Goal: Information Seeking & Learning: Compare options

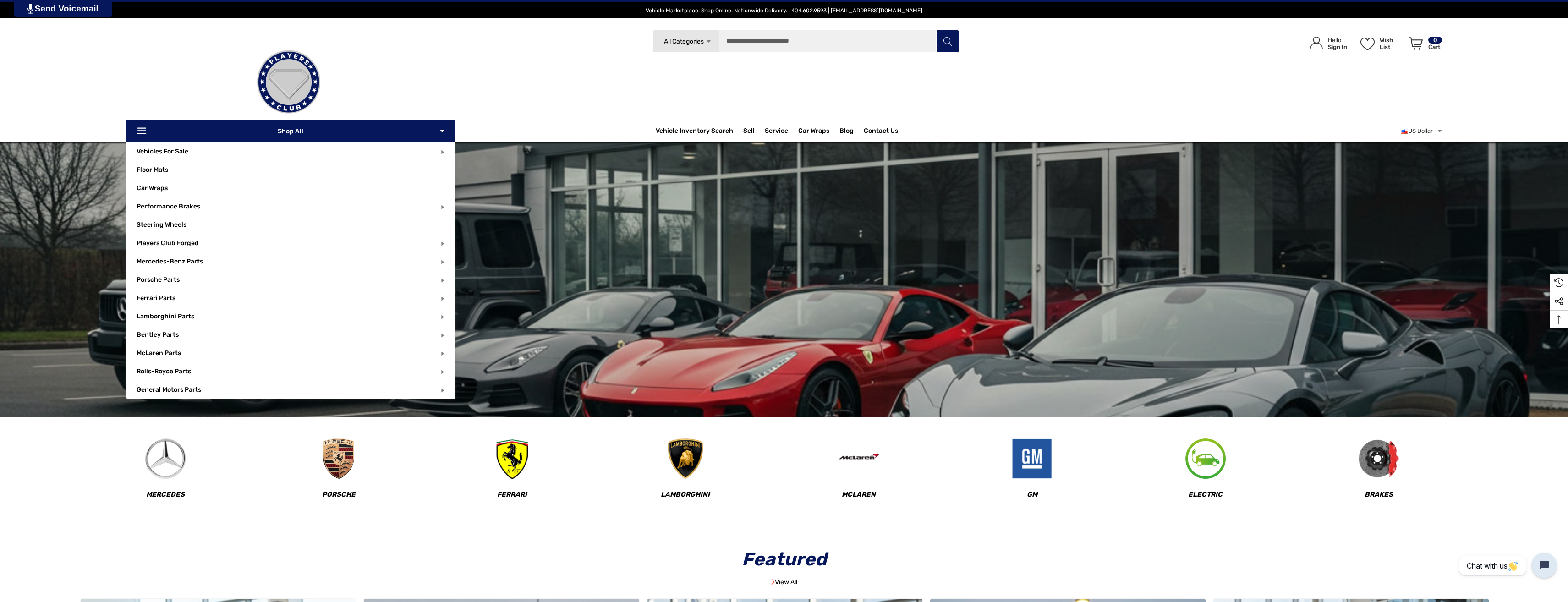
click at [372, 132] on p "Icon Line Icon Line Shop All Icon Arrow Down Icon Arrow Down" at bounding box center [290, 131] width 329 height 23
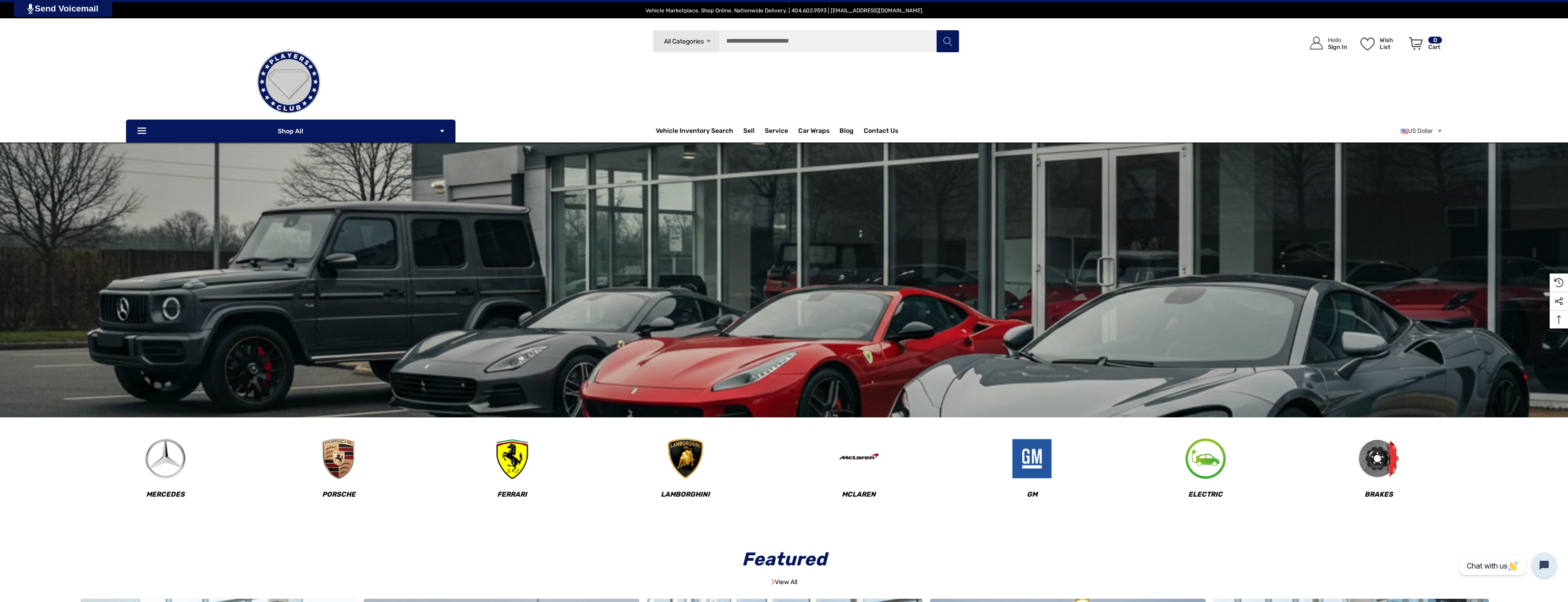
drag, startPoint x: 1511, startPoint y: 85, endPoint x: 1365, endPoint y: 103, distance: 147.1
click at [1365, 103] on div "Icon User Account Icon User Account Hello Sign In Wish List Wish List Wish List…" at bounding box center [1294, 79] width 299 height 98
click at [696, 42] on span "All Categories" at bounding box center [684, 42] width 40 height 8
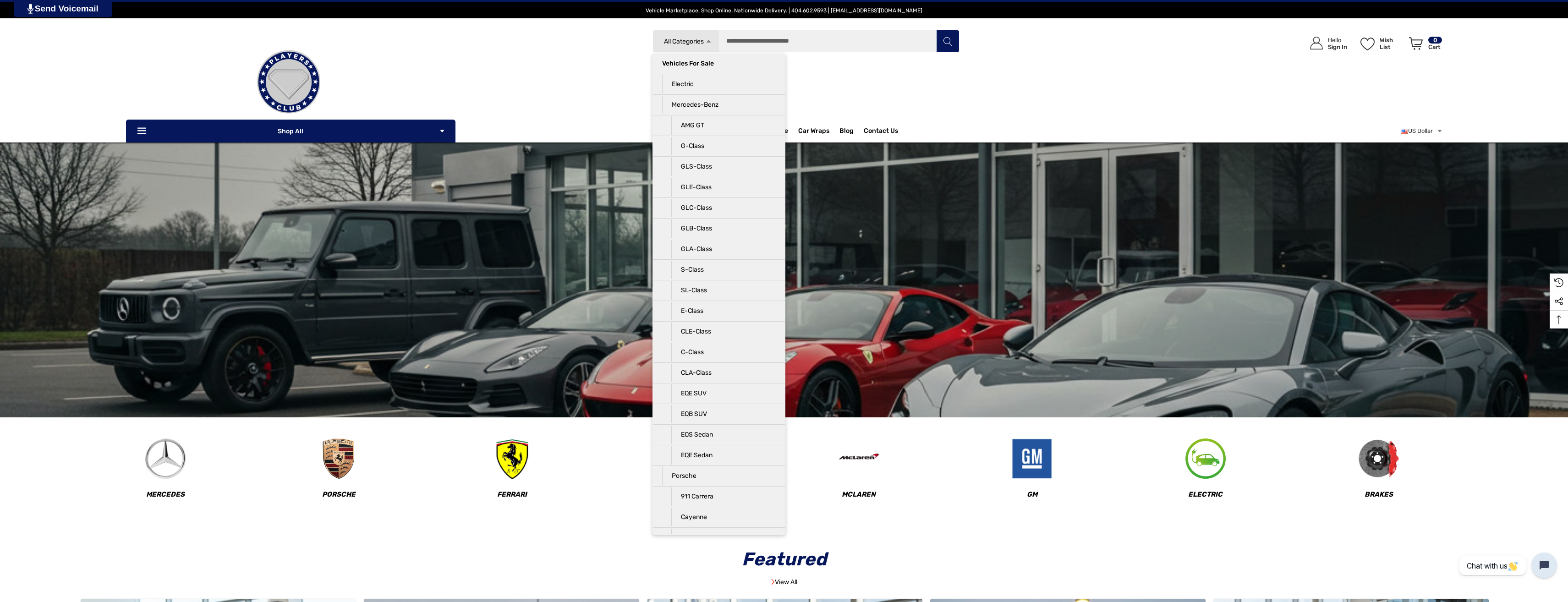
click at [696, 42] on span "All Categories" at bounding box center [684, 42] width 40 height 8
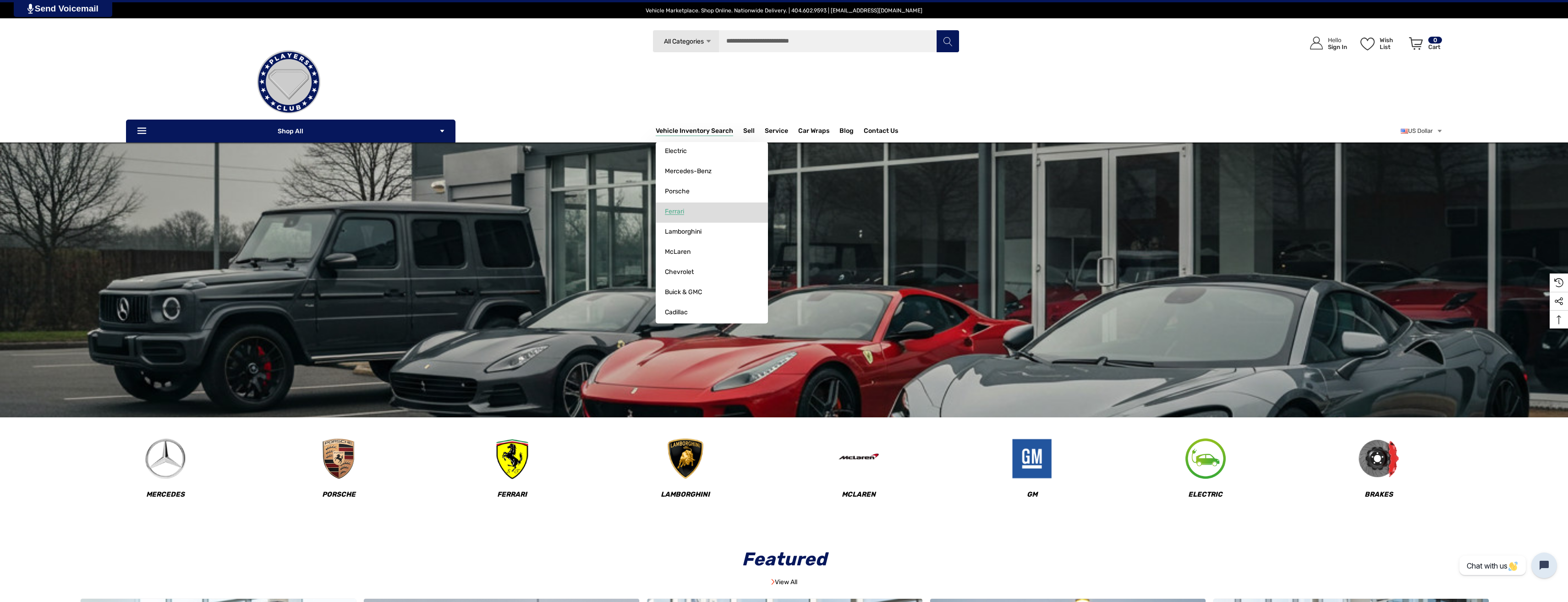
click at [690, 208] on link "Ferrari" at bounding box center [712, 212] width 113 height 19
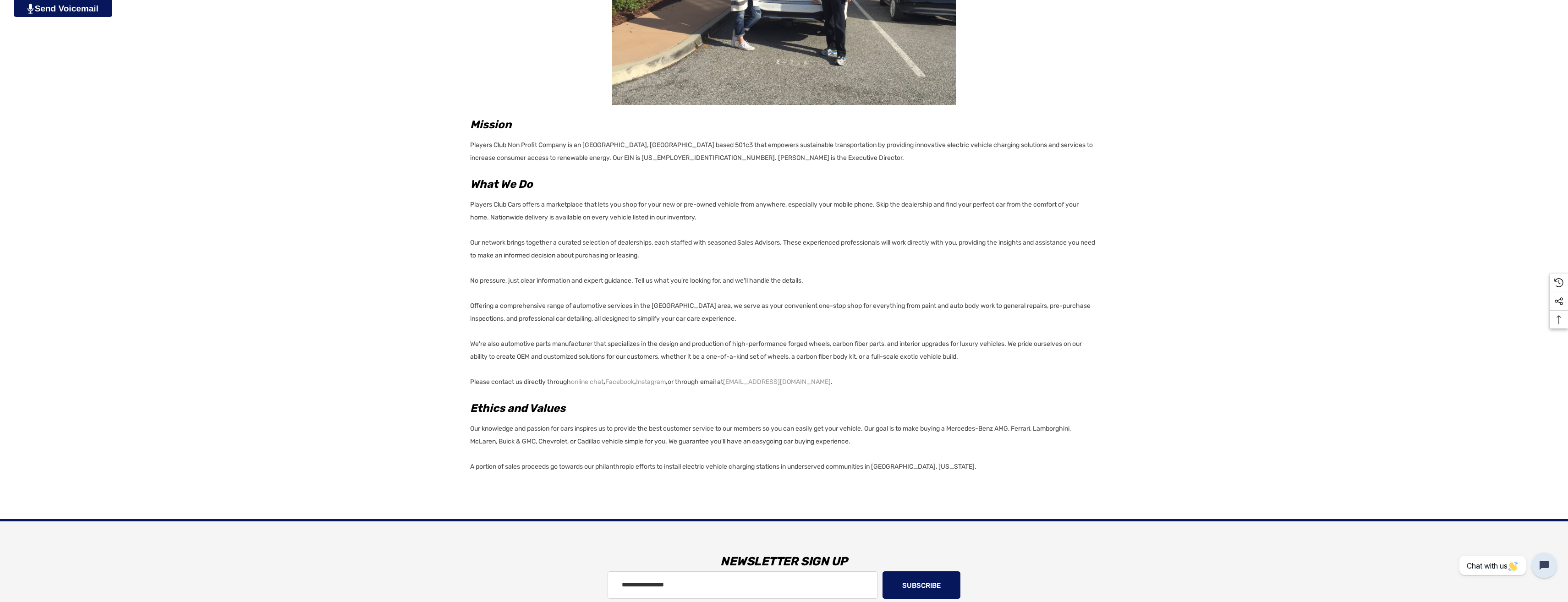
scroll to position [544, 0]
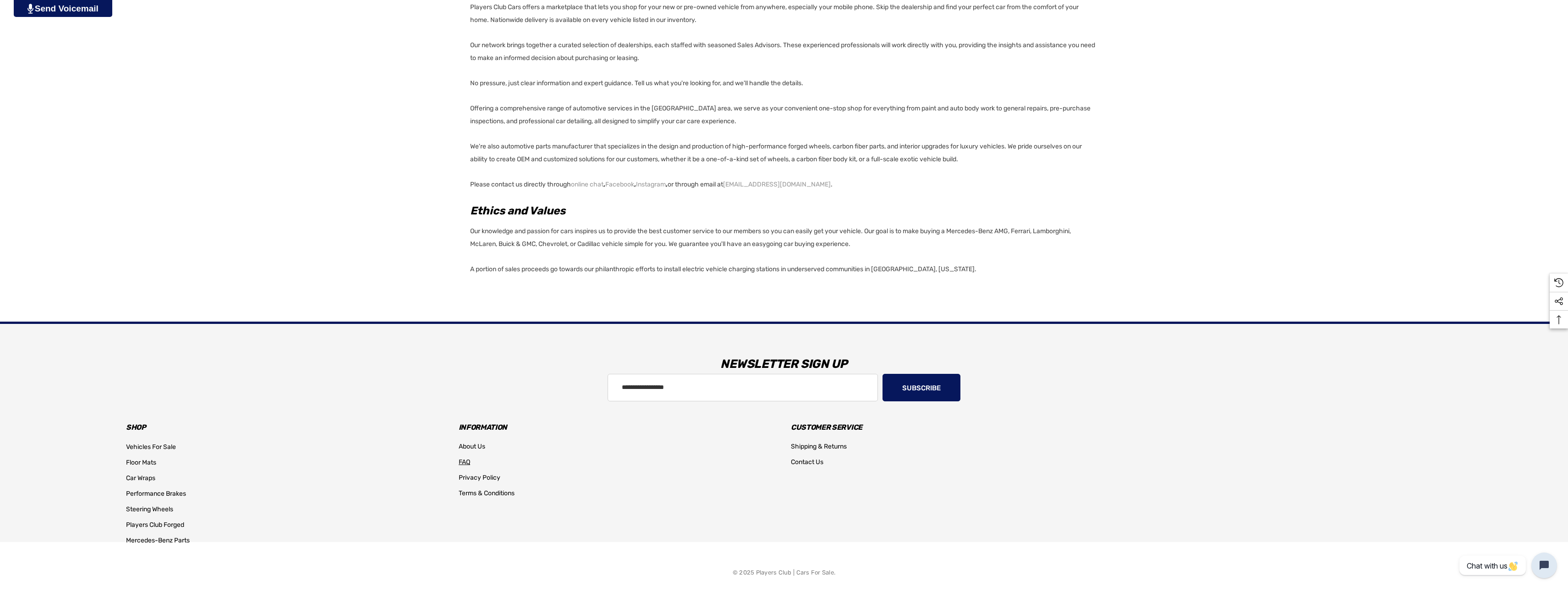
click at [463, 460] on span "FAQ" at bounding box center [464, 462] width 11 height 8
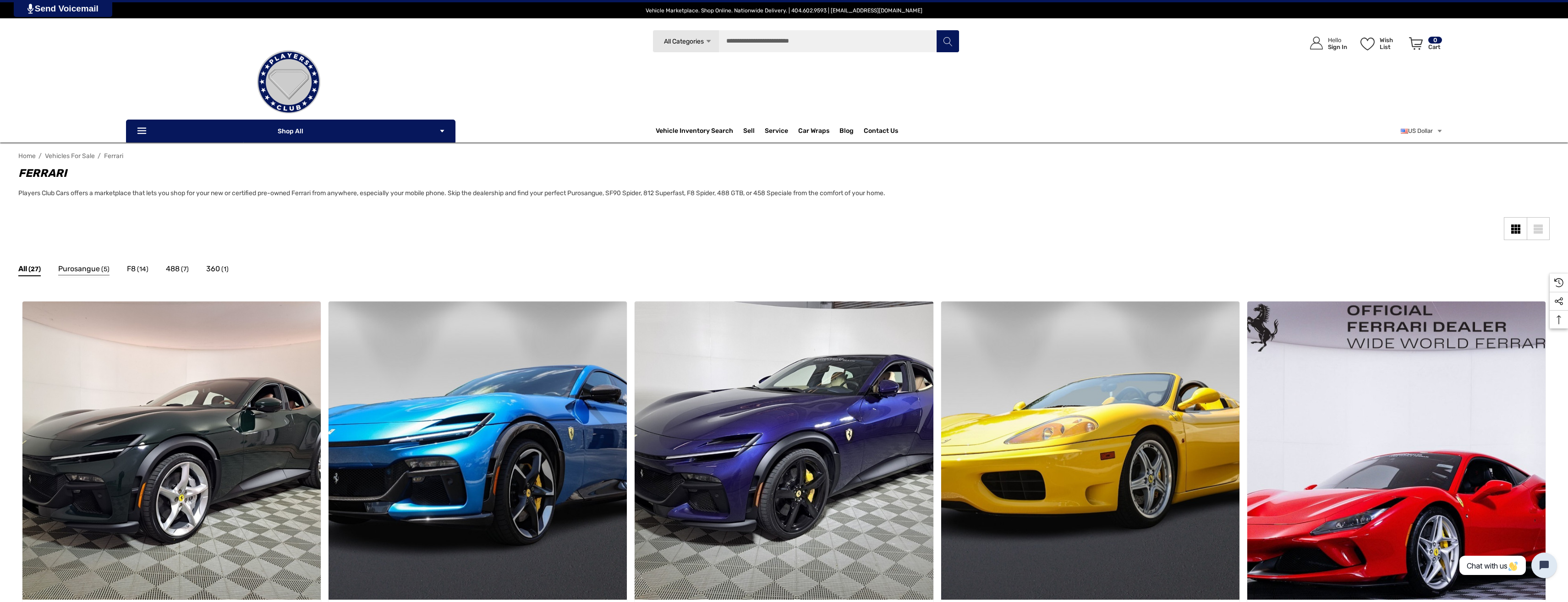
click at [83, 270] on span "Purosangue" at bounding box center [79, 269] width 42 height 12
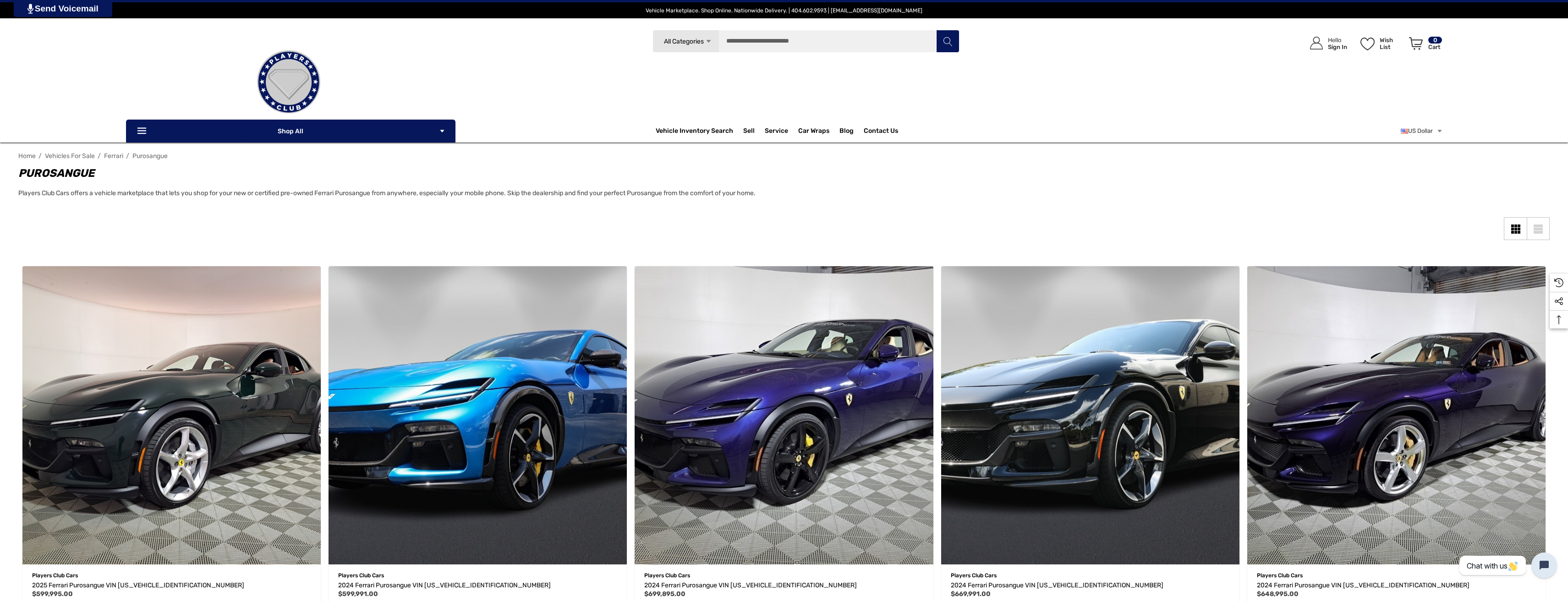
click at [164, 127] on link at bounding box center [288, 82] width 325 height 91
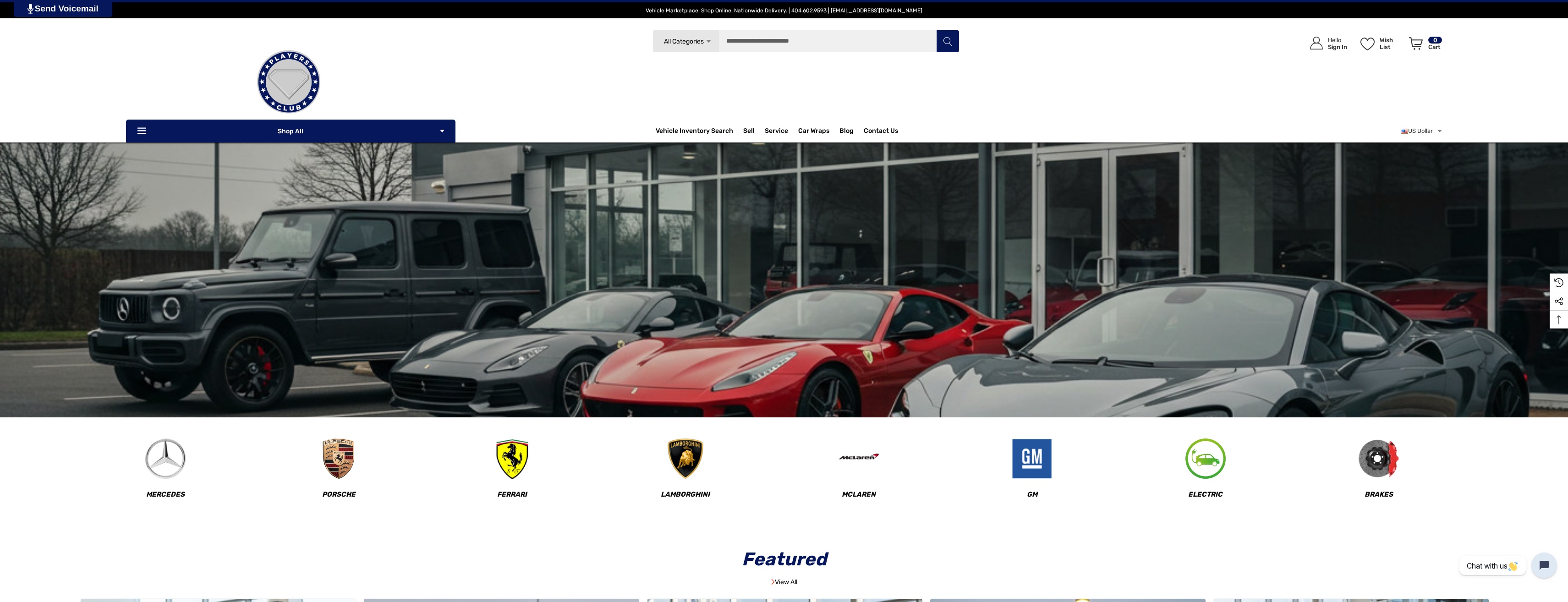
click at [955, 587] on div "Featured View All" at bounding box center [784, 567] width 1415 height 42
click at [850, 468] on img at bounding box center [859, 459] width 45 height 45
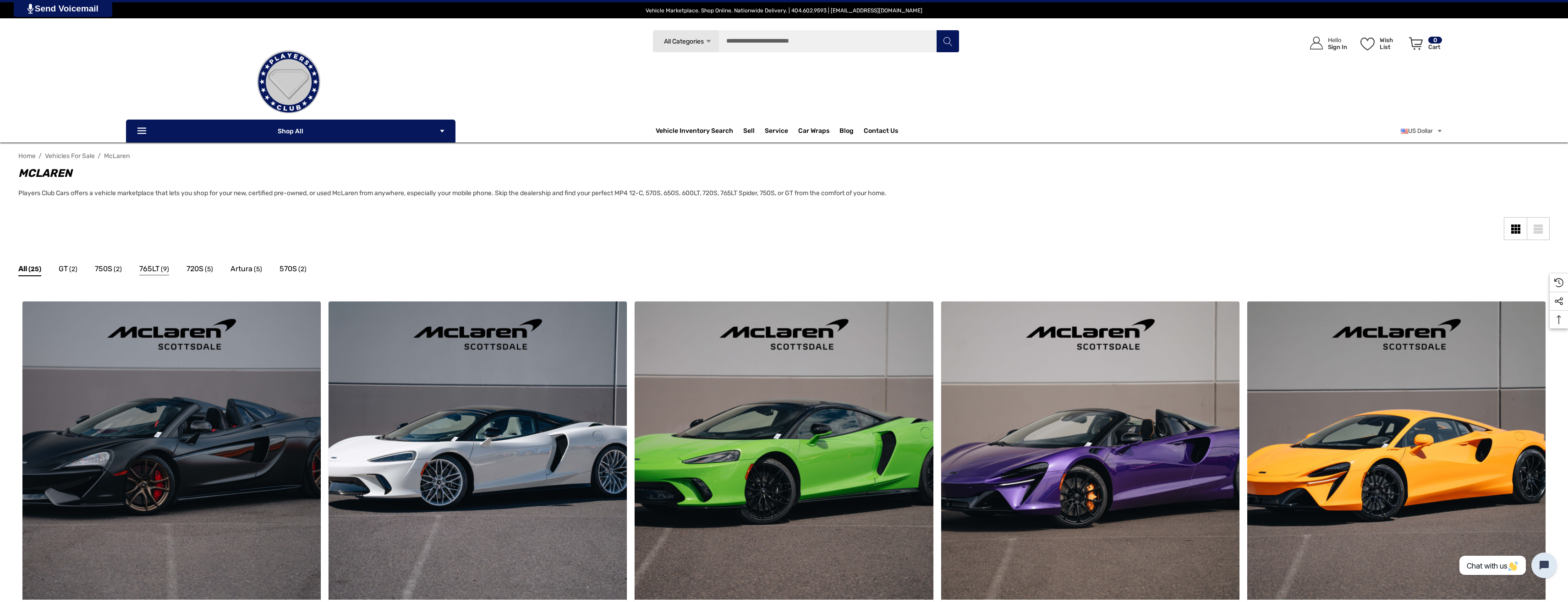
click at [146, 268] on span "765LT" at bounding box center [149, 269] width 20 height 12
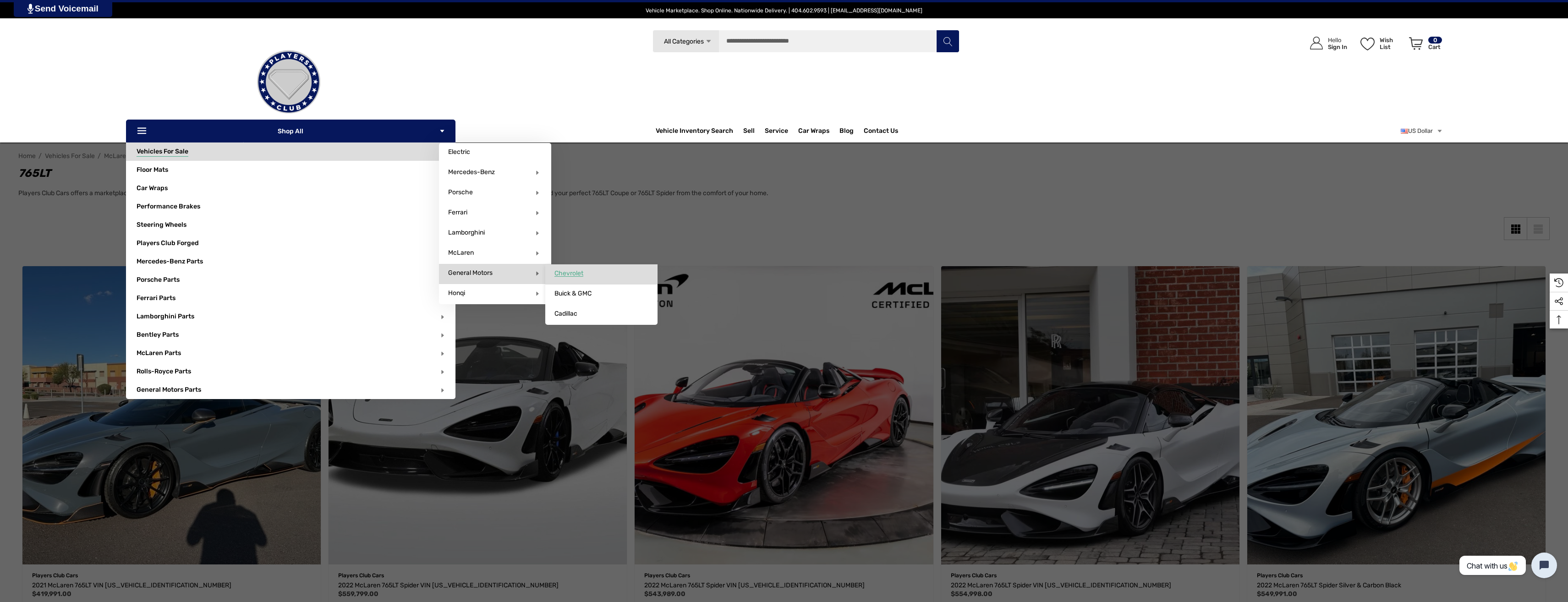
click at [572, 274] on span "Chevrolet" at bounding box center [569, 274] width 29 height 8
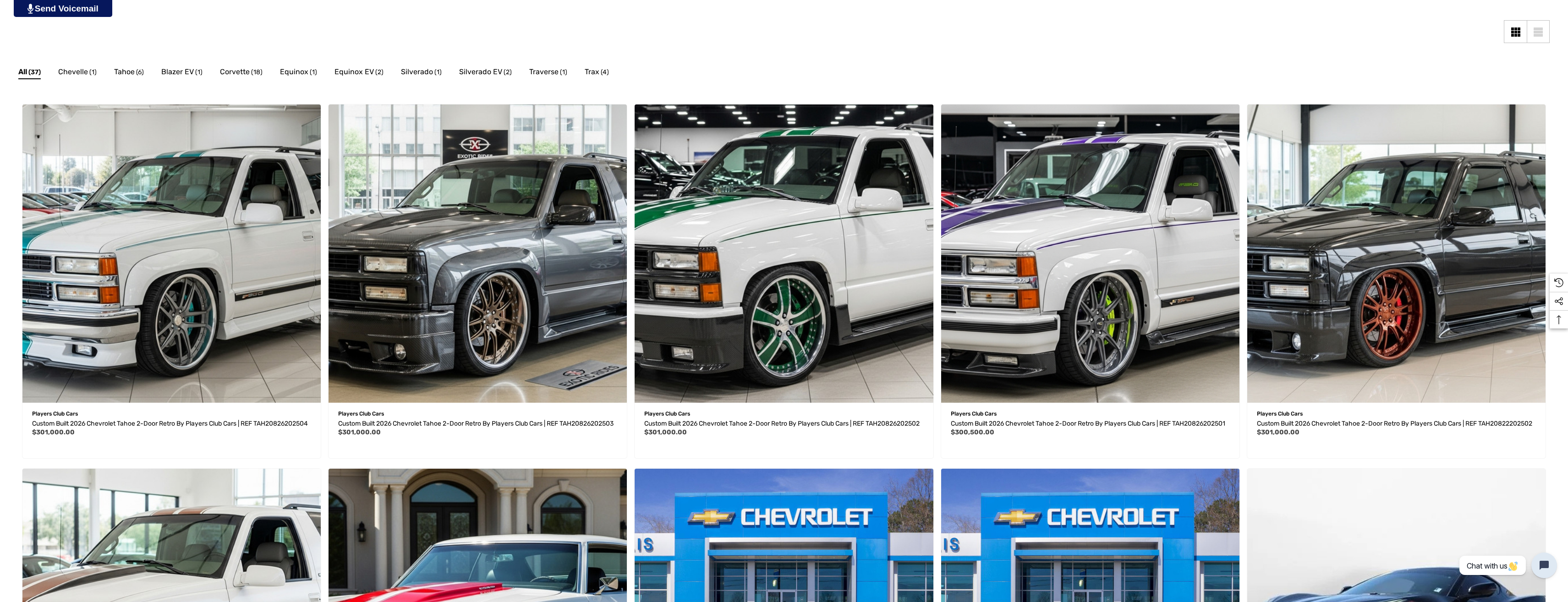
scroll to position [229, 0]
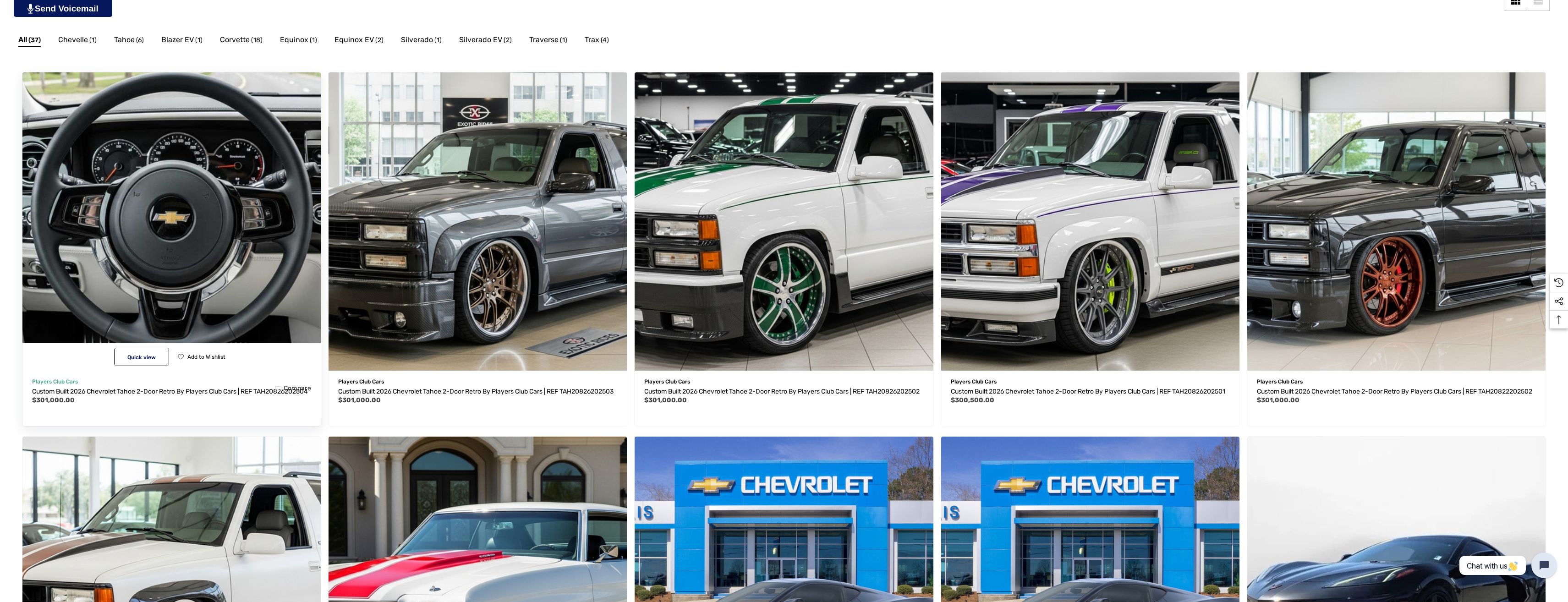
click at [194, 258] on img "Custom Built 2026 Chevrolet Tahoe 2-Door Retro by Players Club Cars | REF TAH20…" at bounding box center [172, 221] width 329 height 328
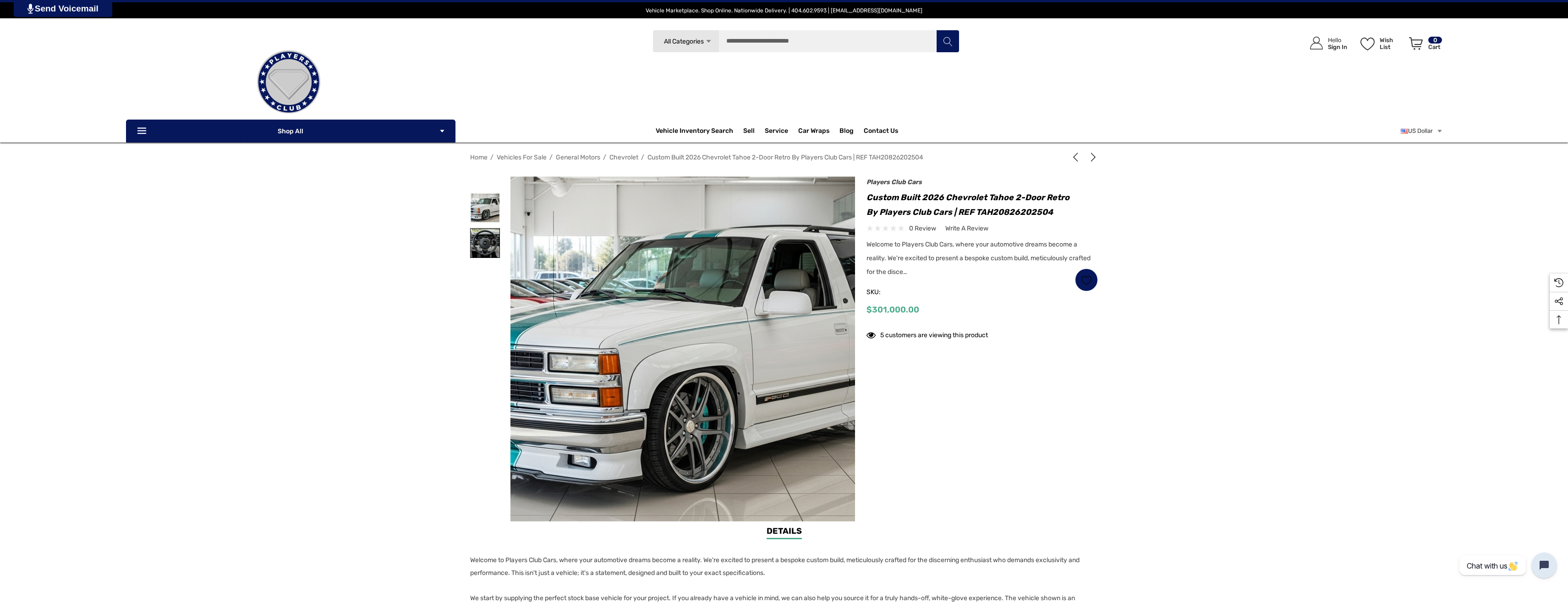
click at [484, 240] on img at bounding box center [486, 243] width 29 height 29
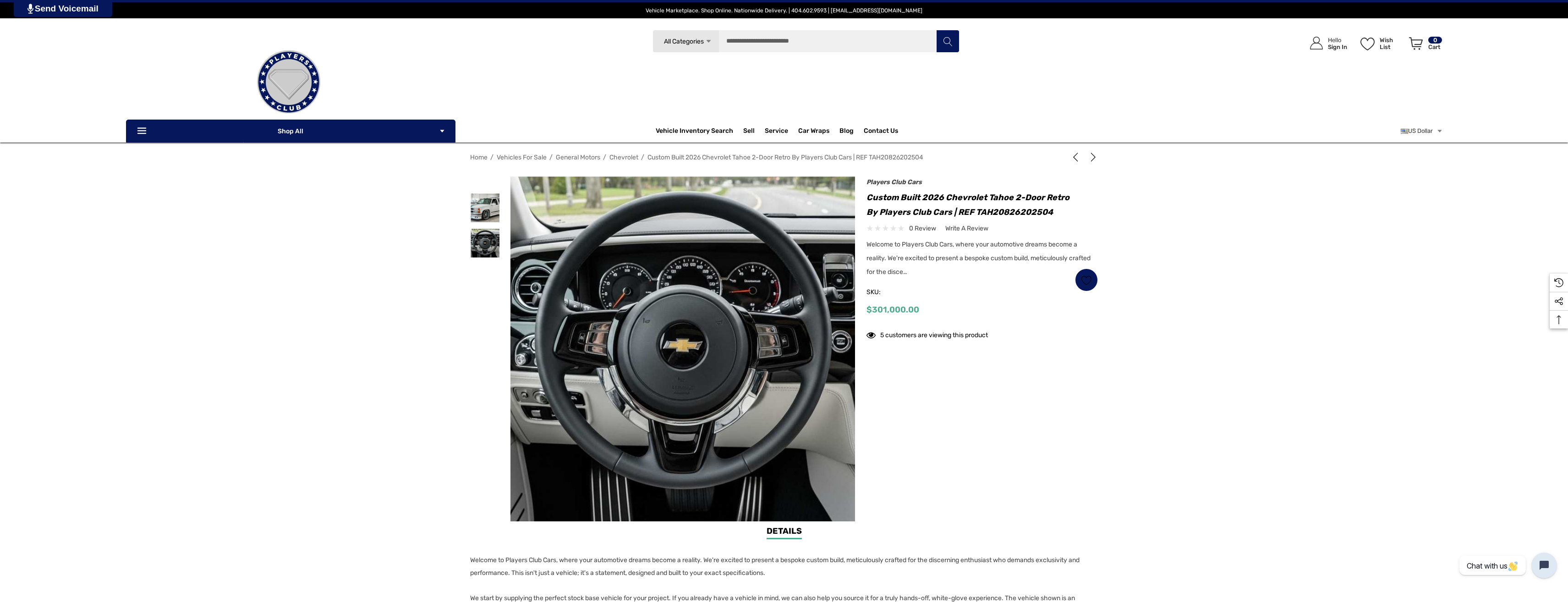
click at [654, 350] on img at bounding box center [703, 349] width 587 height 320
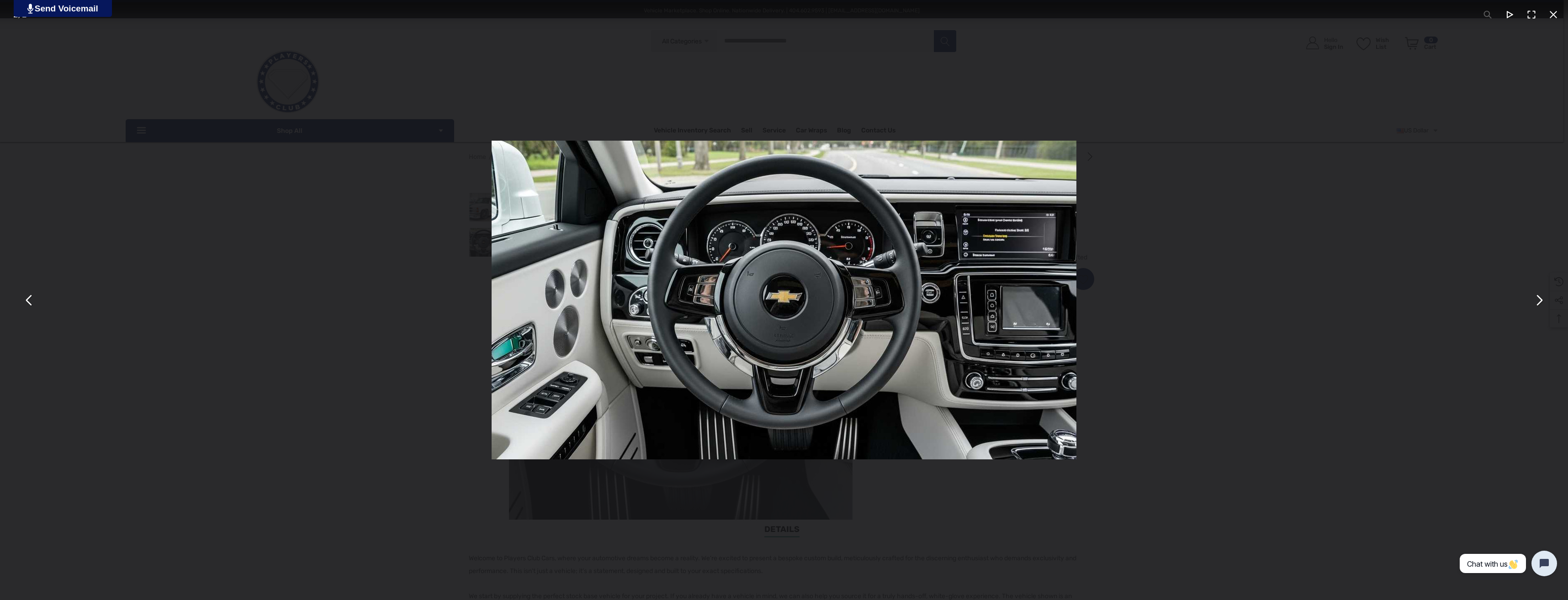
click at [220, 391] on div "You can close this modal content with the ESC key" at bounding box center [784, 300] width 1568 height 600
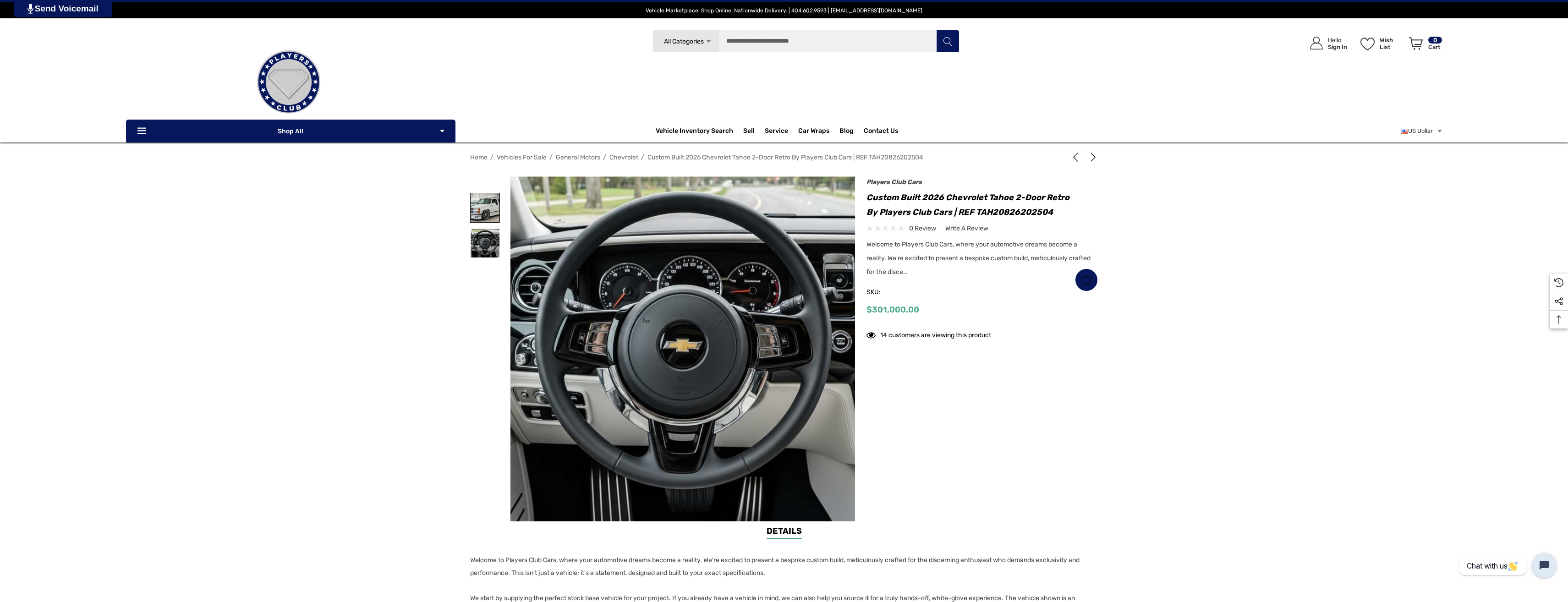
click at [484, 203] on img at bounding box center [486, 208] width 29 height 29
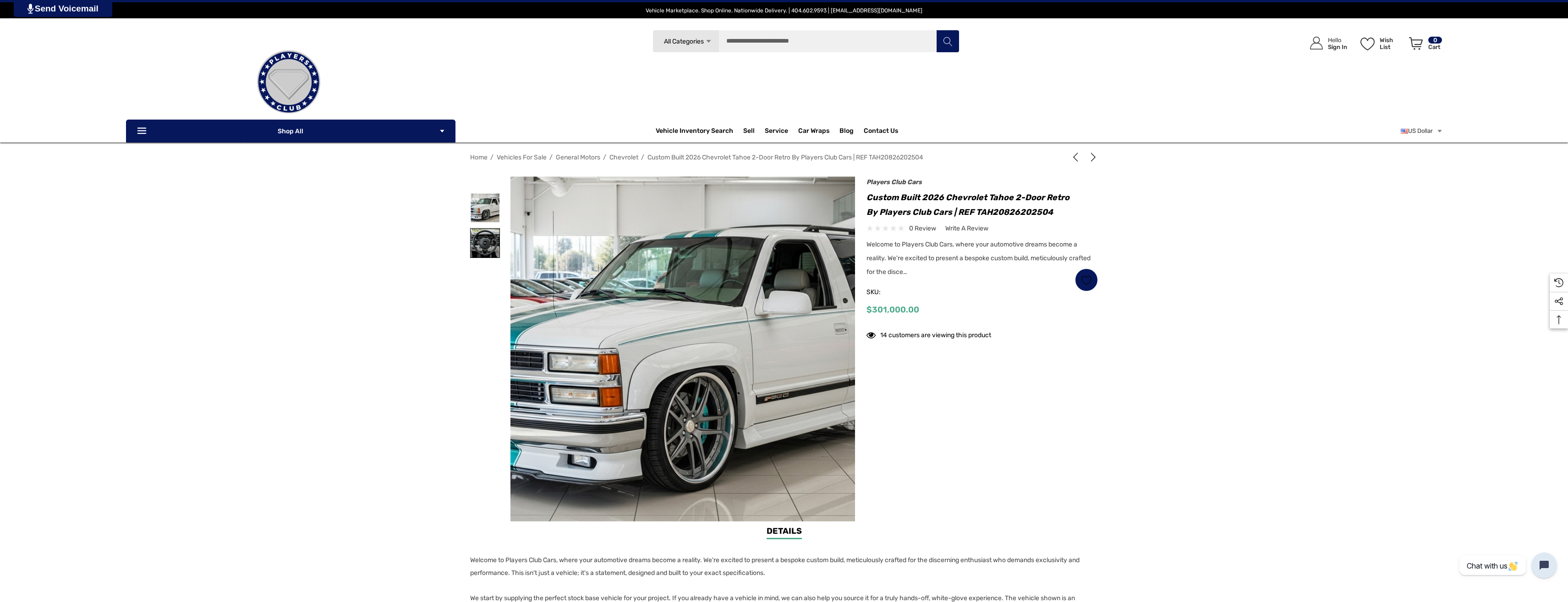
click at [486, 238] on img at bounding box center [486, 243] width 29 height 29
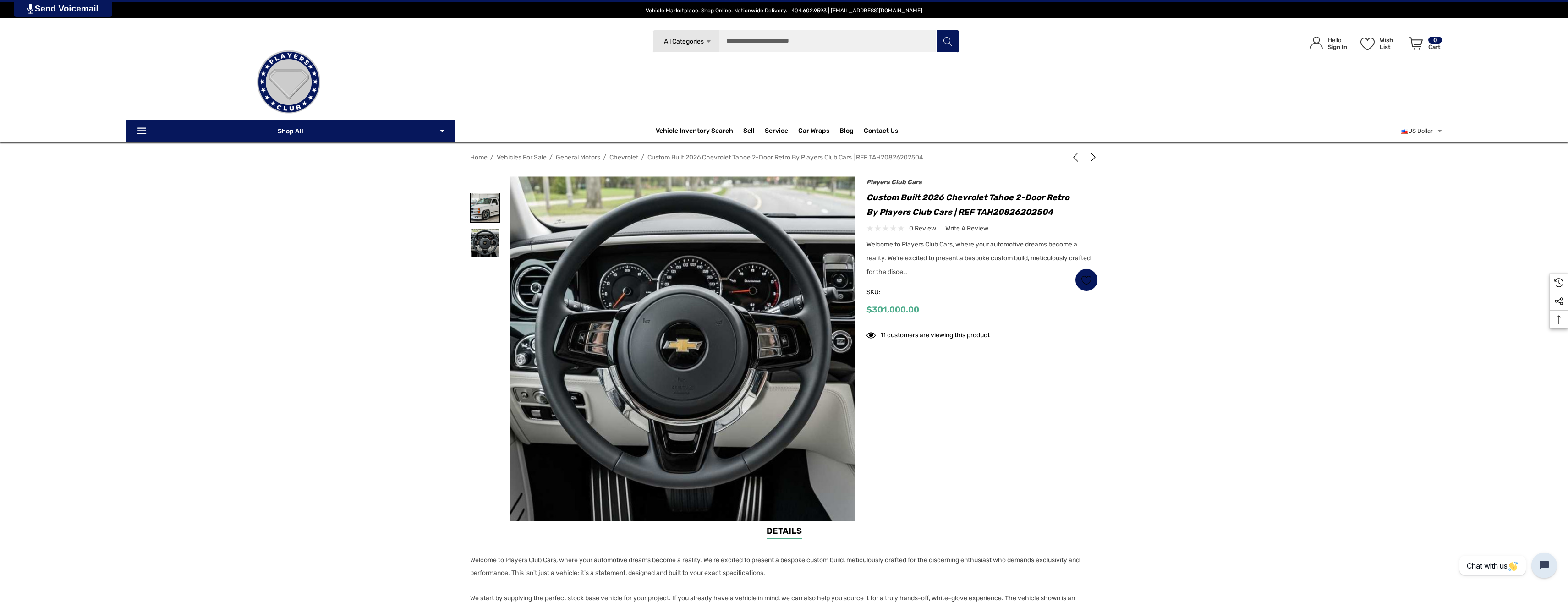
click at [479, 198] on img at bounding box center [486, 208] width 29 height 29
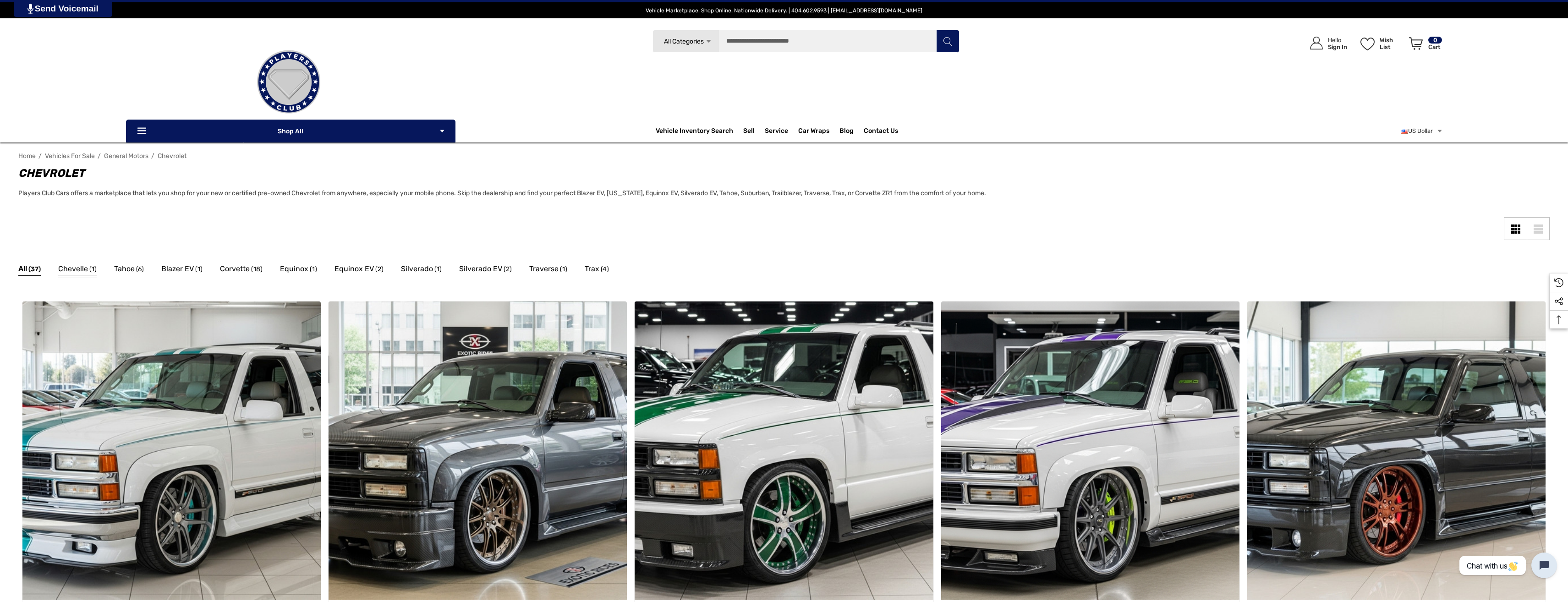
click at [76, 272] on span "Chevelle" at bounding box center [73, 269] width 30 height 12
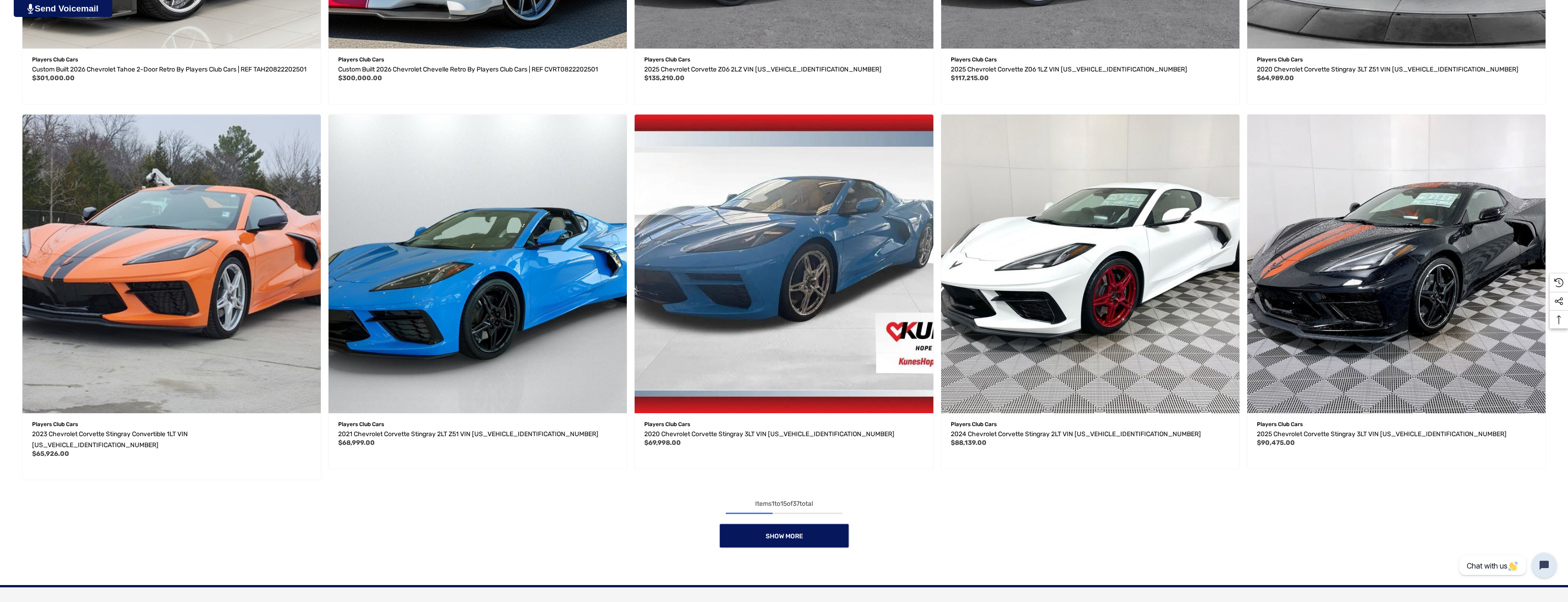
scroll to position [917, 0]
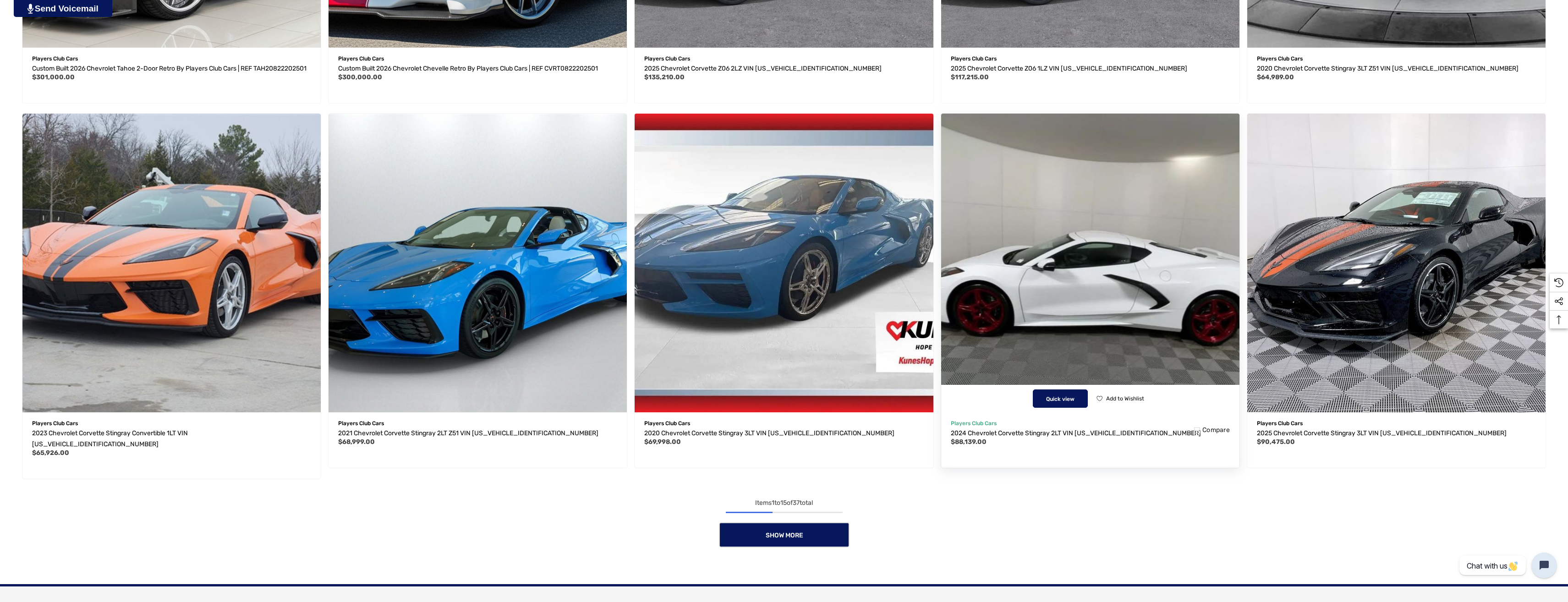
click at [1072, 402] on span "Quick view" at bounding box center [1060, 399] width 28 height 7
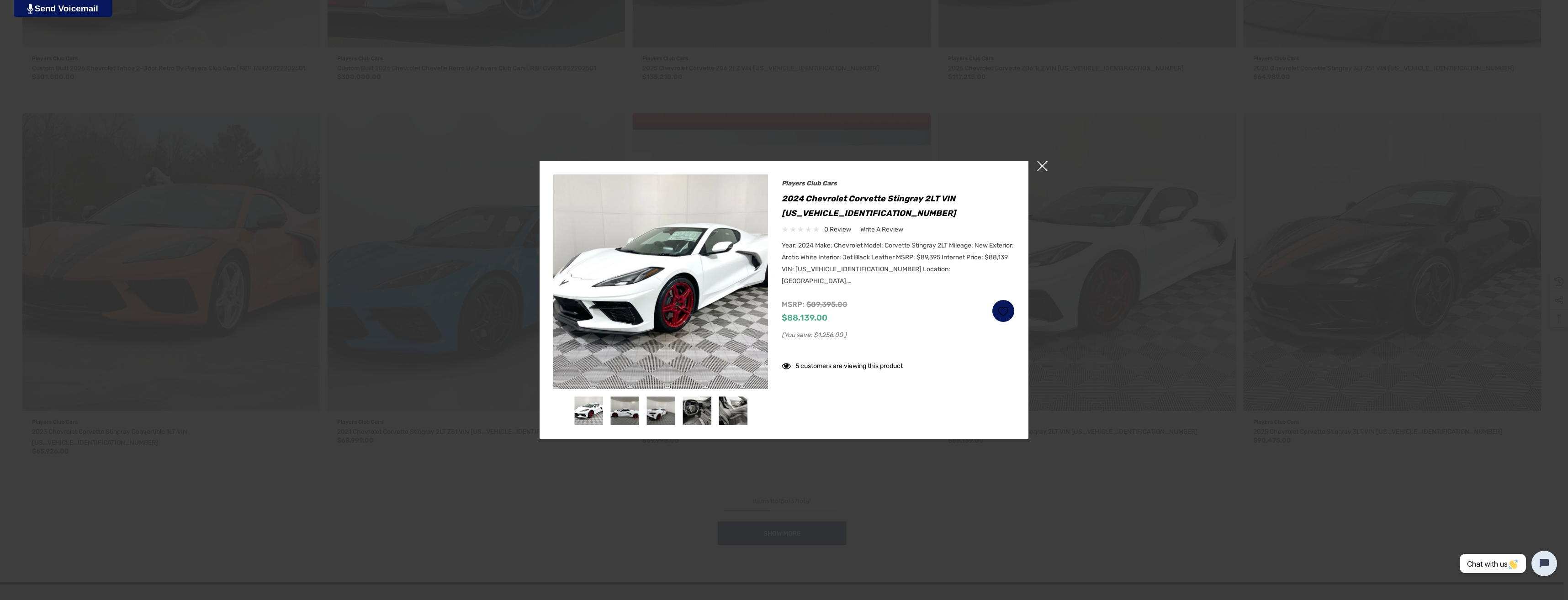
click at [1046, 163] on span "×" at bounding box center [1042, 166] width 11 height 11
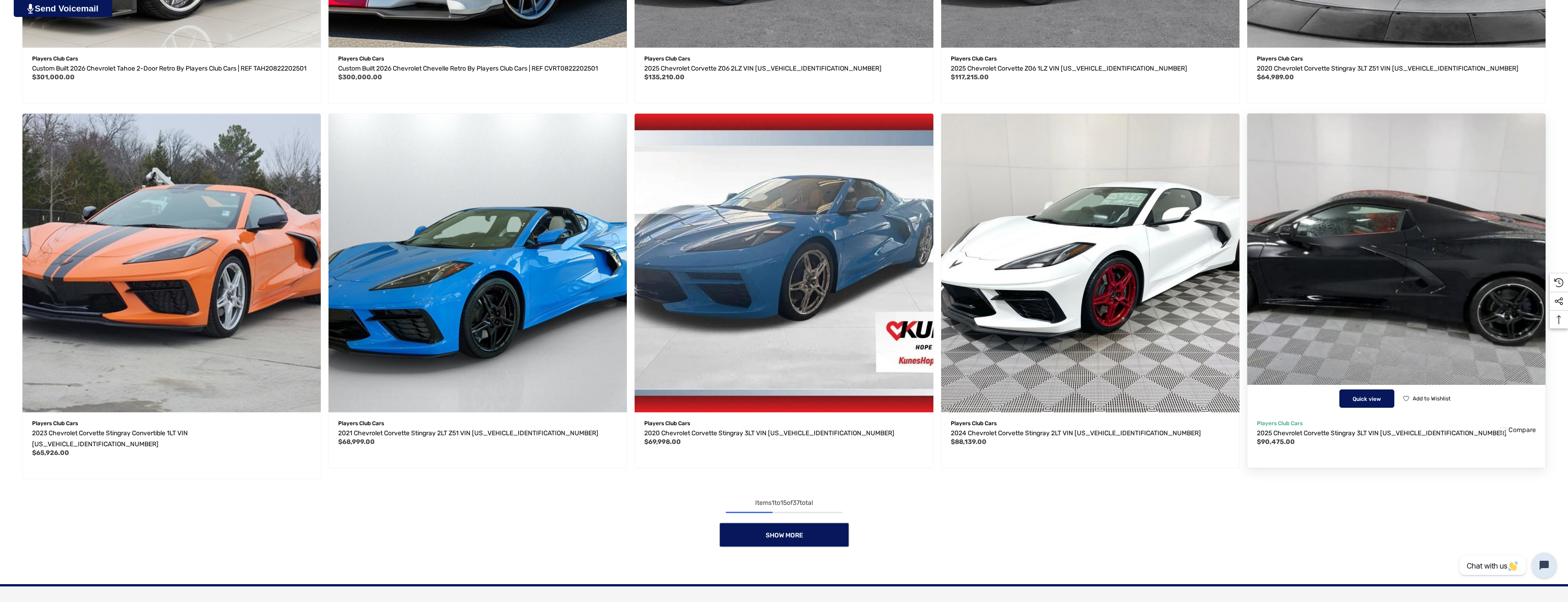
click at [1369, 408] on button "Quick view" at bounding box center [1367, 399] width 55 height 19
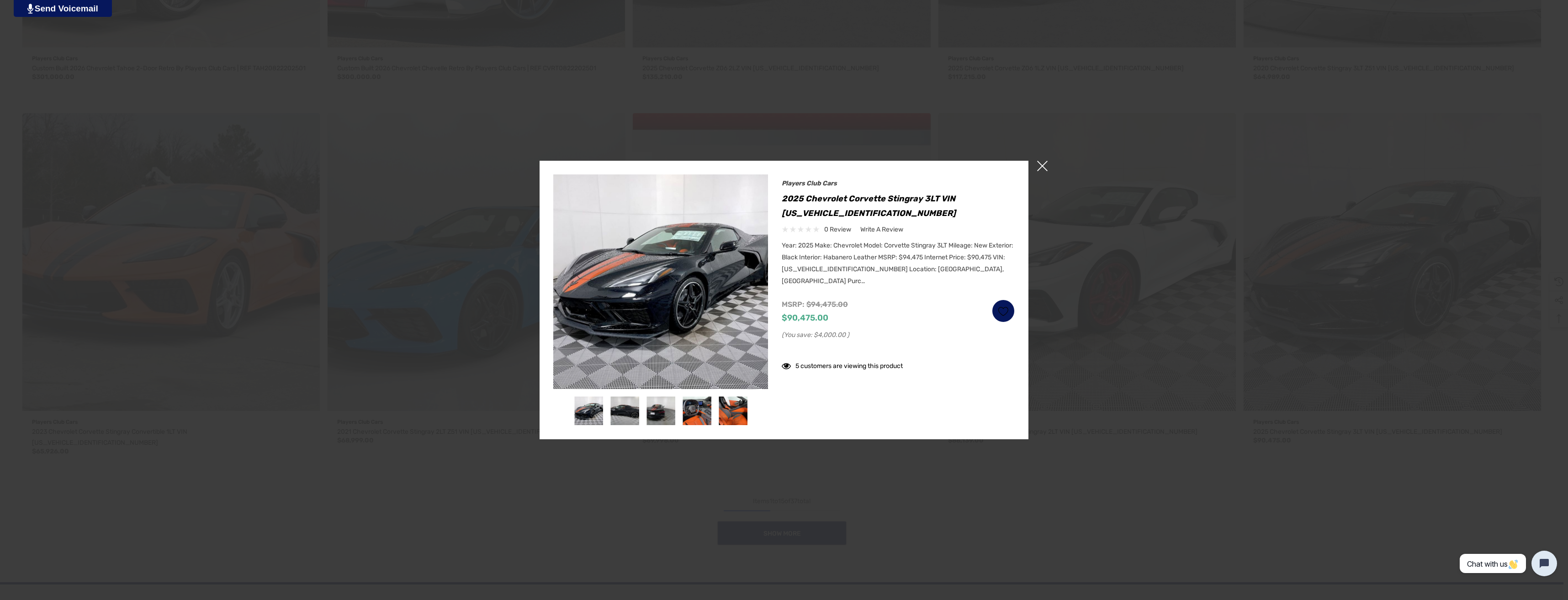
click at [1042, 166] on span "×" at bounding box center [1042, 166] width 11 height 11
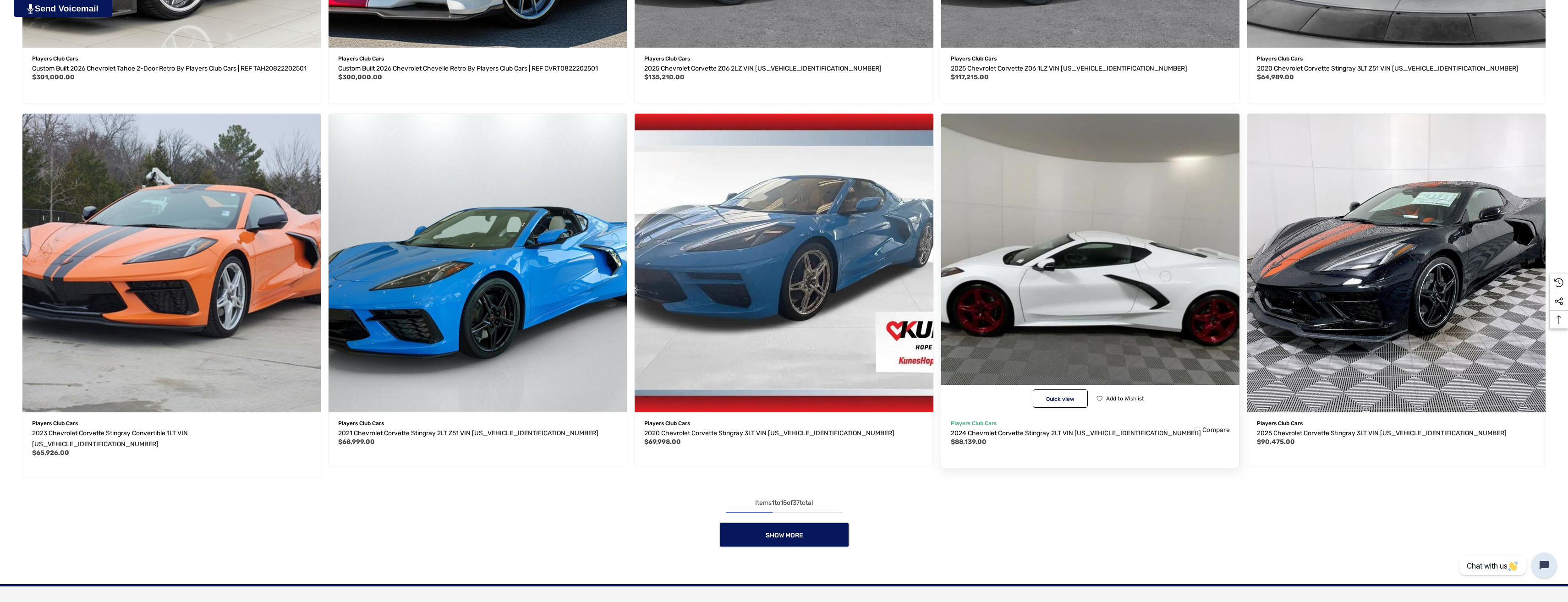
scroll to position [4, 0]
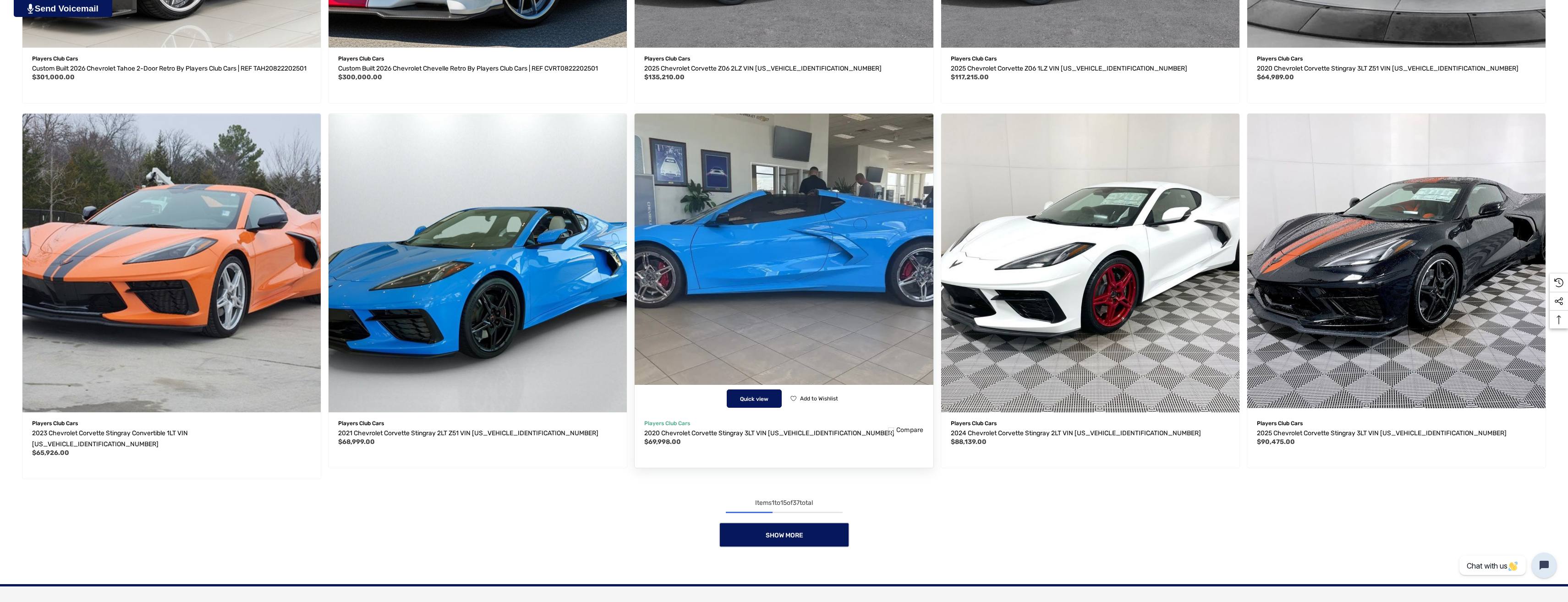
click at [762, 402] on span "Quick view" at bounding box center [754, 399] width 28 height 7
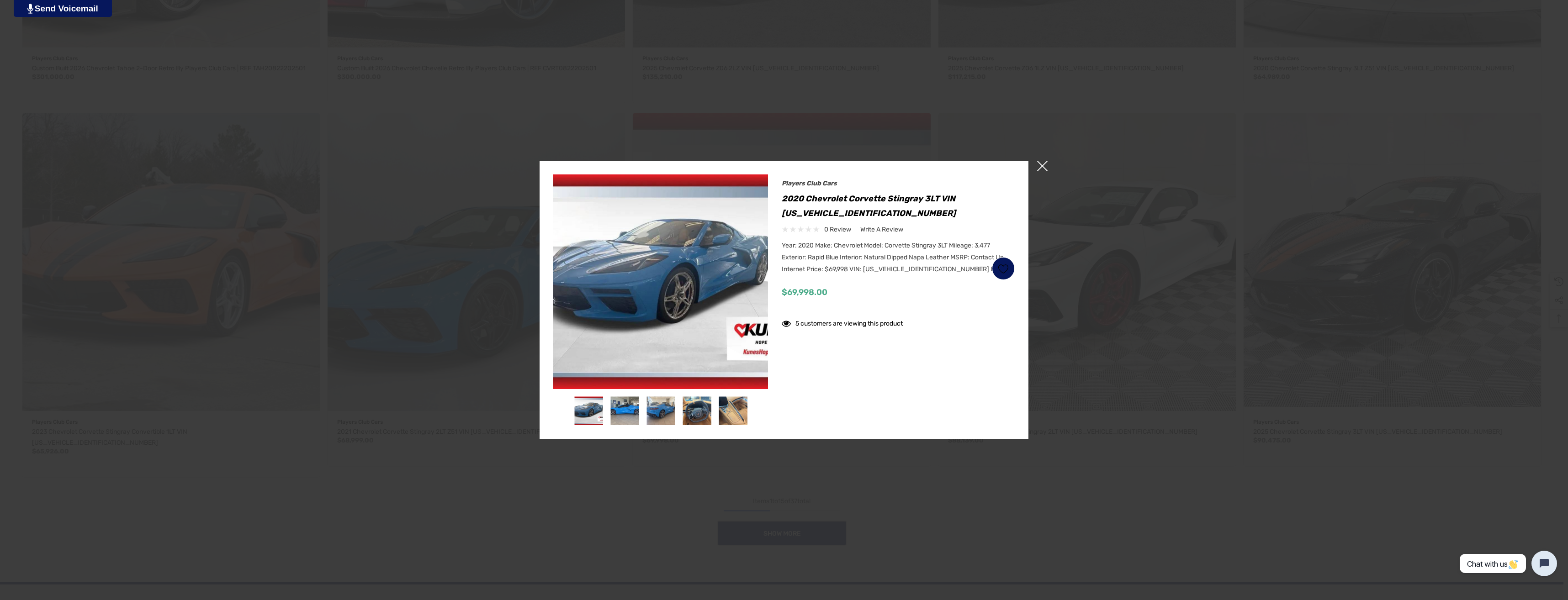
click at [1040, 164] on span "×" at bounding box center [1042, 166] width 11 height 11
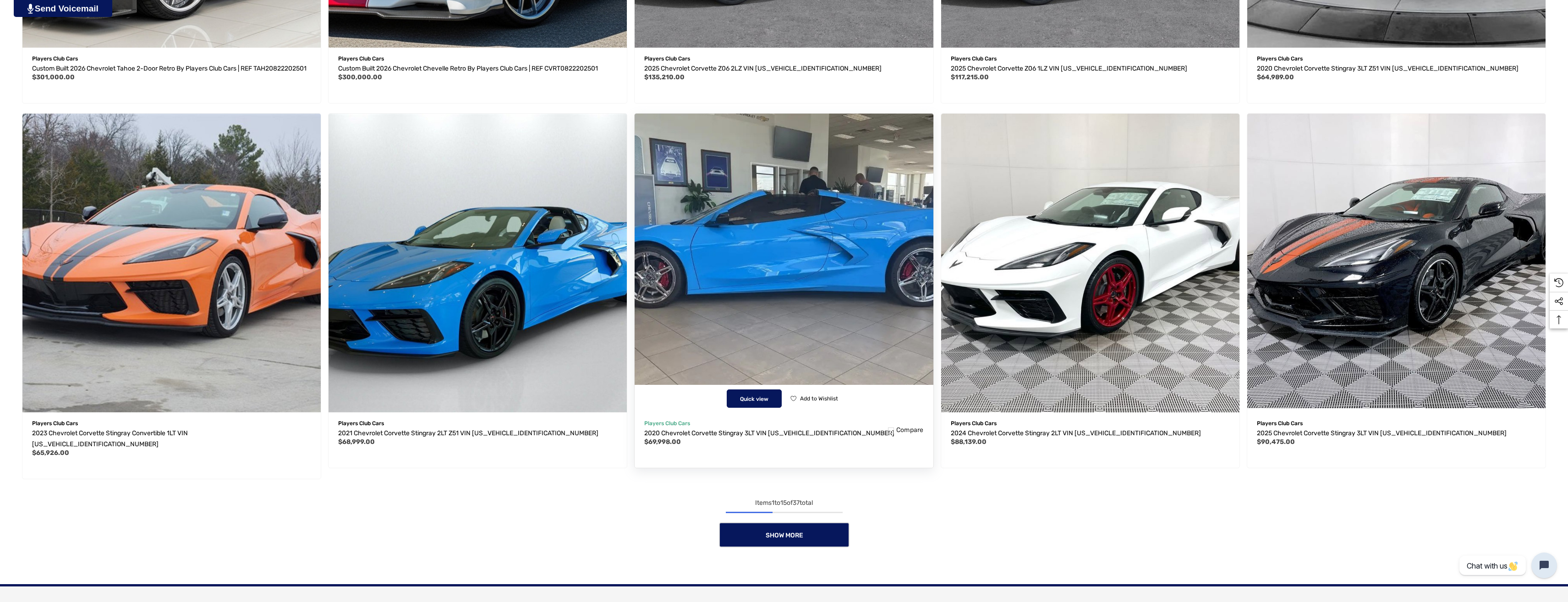
scroll to position [0, 0]
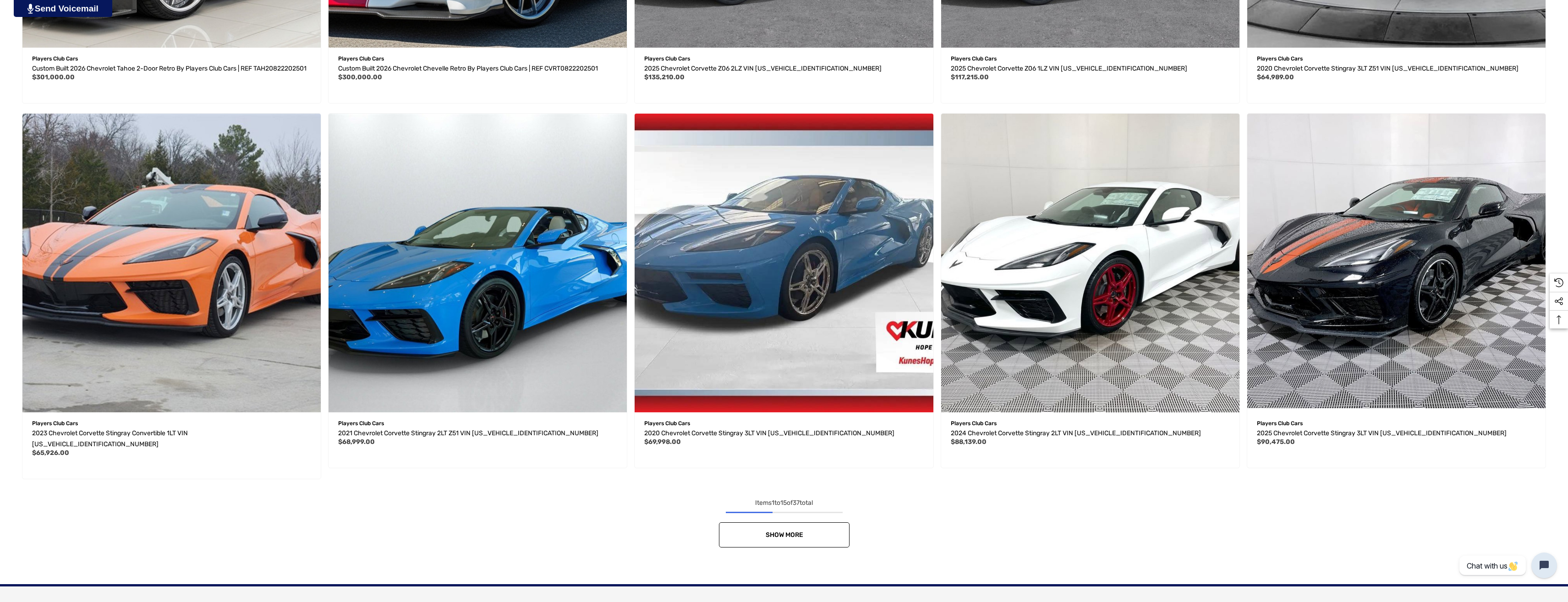
click at [808, 548] on link "Show More" at bounding box center [784, 535] width 131 height 25
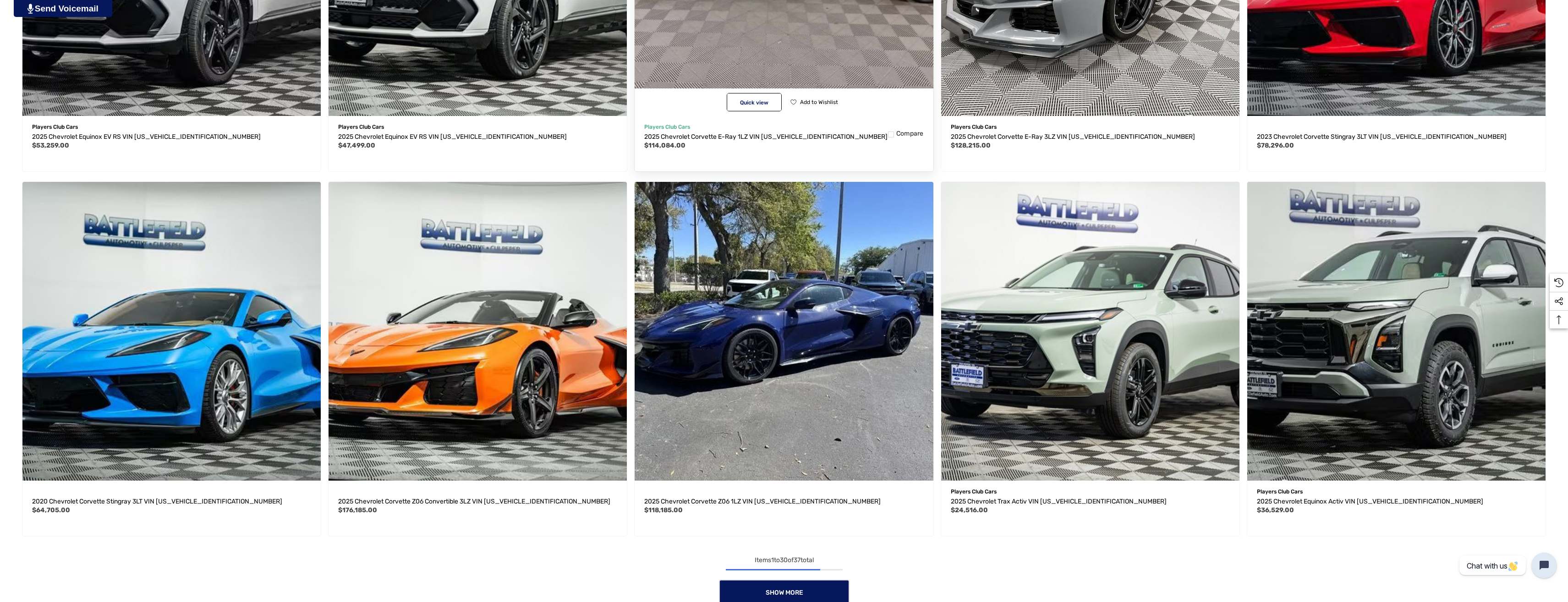
scroll to position [1970, 0]
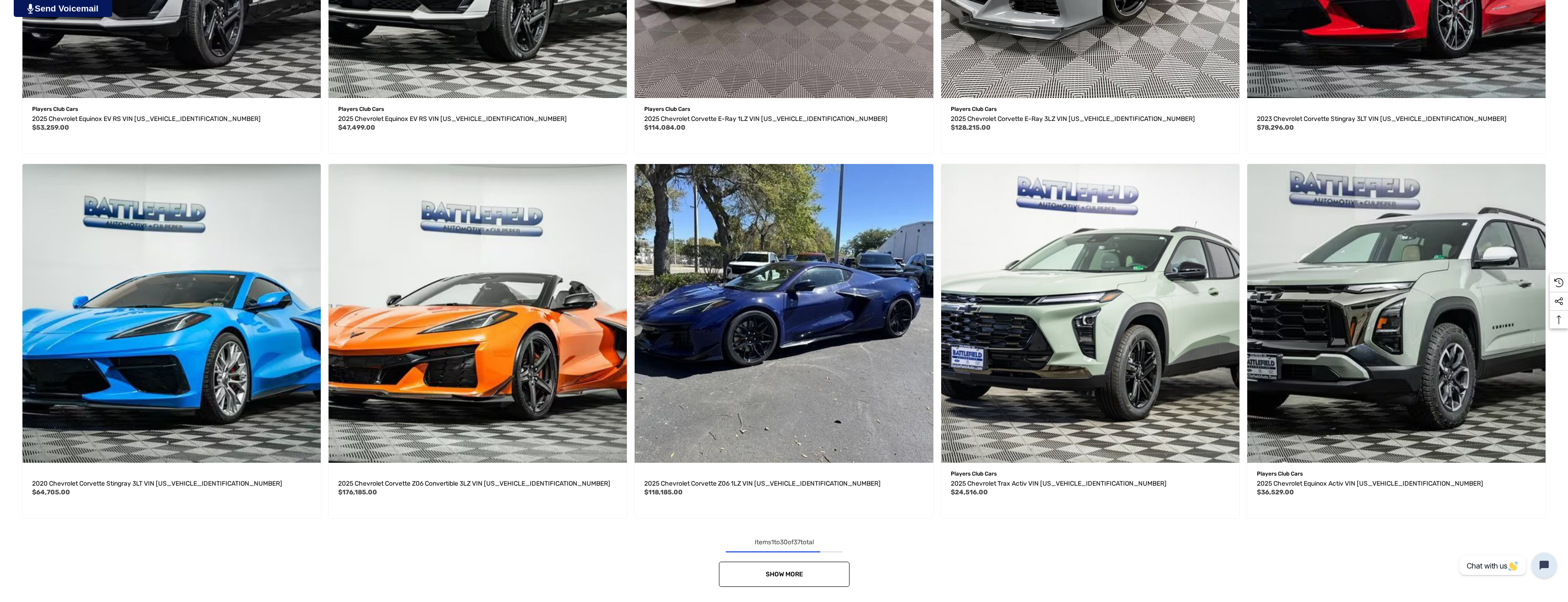
click at [823, 581] on link "Show More" at bounding box center [784, 574] width 131 height 25
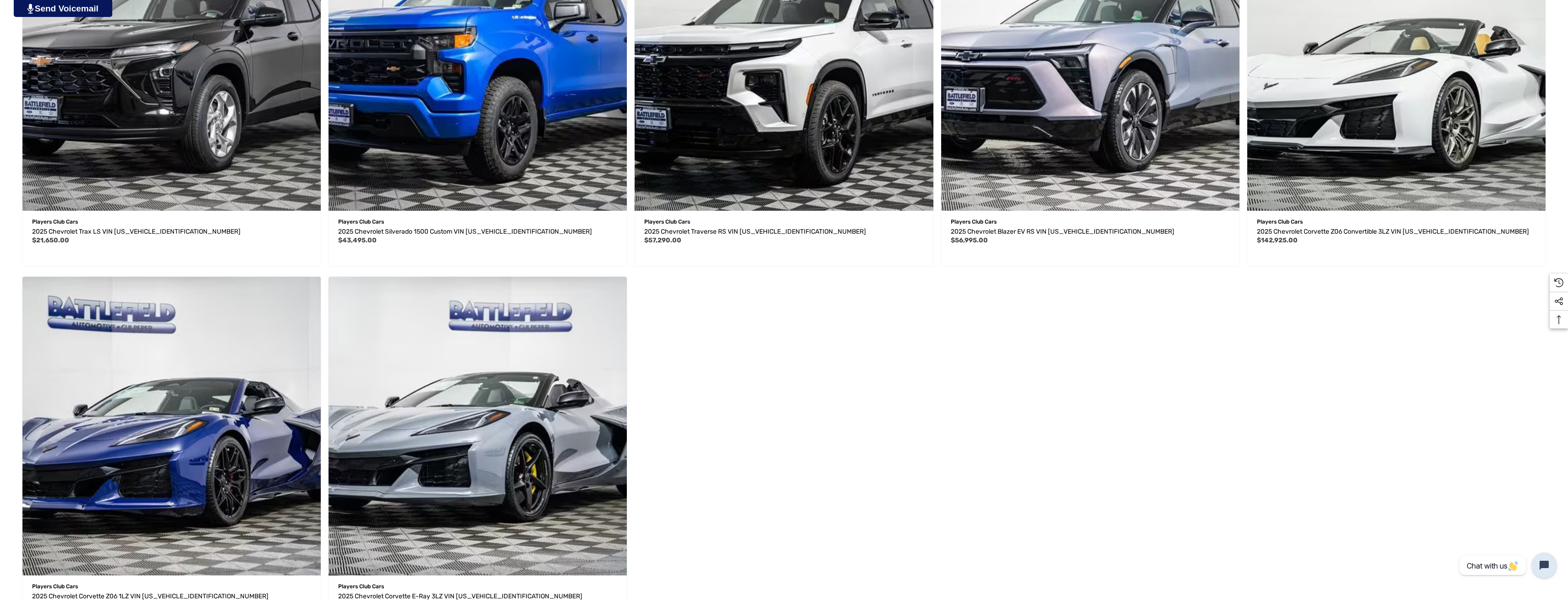
scroll to position [2658, 0]
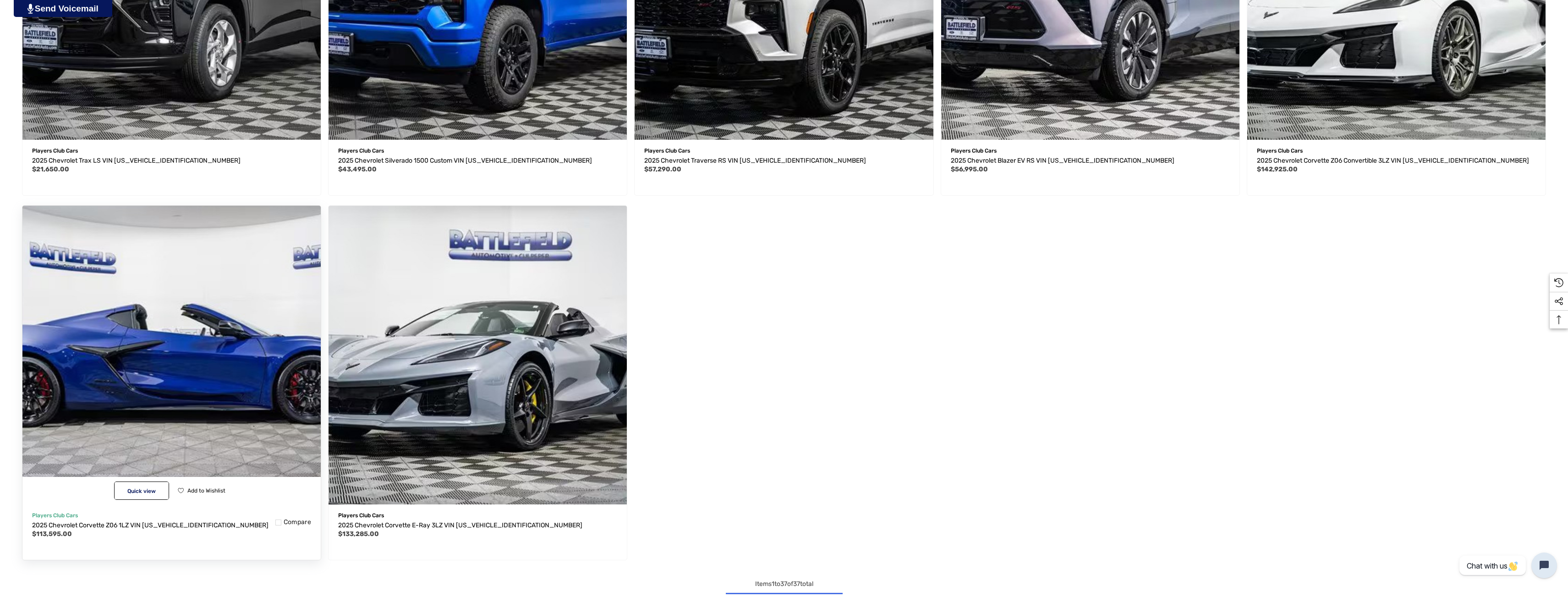
click at [150, 448] on img "2025 Chevrolet Corvette Z06 1LZ VIN 1G1YD2D30S5602869,$113,595.00\a" at bounding box center [172, 355] width 329 height 328
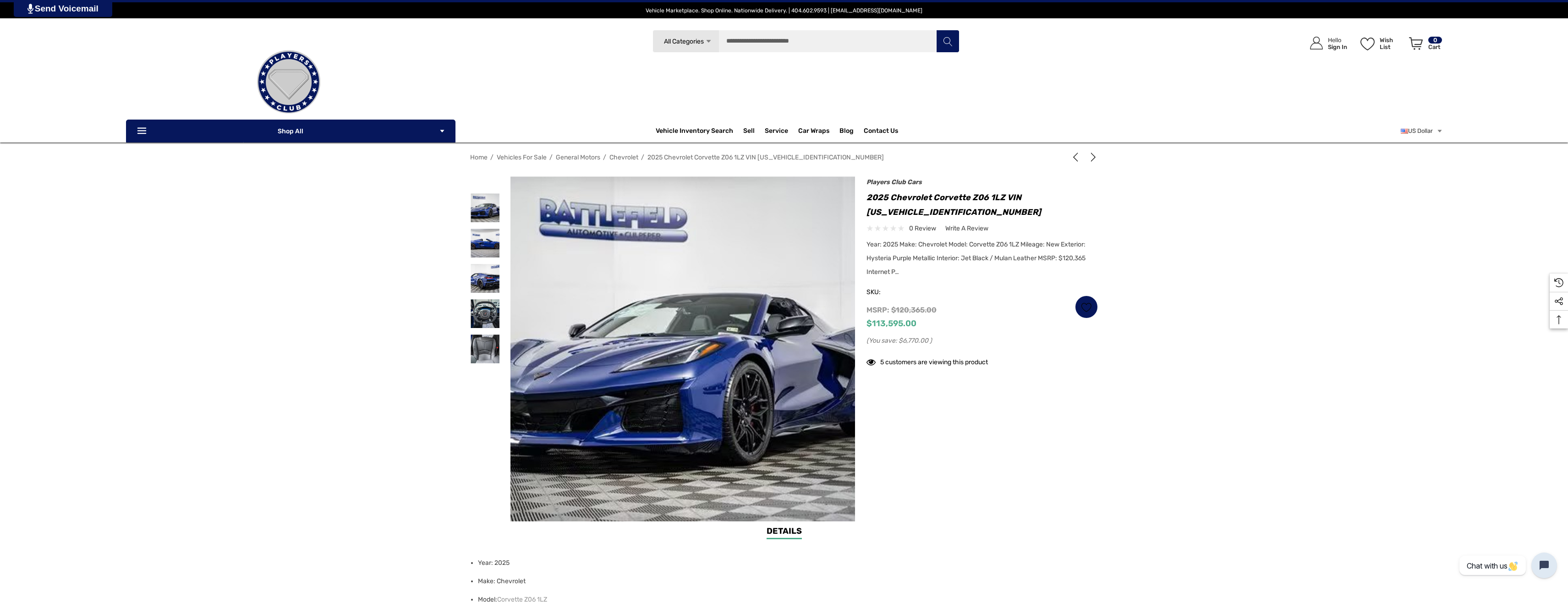
click at [706, 408] on img at bounding box center [668, 340] width 587 height 391
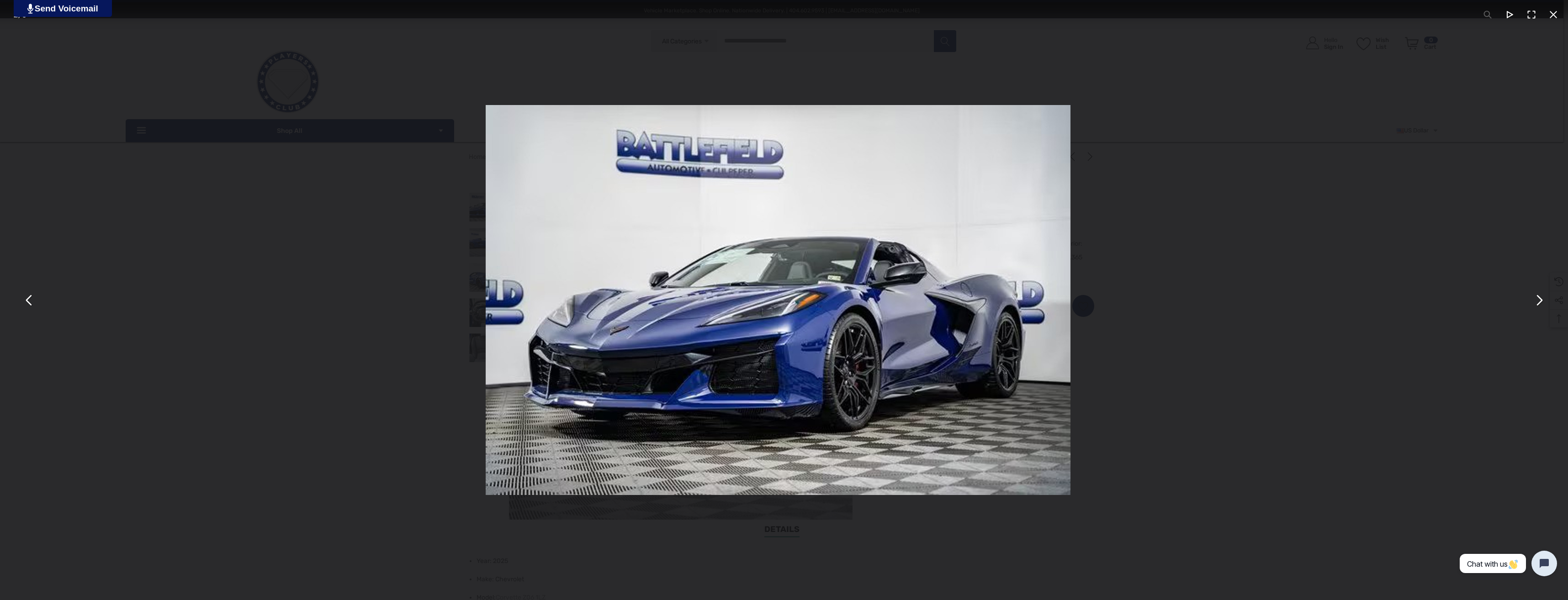
drag, startPoint x: 808, startPoint y: 321, endPoint x: 802, endPoint y: 297, distance: 24.7
click at [802, 297] on img "You can close this modal content with the ESC key" at bounding box center [778, 300] width 585 height 390
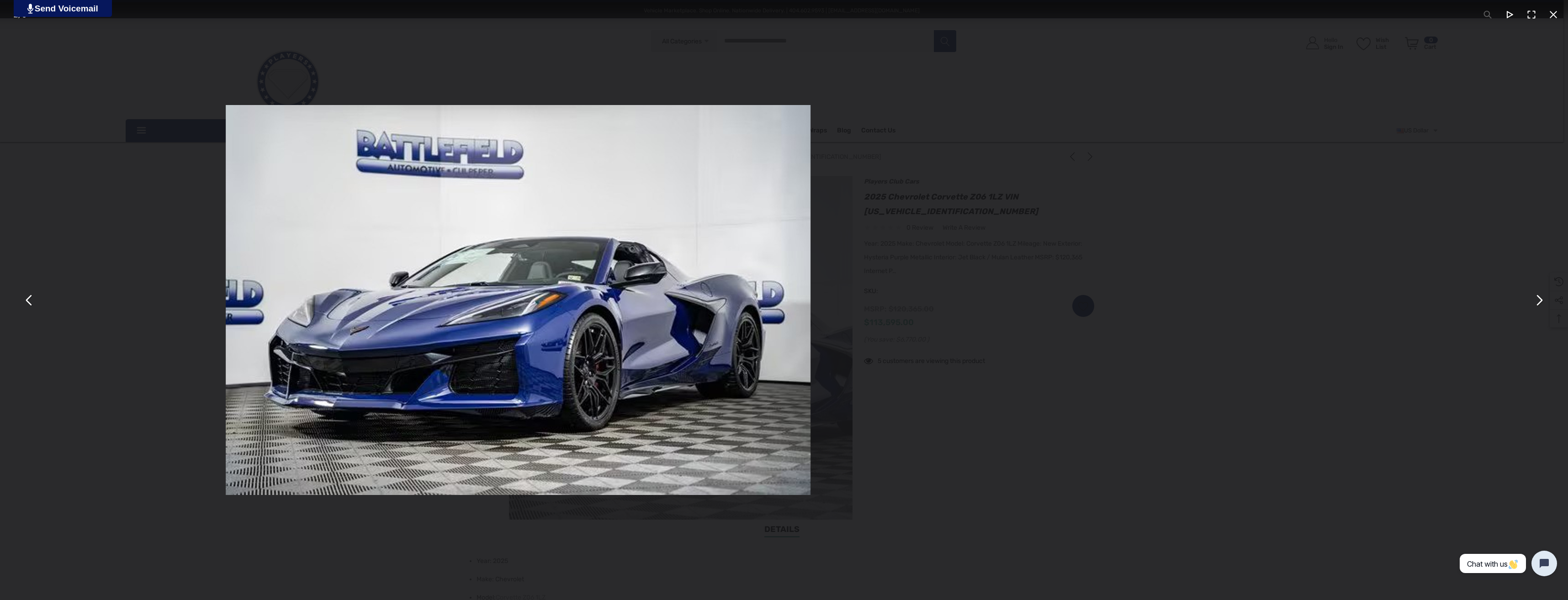
drag, startPoint x: 1025, startPoint y: 310, endPoint x: 269, endPoint y: 343, distance: 756.7
click at [493, 332] on img "You can close this modal content with the ESC key" at bounding box center [518, 300] width 585 height 390
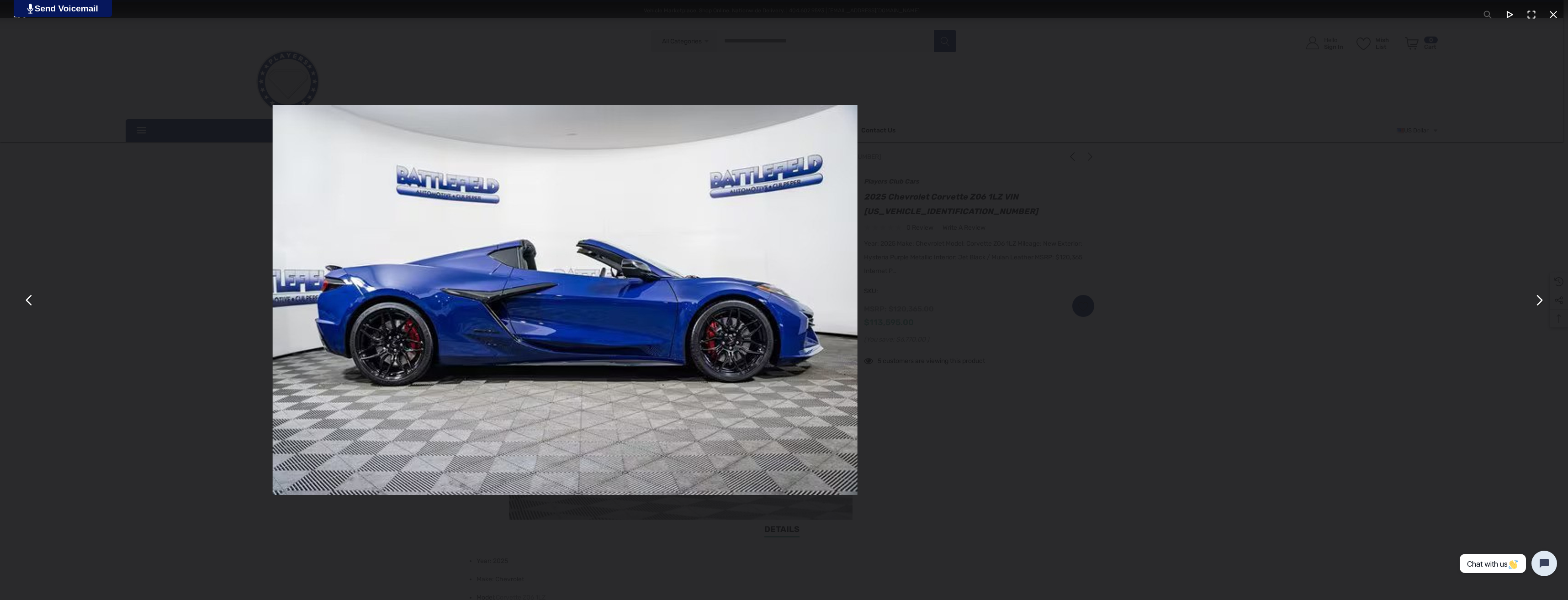
drag, startPoint x: 999, startPoint y: 322, endPoint x: 540, endPoint y: 345, distance: 459.6
click at [523, 343] on div "You can close this modal content with the ESC key" at bounding box center [565, 300] width 1568 height 600
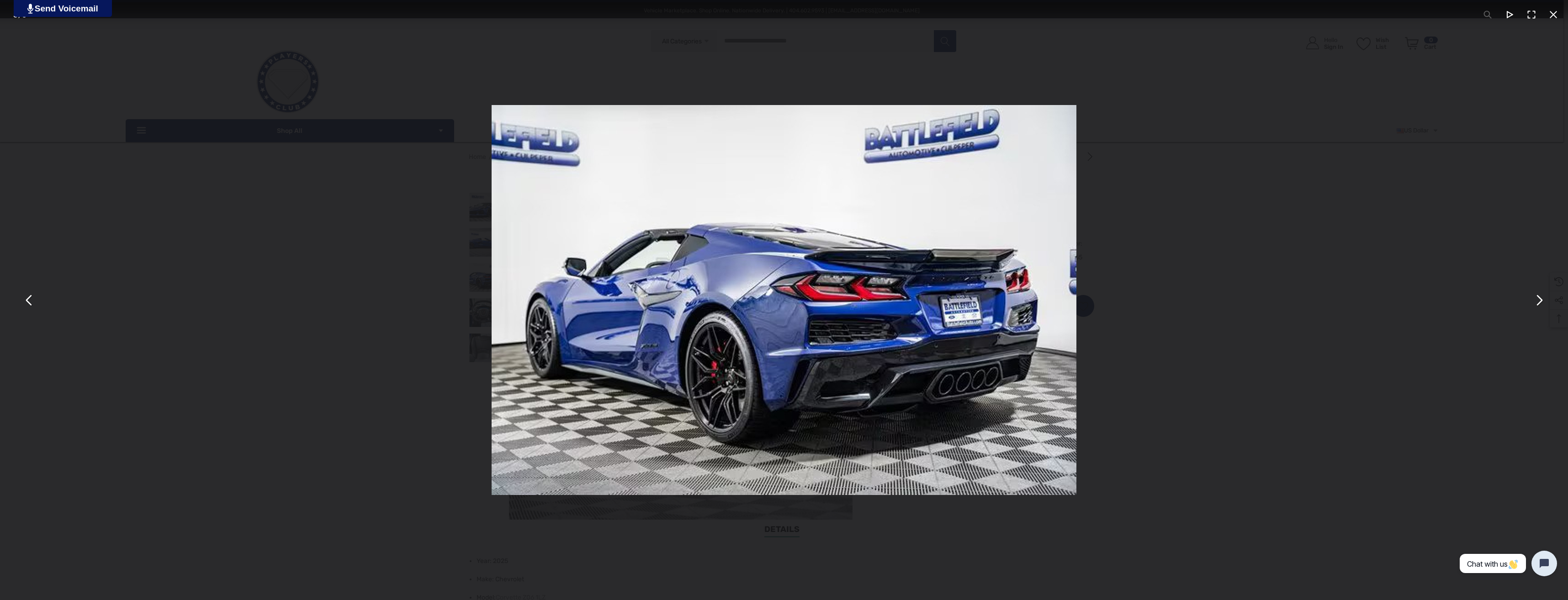
drag, startPoint x: 772, startPoint y: 313, endPoint x: 394, endPoint y: 356, distance: 380.4
click at [396, 355] on div "You can close this modal content with the ESC key" at bounding box center [784, 300] width 1568 height 600
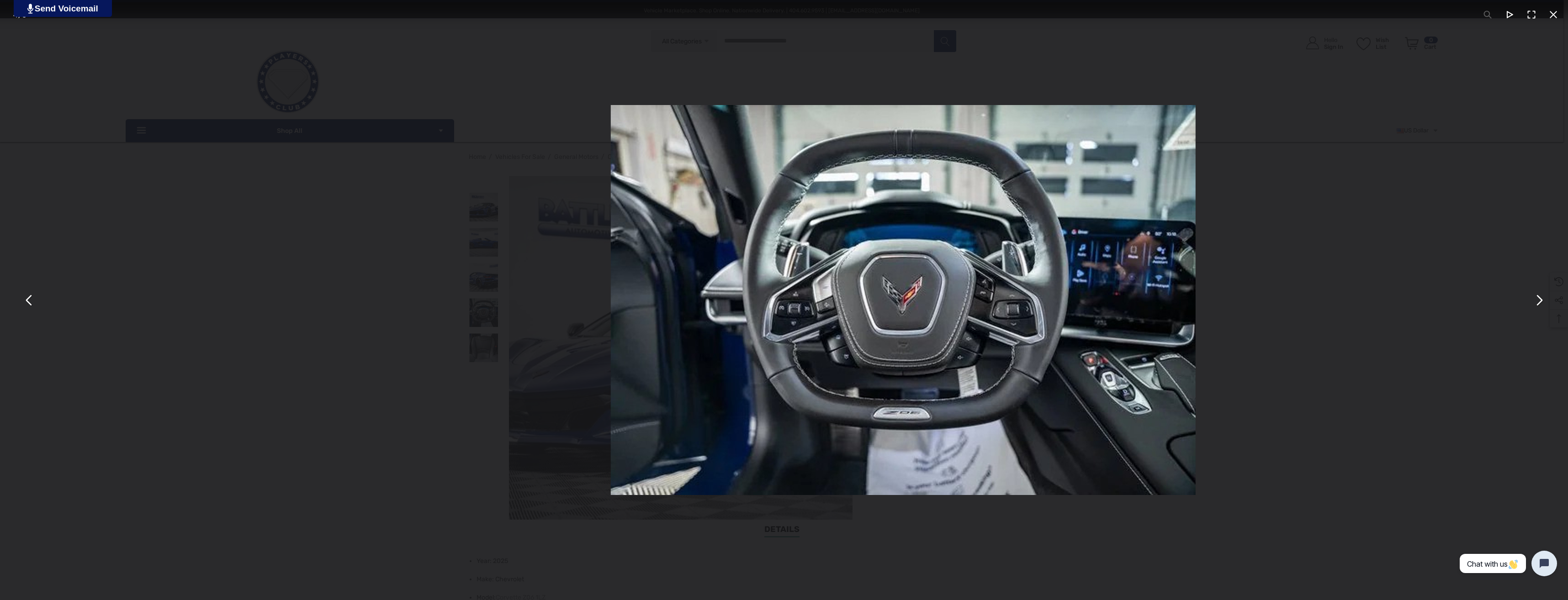
drag, startPoint x: 630, startPoint y: 335, endPoint x: 1073, endPoint y: 287, distance: 445.6
click at [1025, 296] on div "You can close this modal content with the ESC key" at bounding box center [904, 300] width 1568 height 600
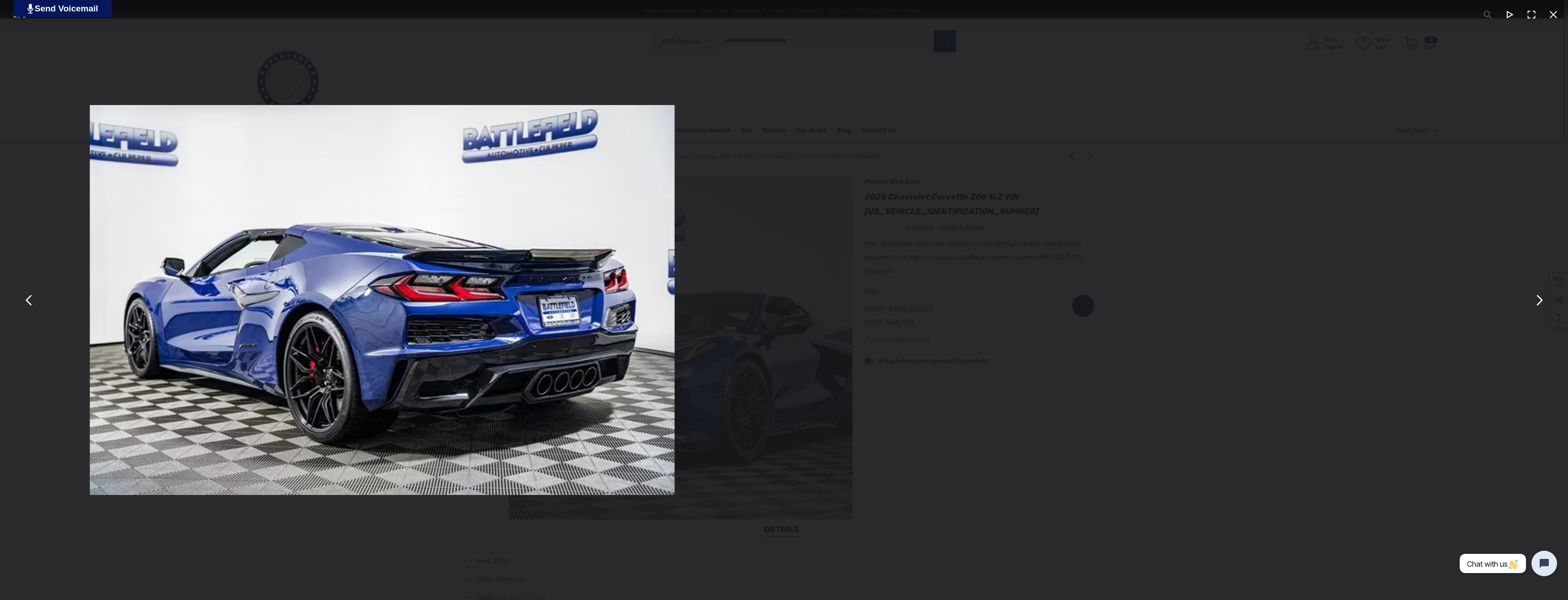
drag, startPoint x: 1031, startPoint y: 336, endPoint x: 332, endPoint y: 385, distance: 700.7
click at [411, 385] on img "You can close this modal content with the ESC key" at bounding box center [382, 300] width 585 height 390
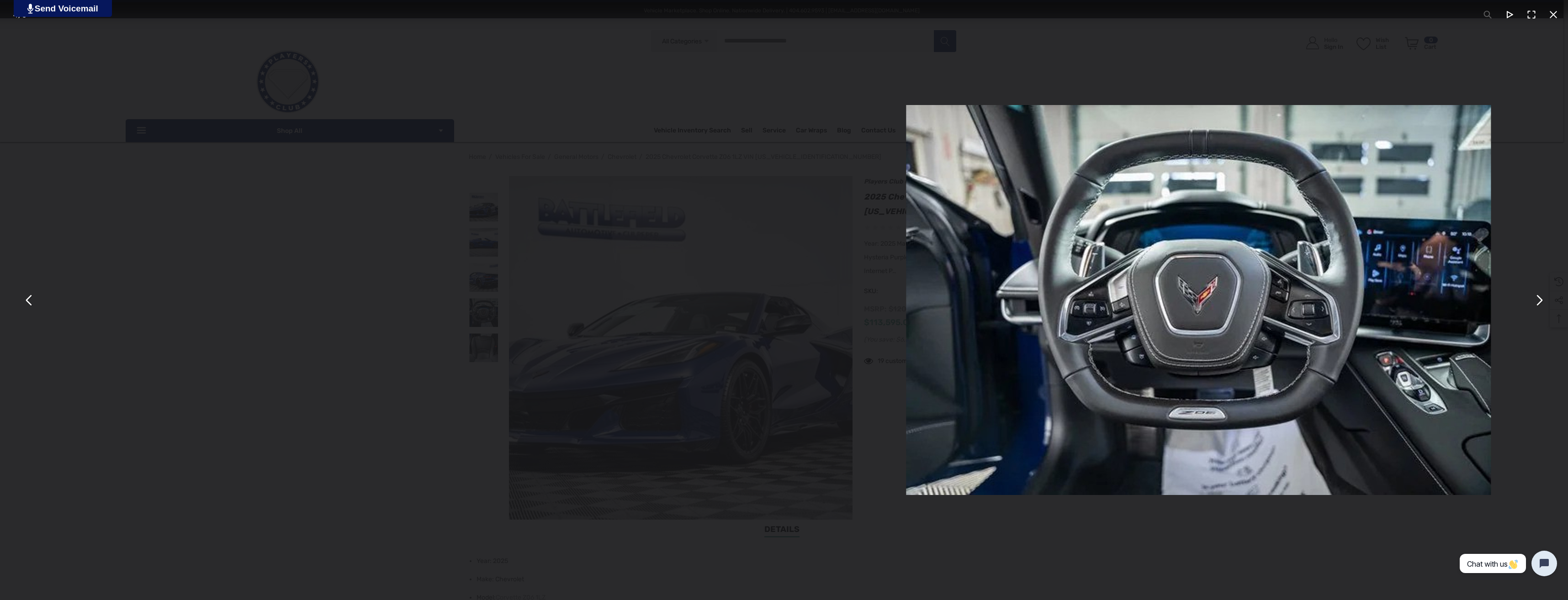
drag, startPoint x: 904, startPoint y: 360, endPoint x: 1076, endPoint y: 337, distance: 173.5
click at [1157, 335] on div "You can close this modal content with the ESC key" at bounding box center [1198, 300] width 1568 height 600
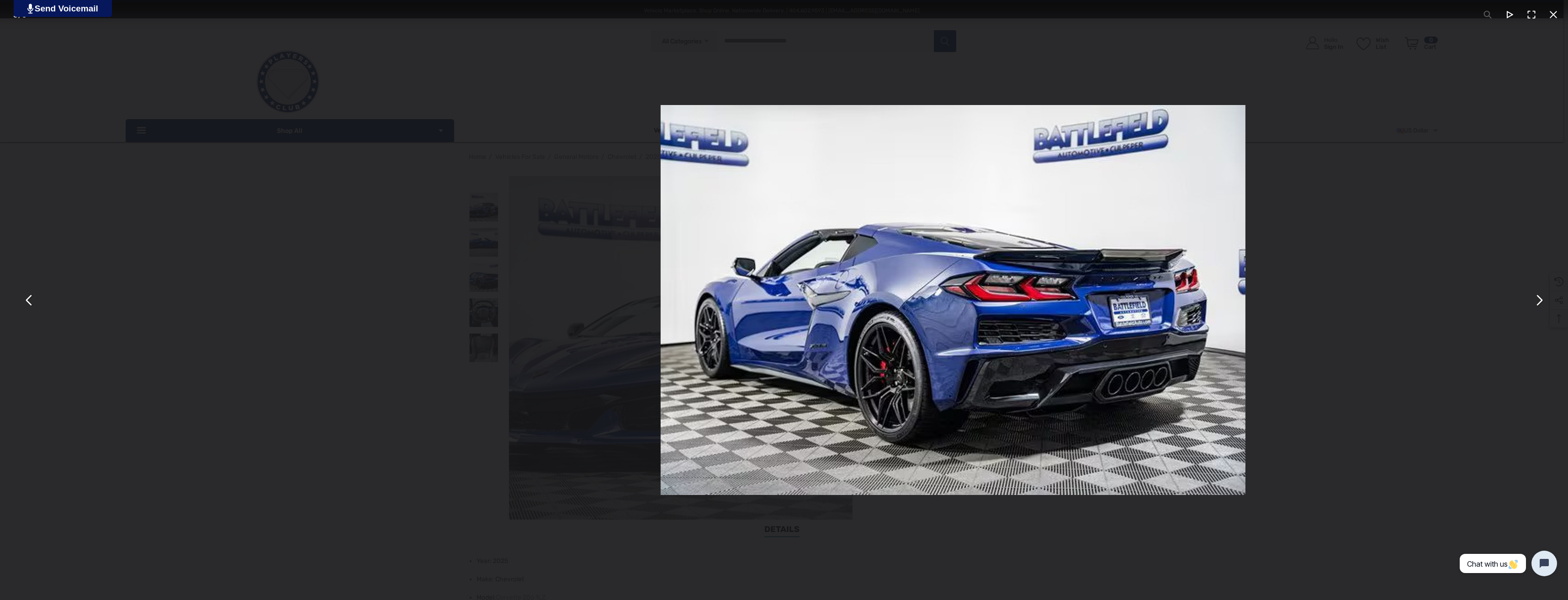
drag, startPoint x: 964, startPoint y: 332, endPoint x: 1144, endPoint y: 312, distance: 181.1
click at [1127, 312] on img "You can close this modal content with the ESC key" at bounding box center [953, 300] width 585 height 390
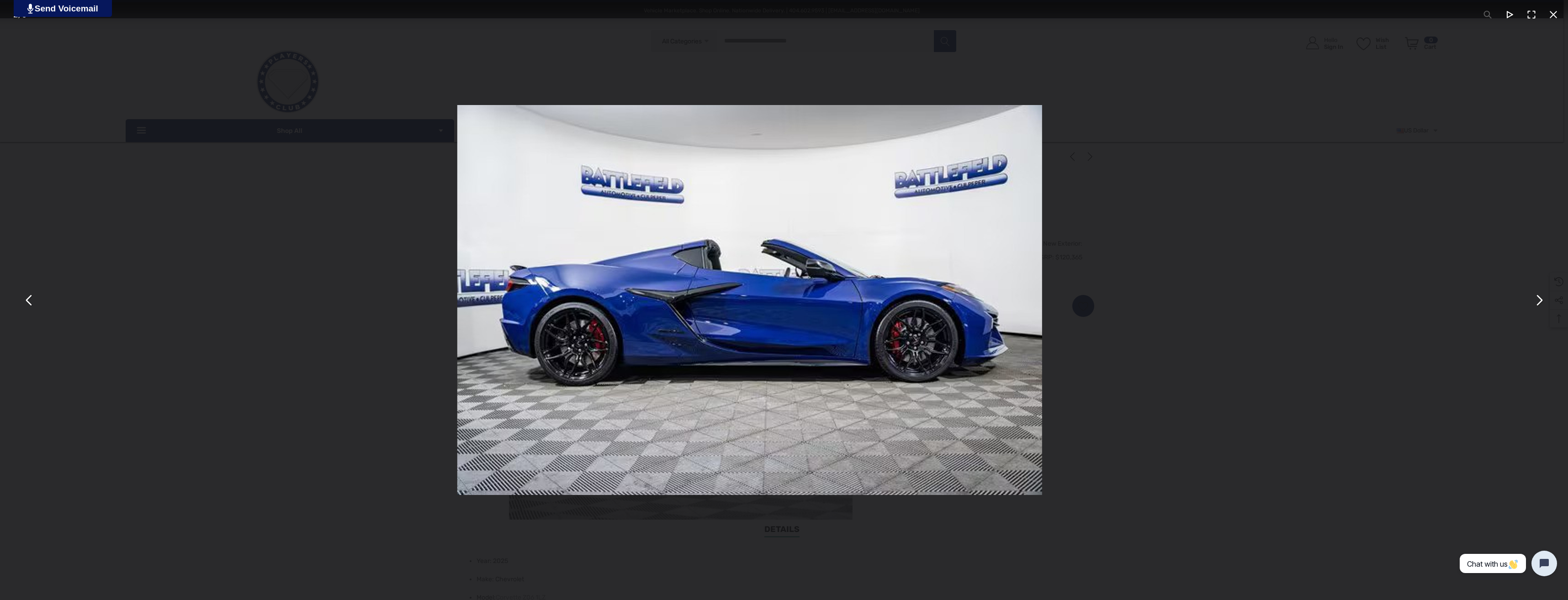
drag, startPoint x: 1082, startPoint y: 358, endPoint x: 291, endPoint y: 388, distance: 791.6
click at [386, 389] on div "You can close this modal content with the ESC key" at bounding box center [750, 300] width 1568 height 600
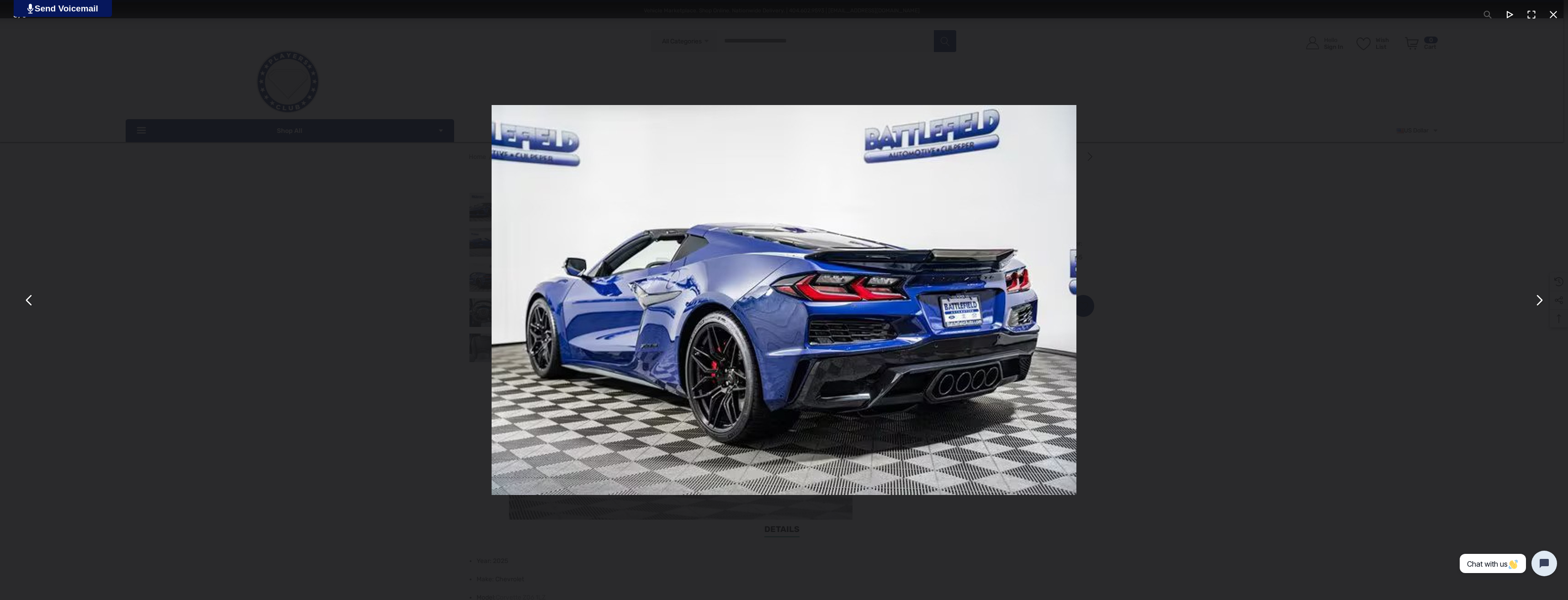
drag, startPoint x: 1038, startPoint y: 342, endPoint x: 536, endPoint y: 352, distance: 502.1
click at [659, 347] on img "You can close this modal content with the ESC key" at bounding box center [784, 300] width 585 height 390
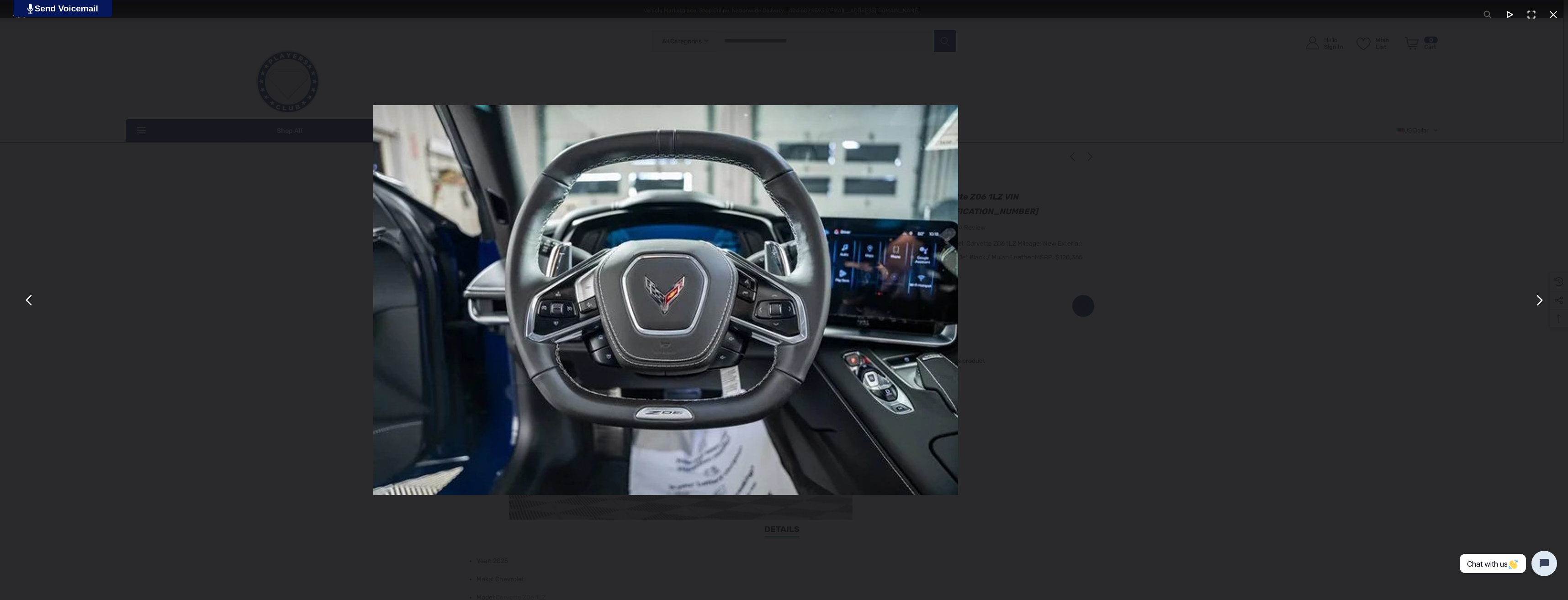
drag, startPoint x: 1045, startPoint y: 350, endPoint x: 450, endPoint y: 362, distance: 595.1
click at [481, 362] on img "You can close this modal content with the ESC key" at bounding box center [666, 300] width 585 height 390
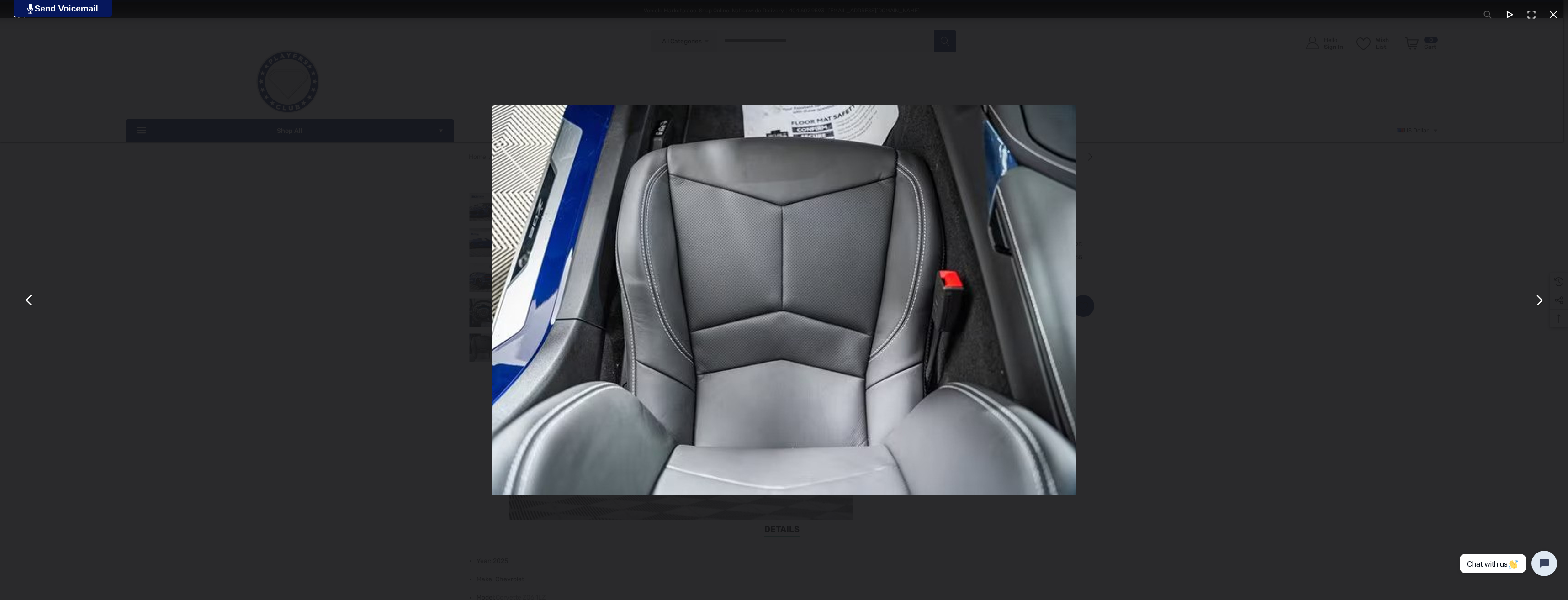
drag, startPoint x: 823, startPoint y: 328, endPoint x: 1219, endPoint y: 304, distance: 396.7
click at [1077, 306] on img "You can close this modal content with the ESC key" at bounding box center [784, 300] width 585 height 390
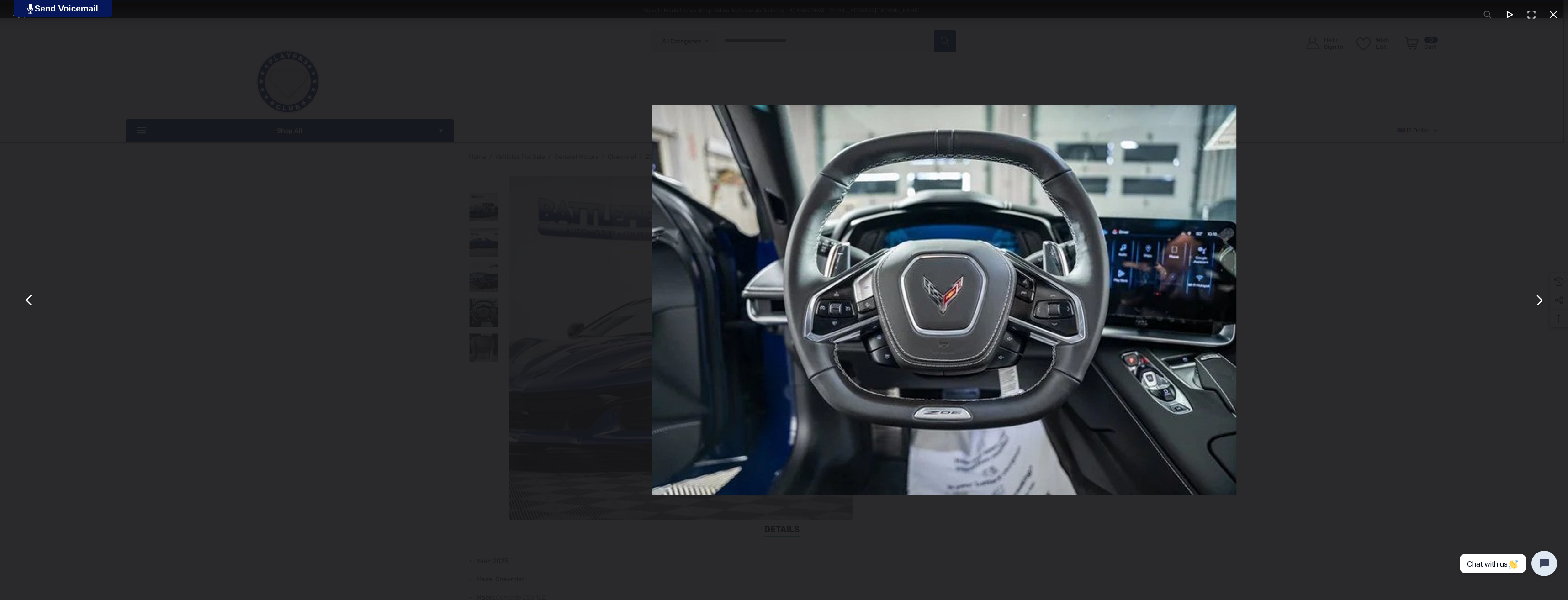
drag, startPoint x: 781, startPoint y: 342, endPoint x: 1145, endPoint y: 304, distance: 366.0
click at [1129, 306] on img "You can close this modal content with the ESC key" at bounding box center [944, 300] width 585 height 390
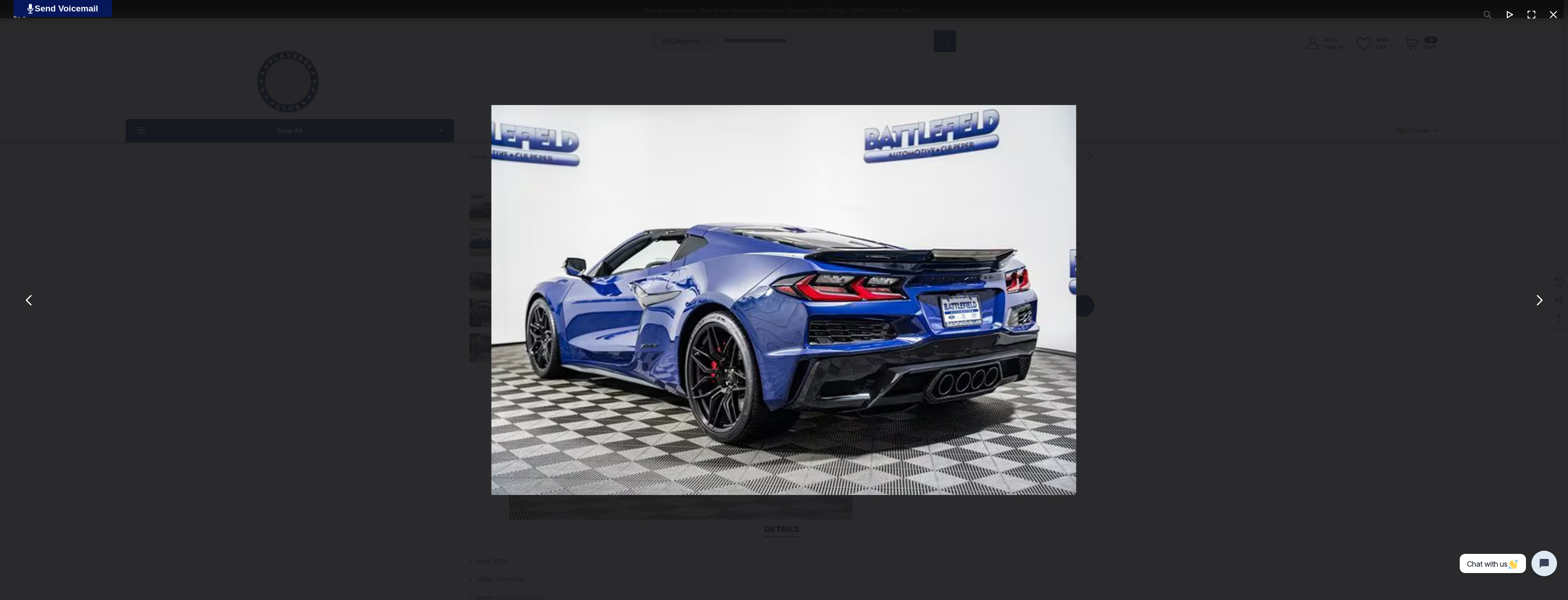
drag, startPoint x: 1302, startPoint y: 343, endPoint x: 1294, endPoint y: 349, distance: 10.0
click at [1302, 343] on div "You can close this modal content with the ESC key" at bounding box center [784, 300] width 1568 height 600
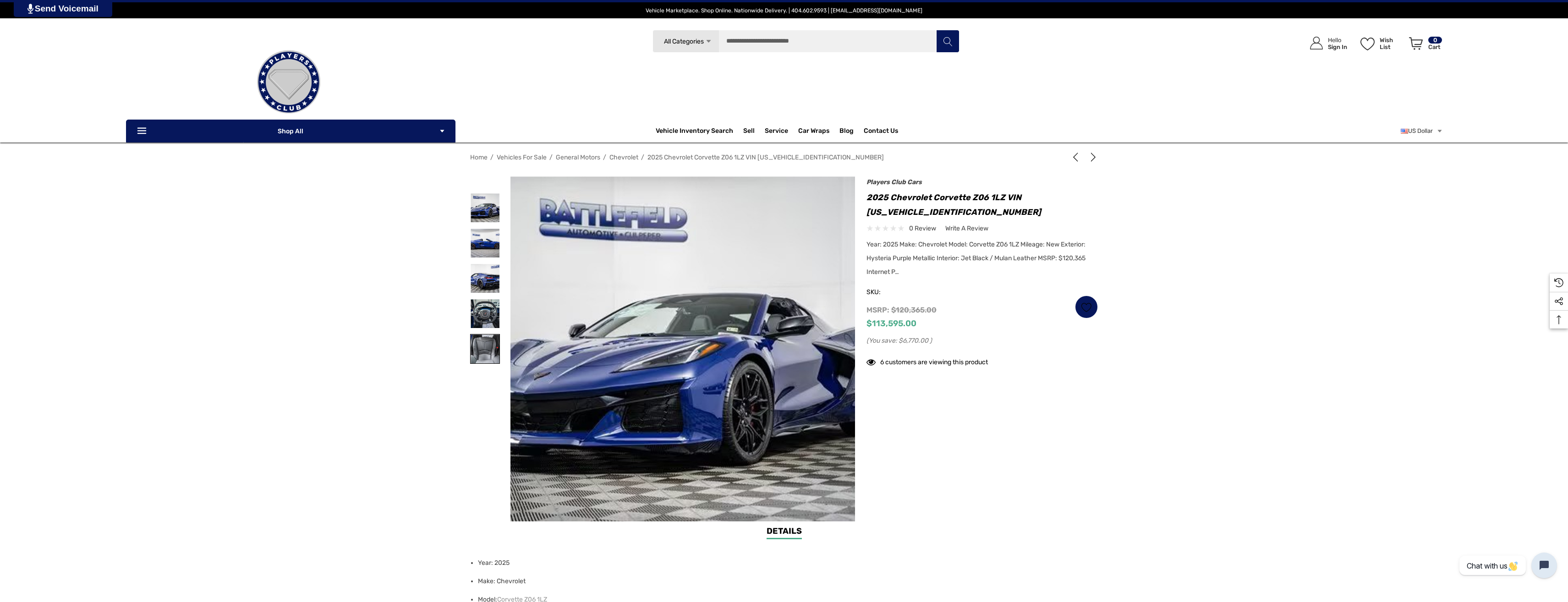
click at [492, 347] on img at bounding box center [486, 349] width 29 height 29
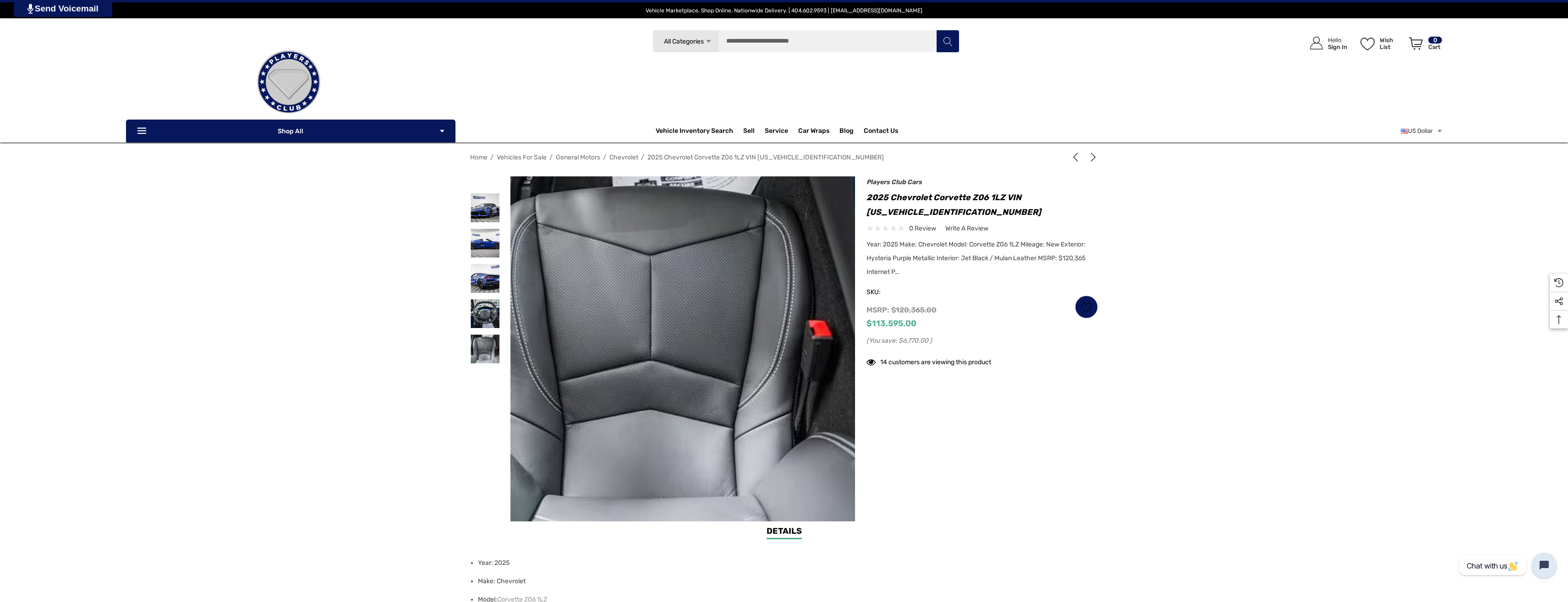
click at [726, 342] on img at bounding box center [653, 349] width 587 height 391
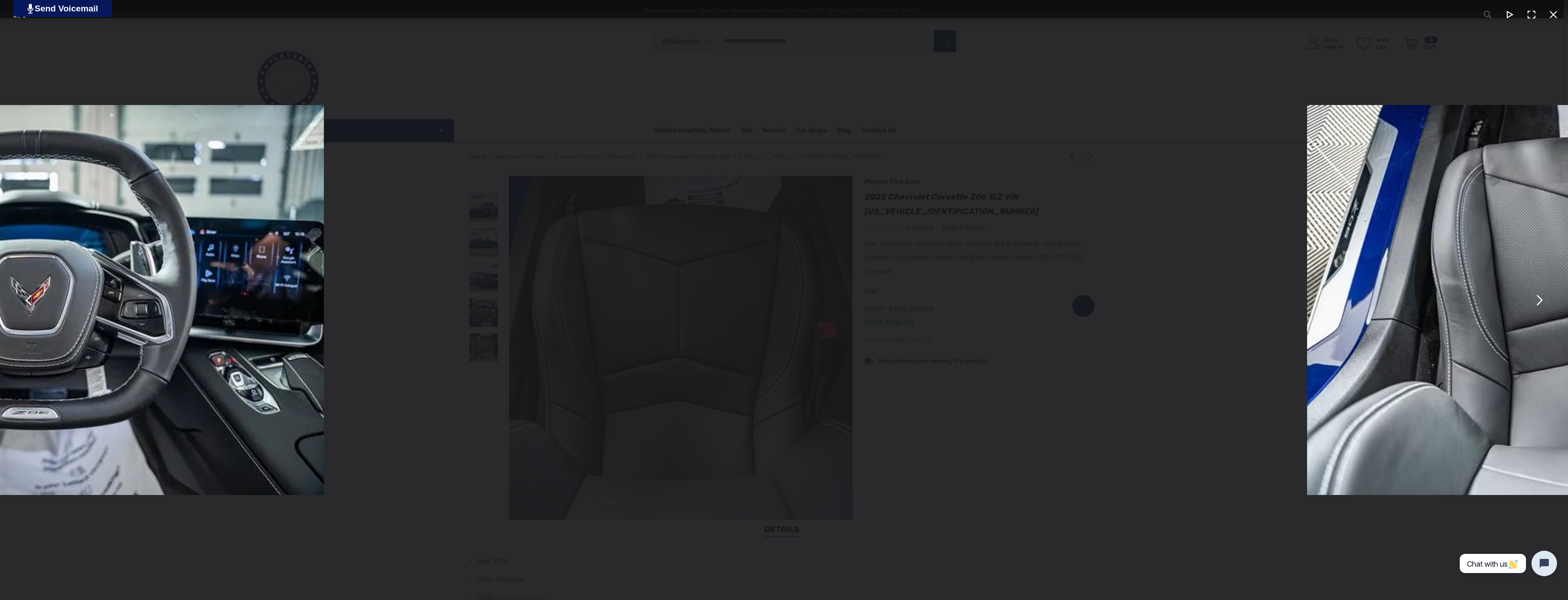
drag, startPoint x: 539, startPoint y: 314, endPoint x: 1487, endPoint y: 232, distance: 951.5
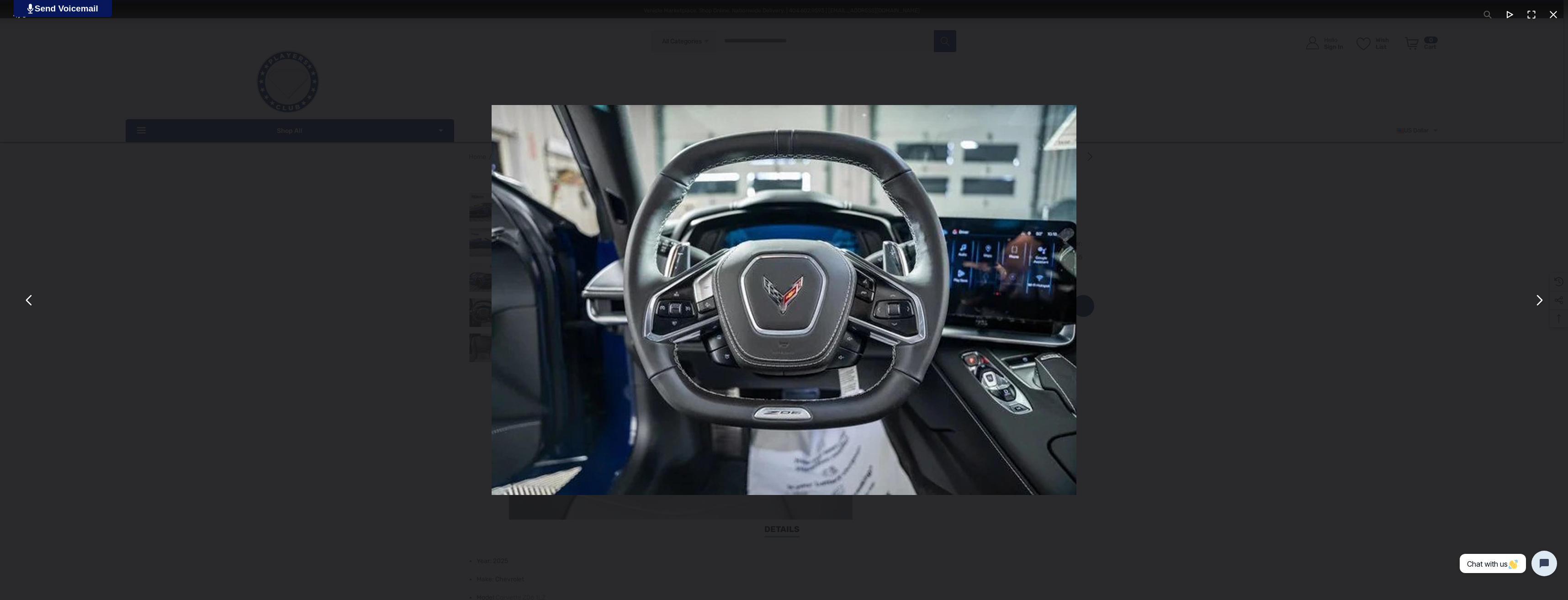
click at [314, 341] on div "You can close this modal content with the ESC key" at bounding box center [784, 300] width 1568 height 600
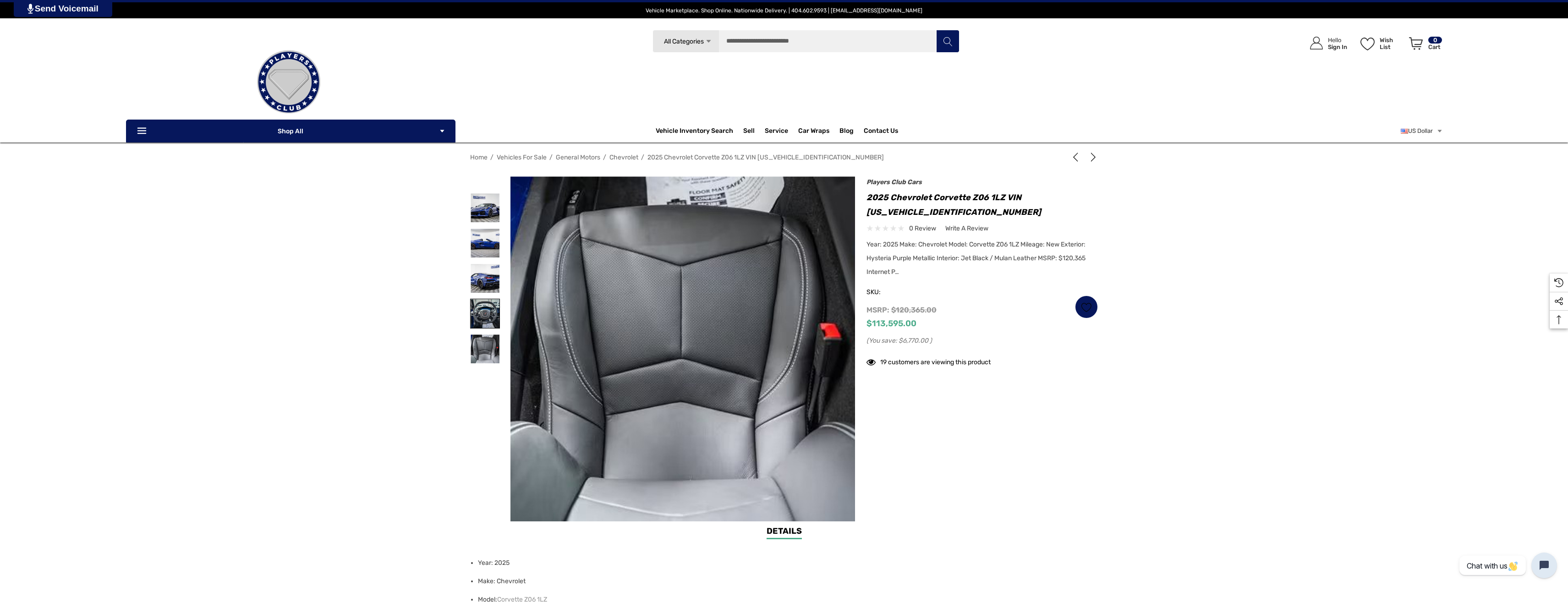
click at [484, 313] on img at bounding box center [486, 314] width 29 height 29
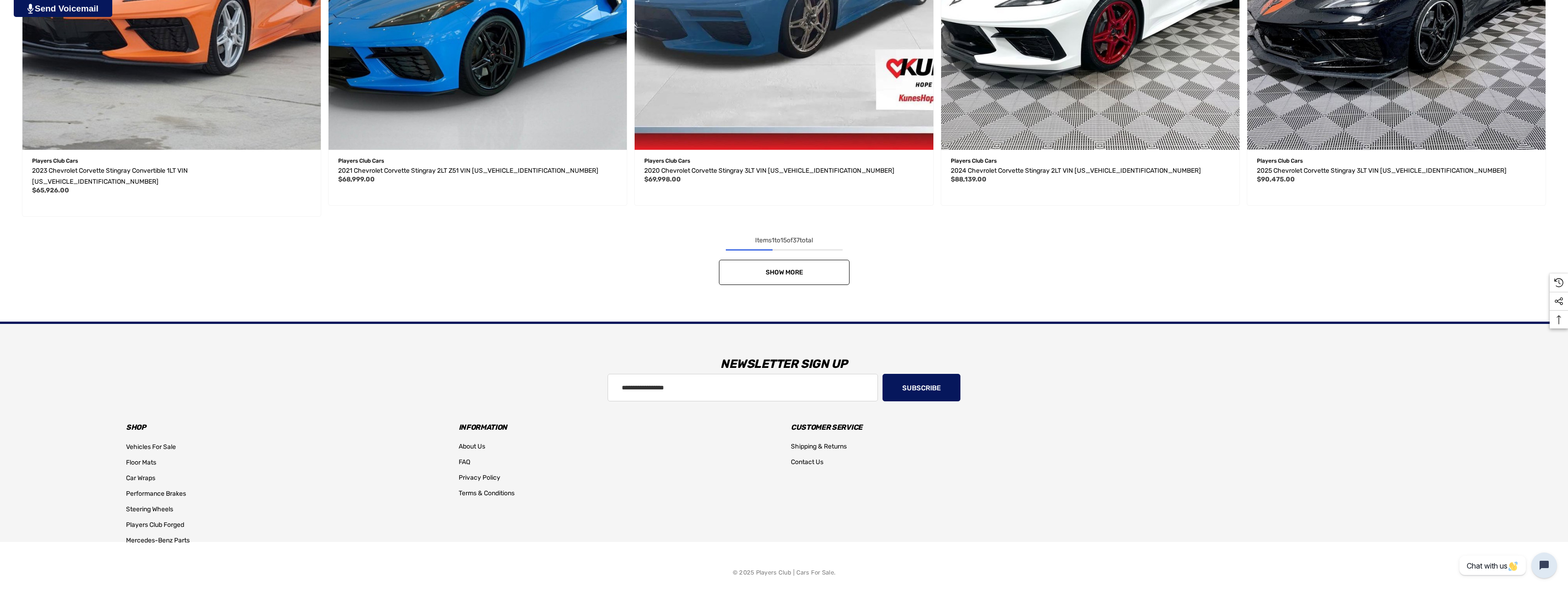
click at [817, 273] on link "Show More" at bounding box center [784, 272] width 131 height 25
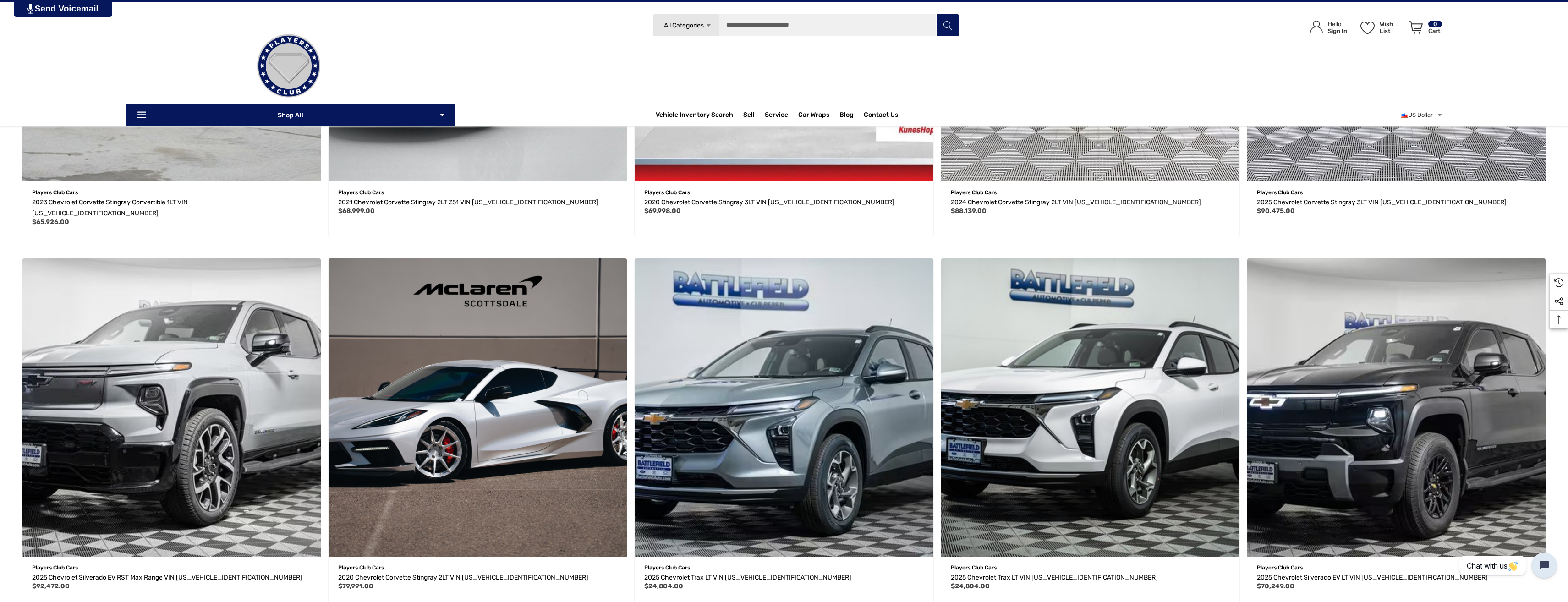
scroll to position [1052, 0]
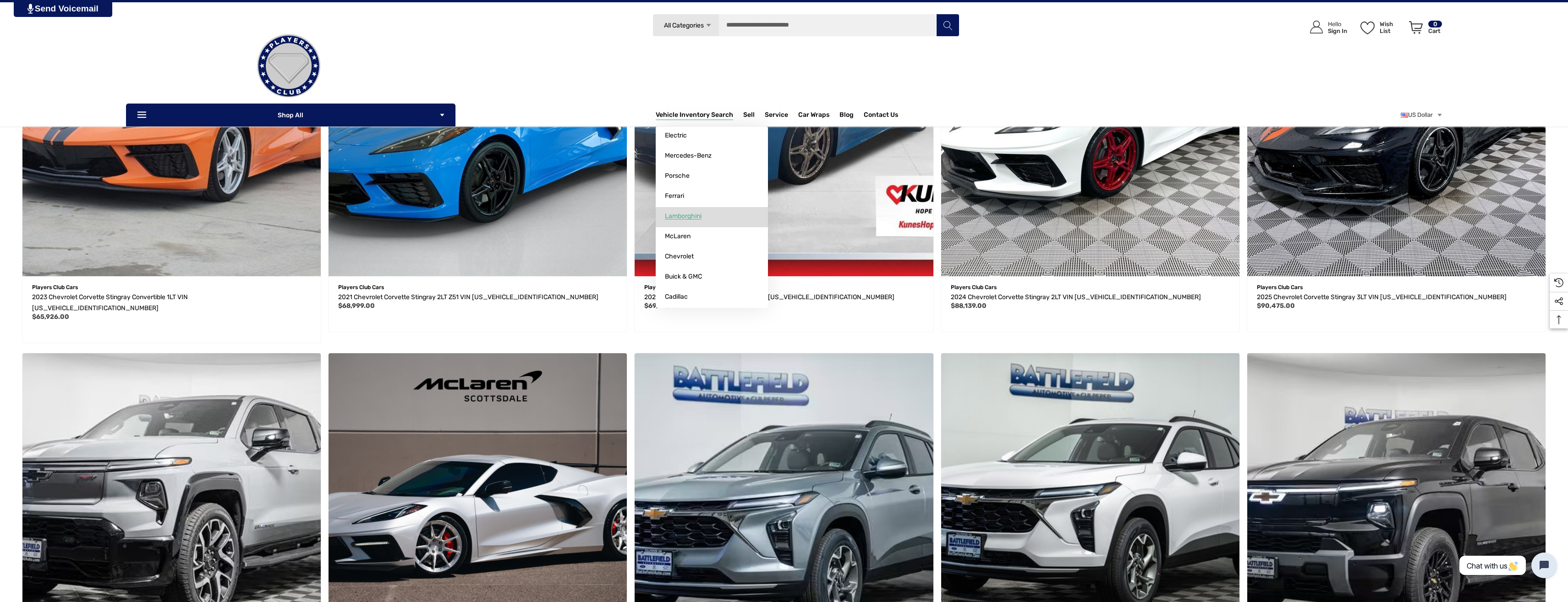
click at [691, 214] on span "Lamborghini" at bounding box center [683, 216] width 36 height 8
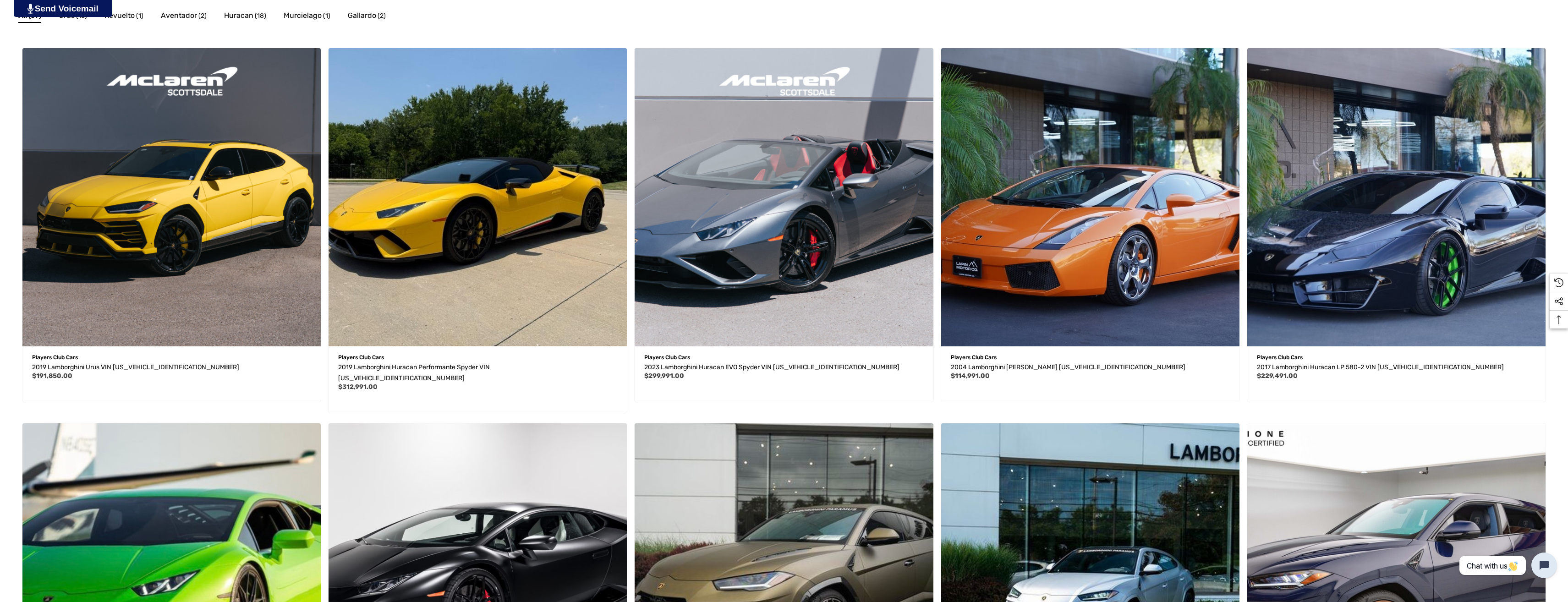
scroll to position [275, 0]
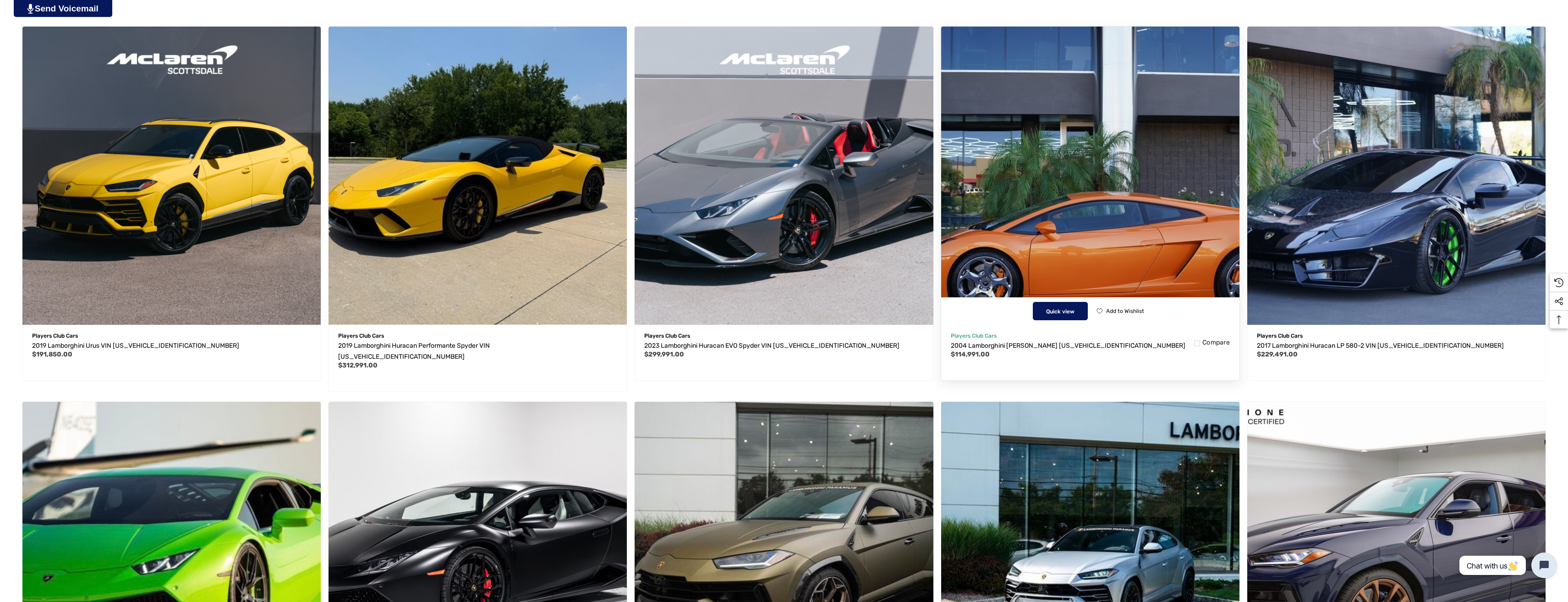
click at [1059, 310] on span "Quick view" at bounding box center [1060, 312] width 28 height 7
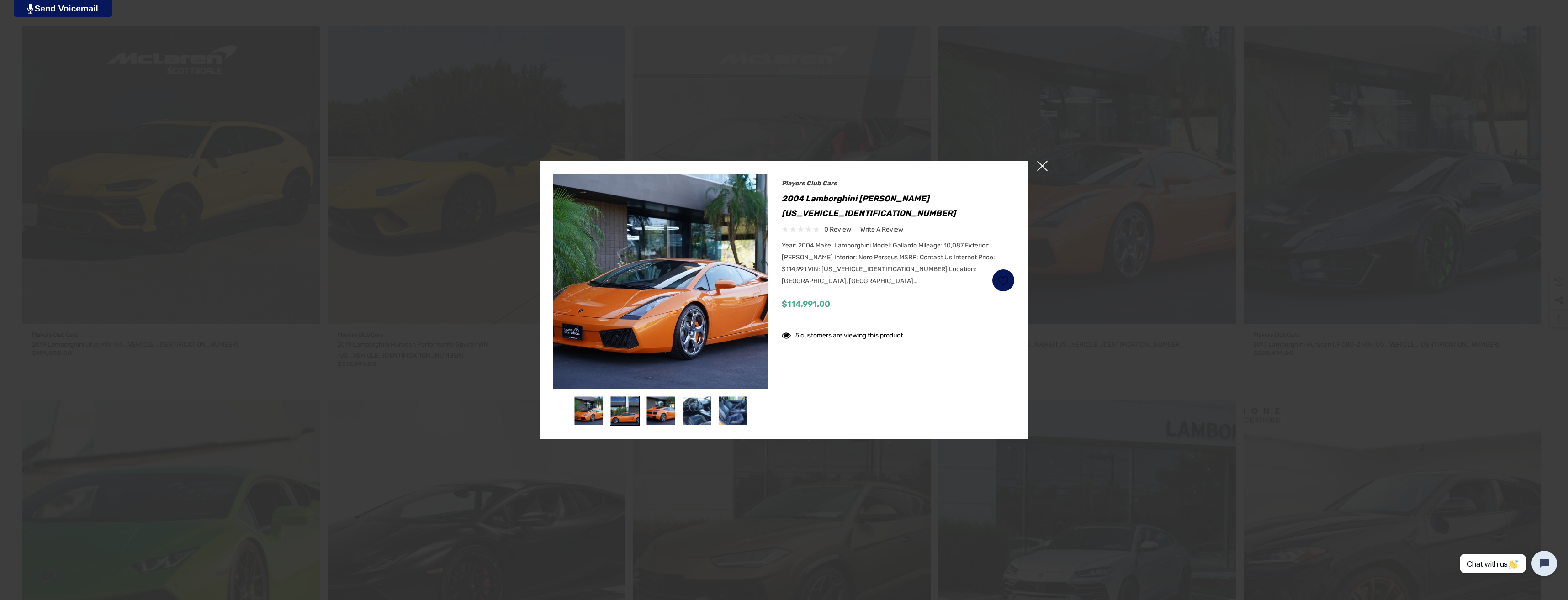
click at [629, 410] on img at bounding box center [625, 411] width 29 height 29
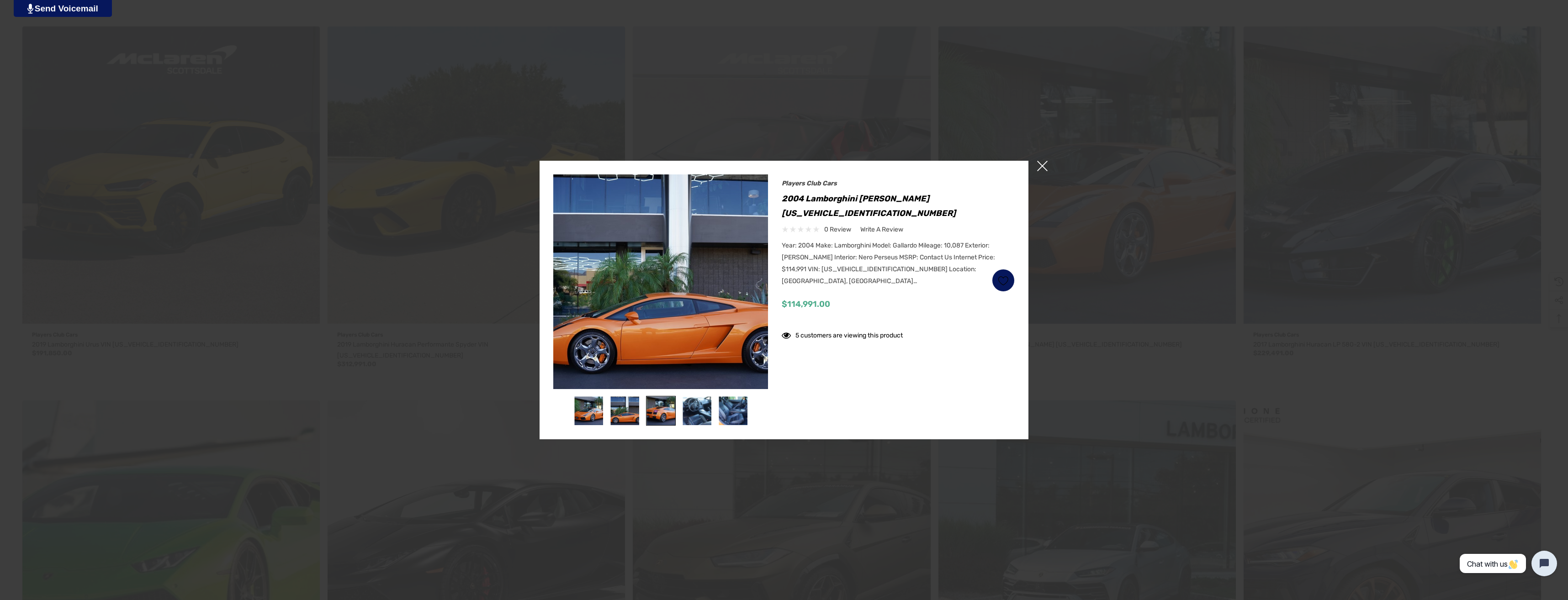
click at [659, 410] on img at bounding box center [661, 411] width 29 height 29
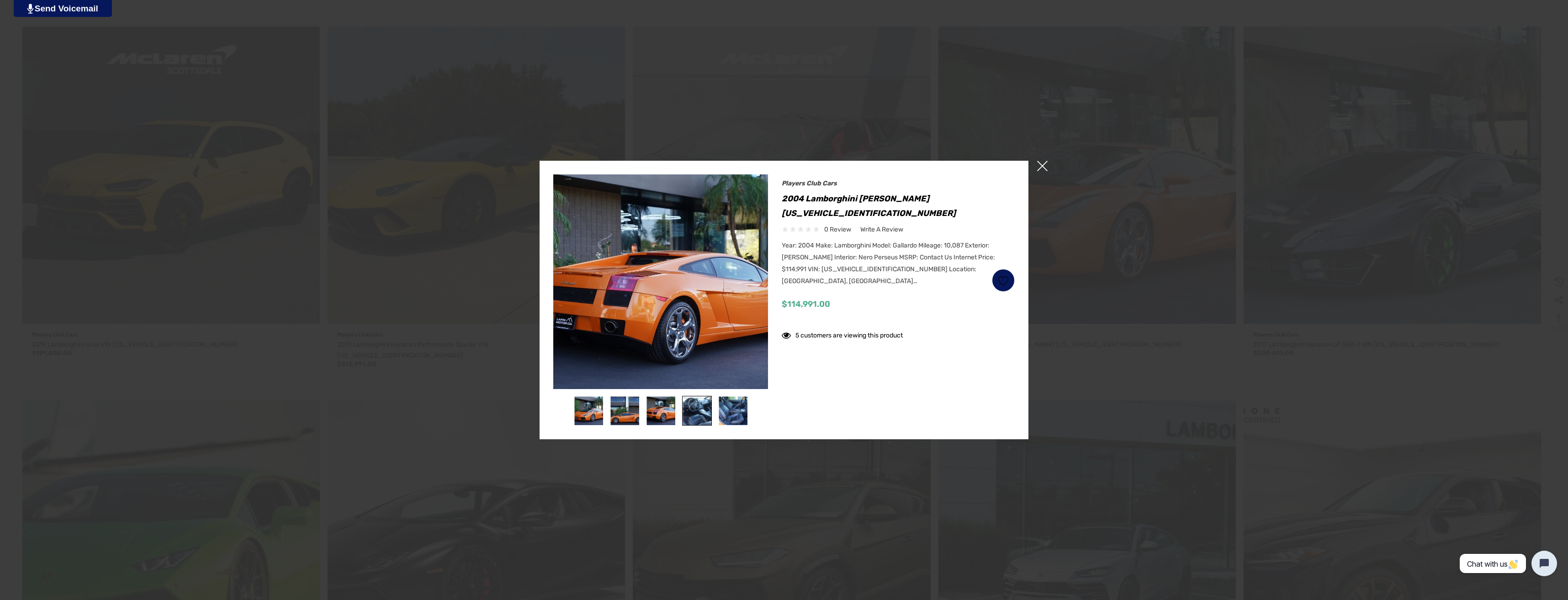
click at [700, 411] on img at bounding box center [697, 411] width 29 height 29
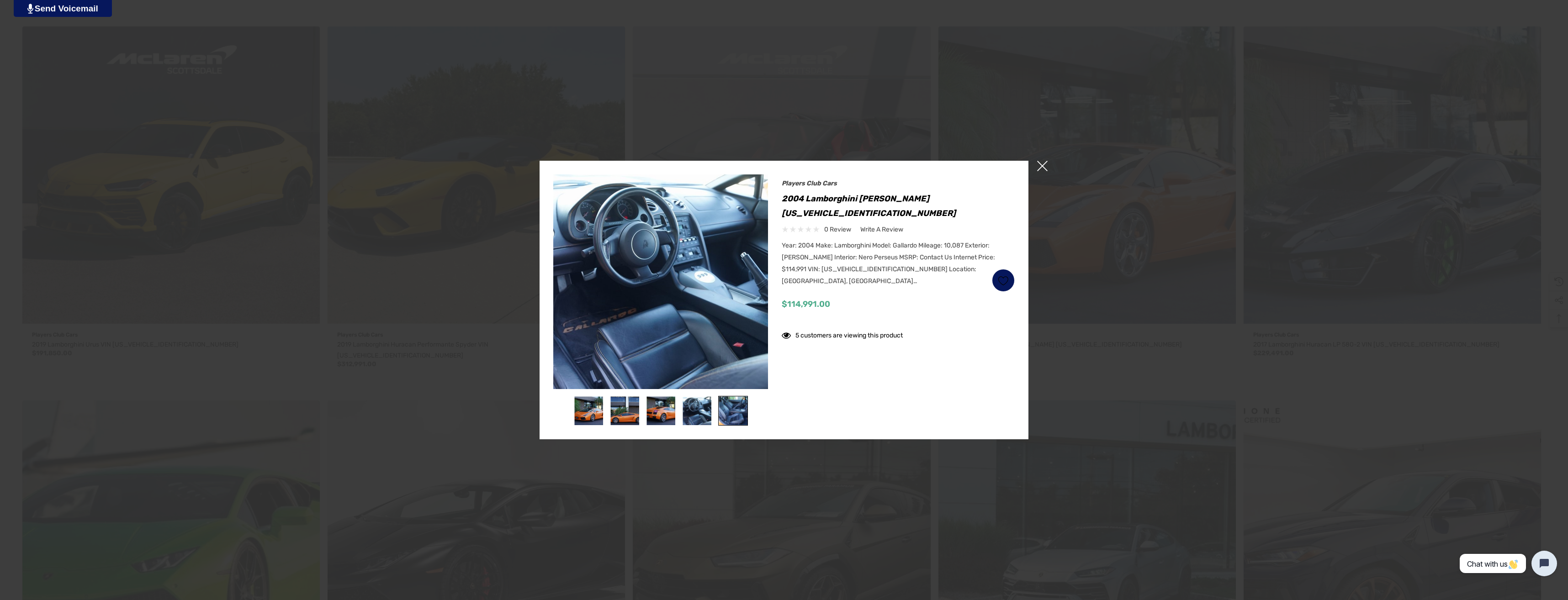
click at [744, 409] on img at bounding box center [733, 411] width 29 height 29
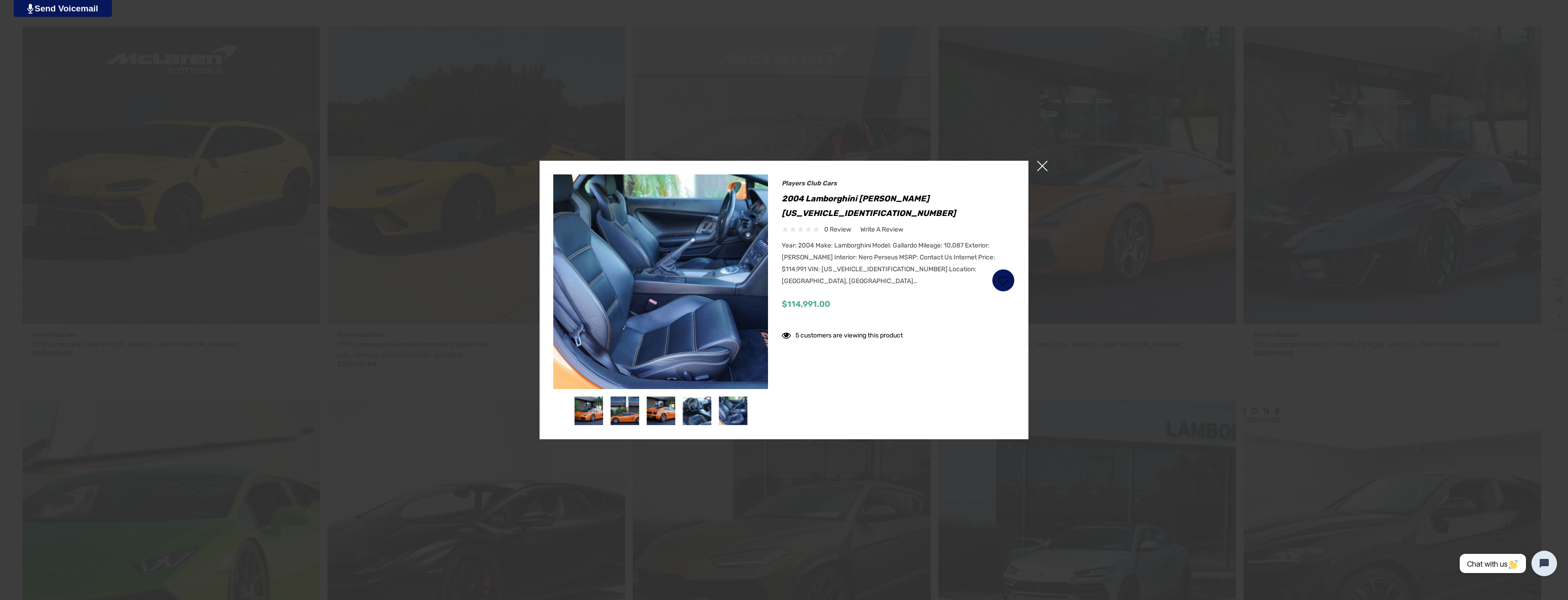
drag, startPoint x: 917, startPoint y: 341, endPoint x: 945, endPoint y: 308, distance: 43.3
click at [945, 308] on div "Players Club Cars 2004 Lamborghini Gallardo VIN ZHWGU11S74LA01220 0 review Writ…" at bounding box center [898, 248] width 233 height 147
click at [1042, 164] on span "×" at bounding box center [1042, 166] width 11 height 11
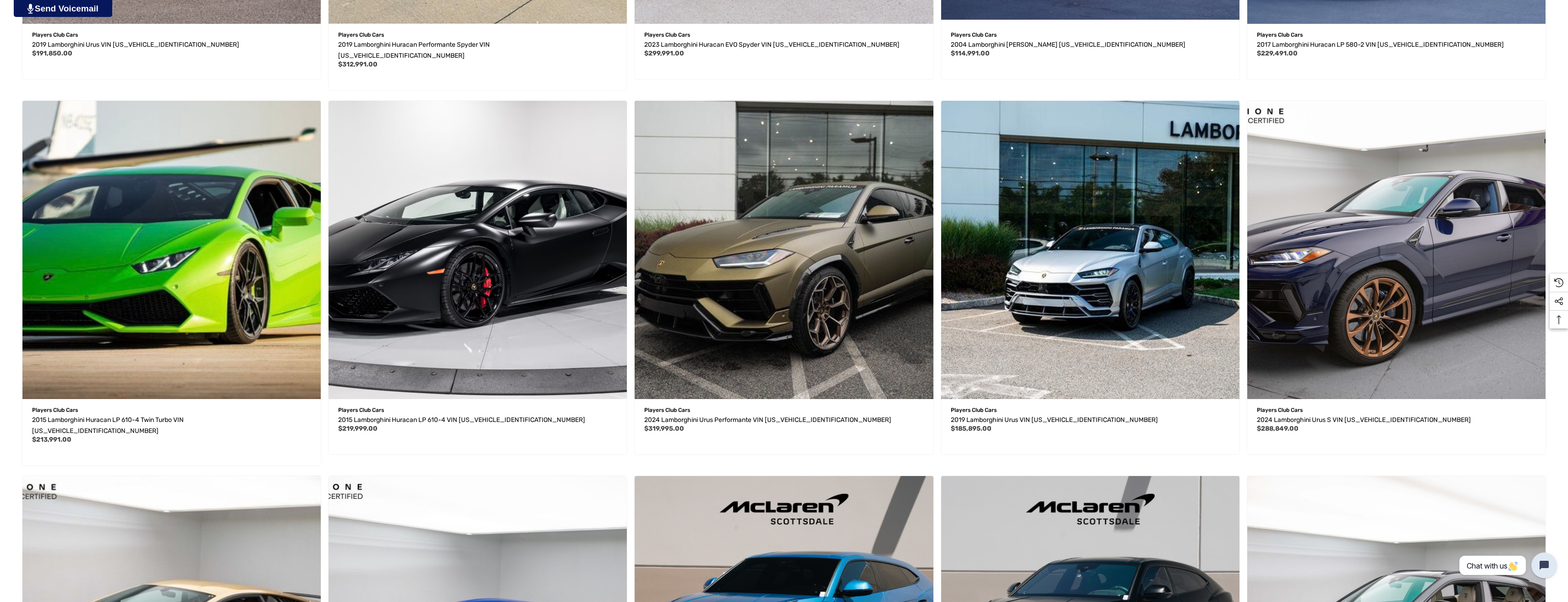
scroll to position [595, 0]
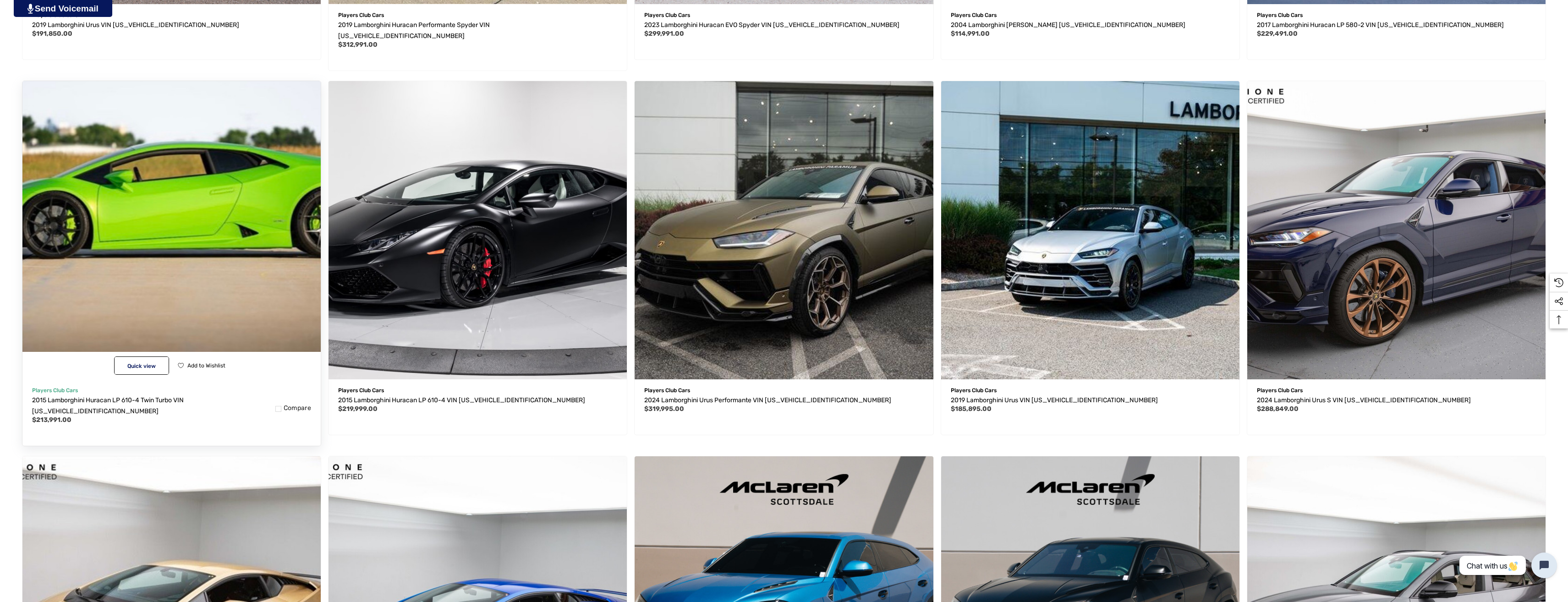
click at [186, 242] on img "2015 Lamborghini Huracan LP 610-4 Twin Turbo VIN ZHWUC1ZF7FLA03405,$213,991.00\a" at bounding box center [172, 230] width 329 height 328
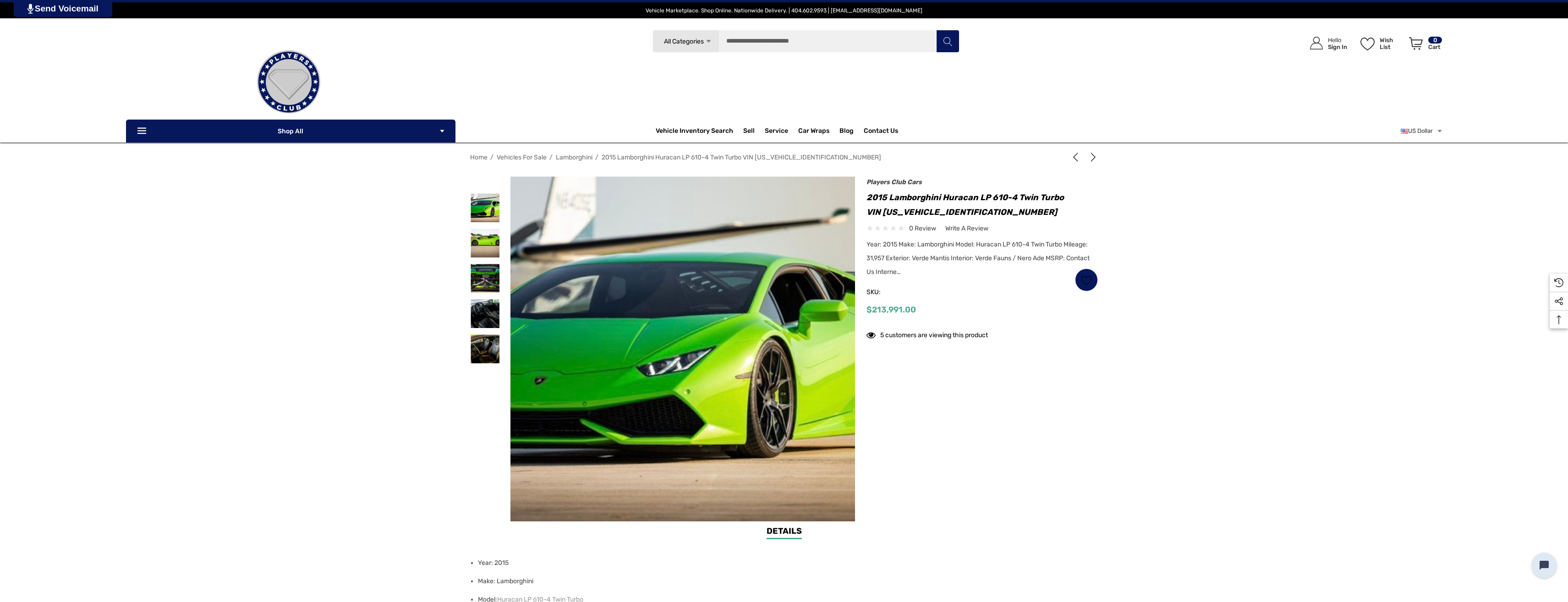
click at [674, 371] on img at bounding box center [688, 350] width 587 height 326
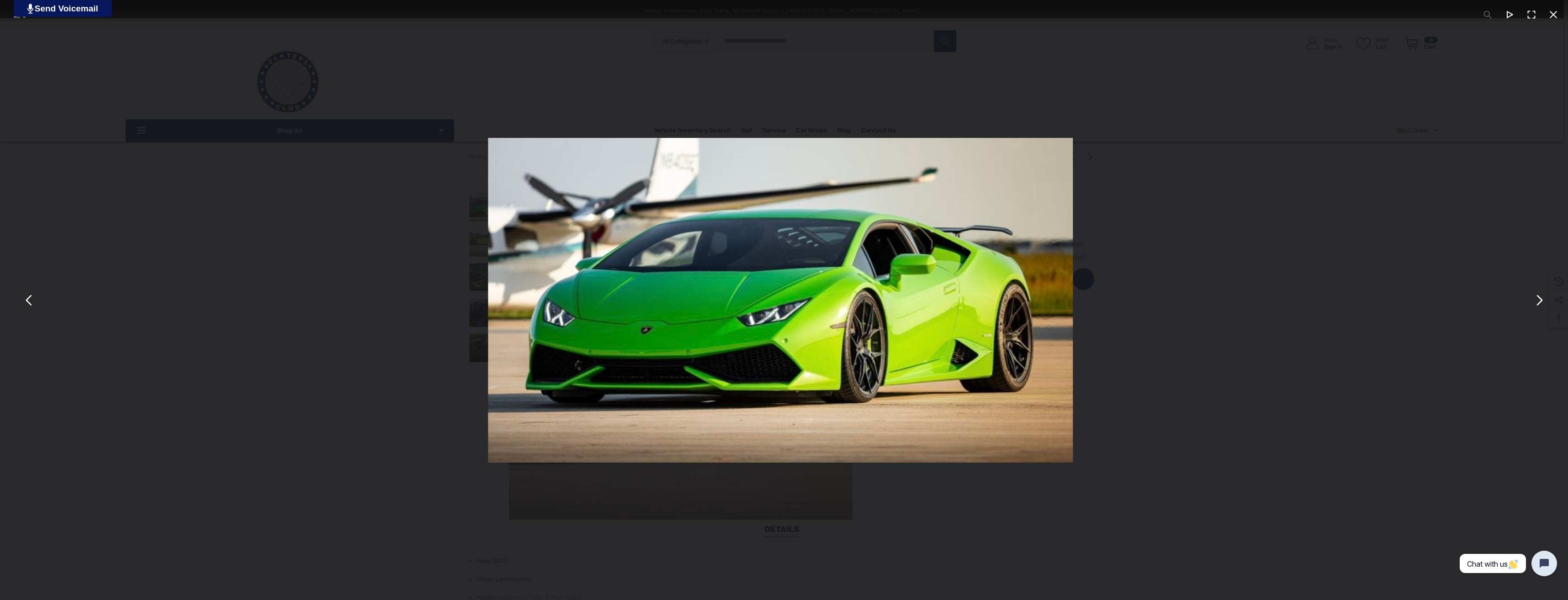
drag, startPoint x: 1182, startPoint y: 346, endPoint x: 453, endPoint y: 339, distance: 729.0
click at [514, 341] on div "You can close this modal content with the ESC key" at bounding box center [780, 300] width 1568 height 600
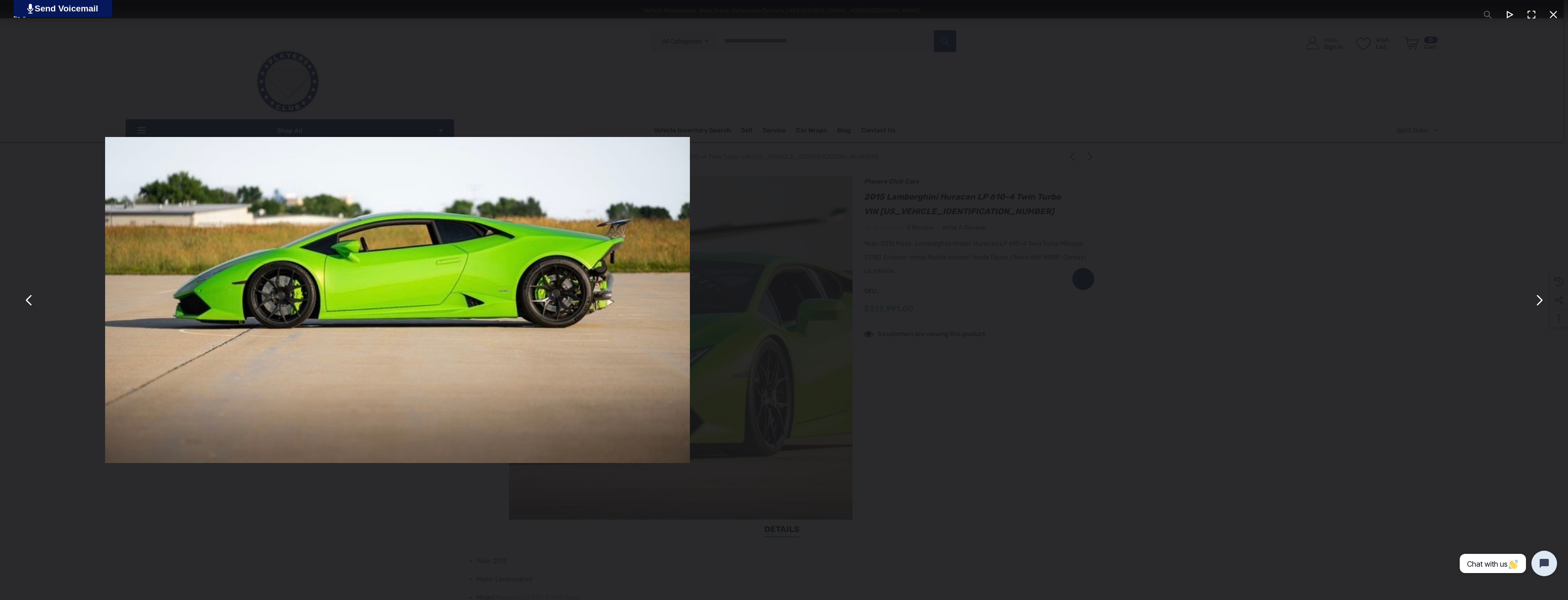
drag, startPoint x: 1184, startPoint y: 308, endPoint x: 618, endPoint y: 309, distance: 566.0
click at [624, 309] on div "You can close this modal content with the ESC key" at bounding box center [398, 300] width 1568 height 600
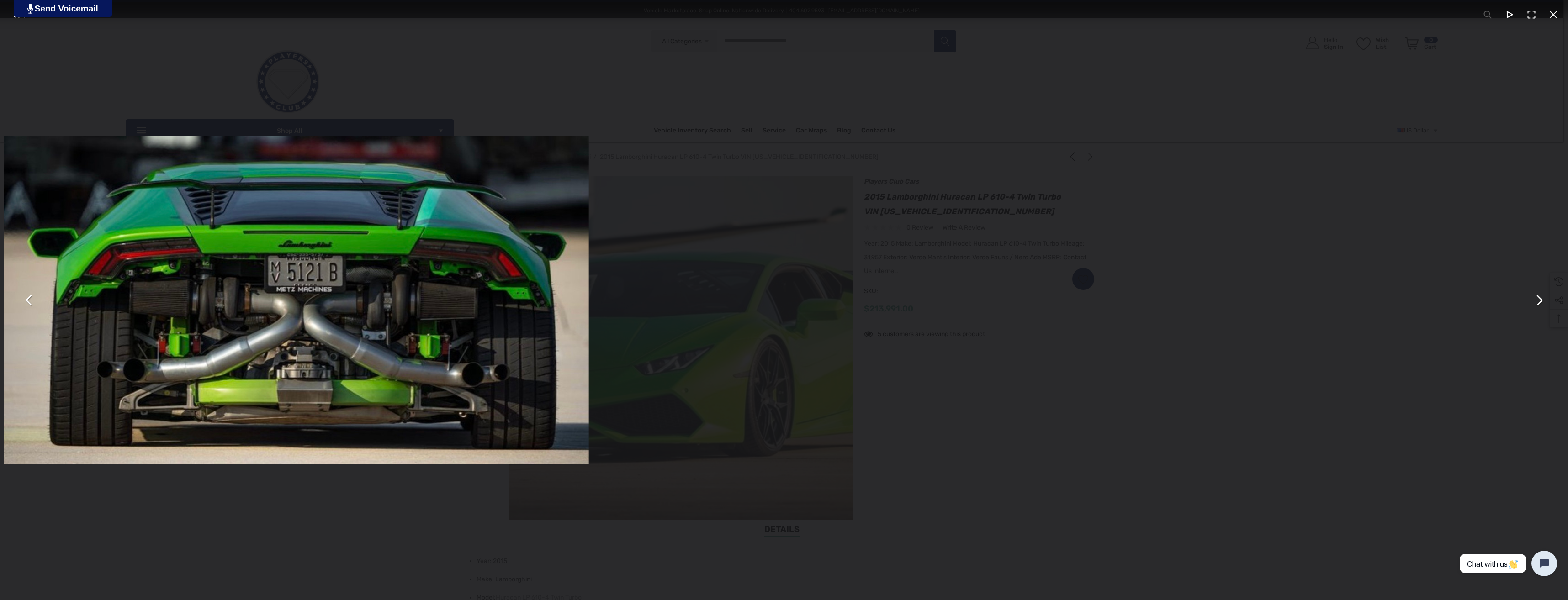
drag, startPoint x: 1154, startPoint y: 388, endPoint x: 591, endPoint y: 394, distance: 563.0
click at [614, 395] on div "You can close this modal content with the ESC key" at bounding box center [297, 300] width 1568 height 600
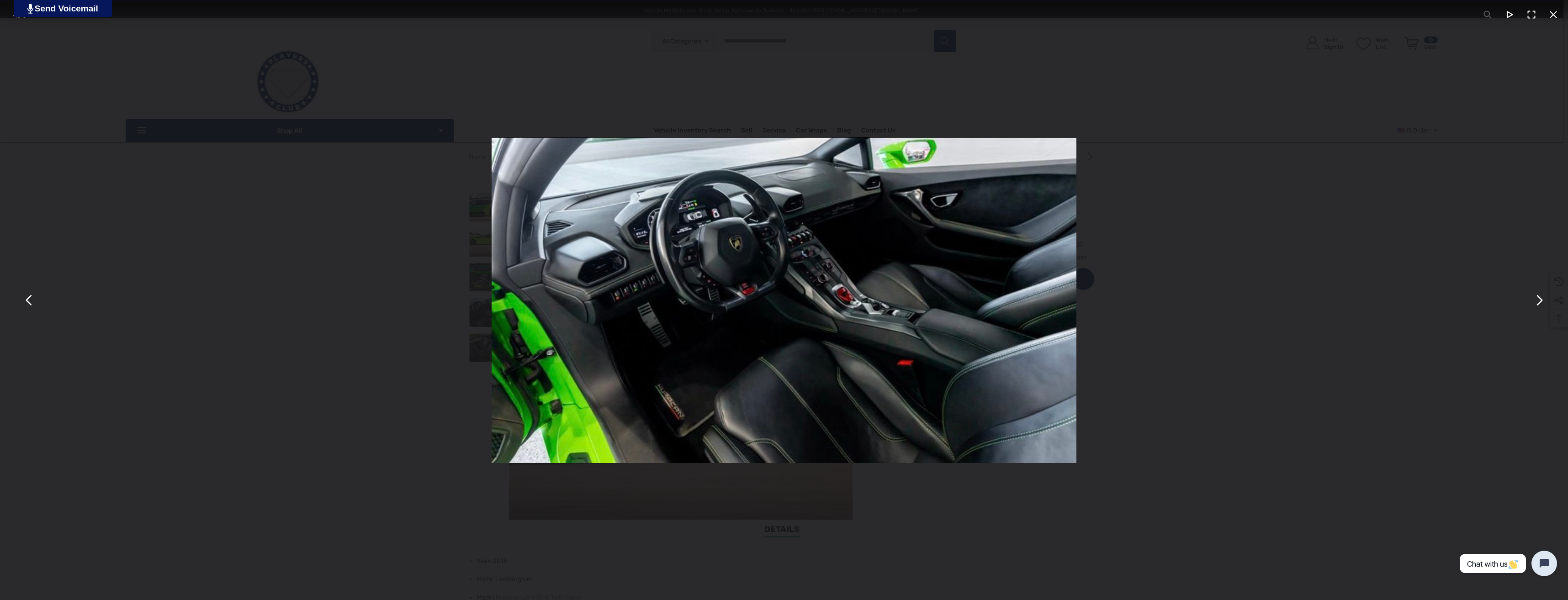
click at [1186, 368] on div "You can close this modal content with the ESC key" at bounding box center [784, 300] width 1568 height 600
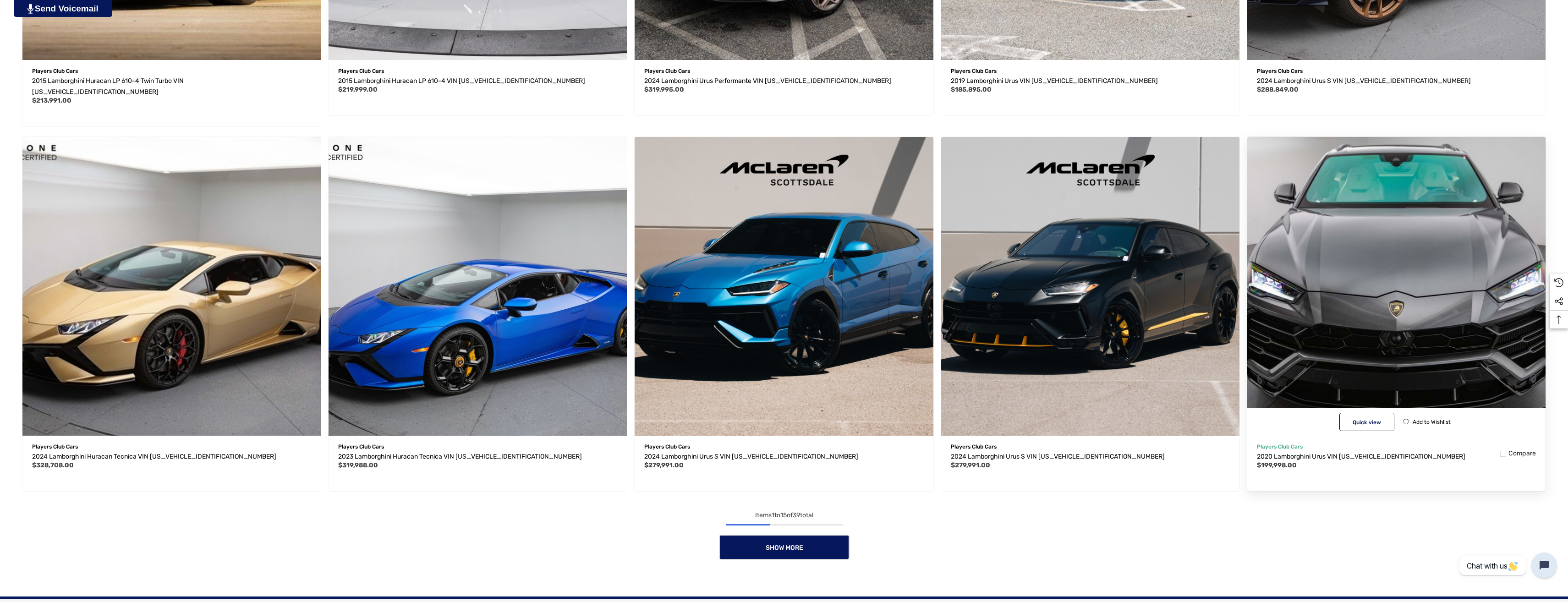
scroll to position [917, 0]
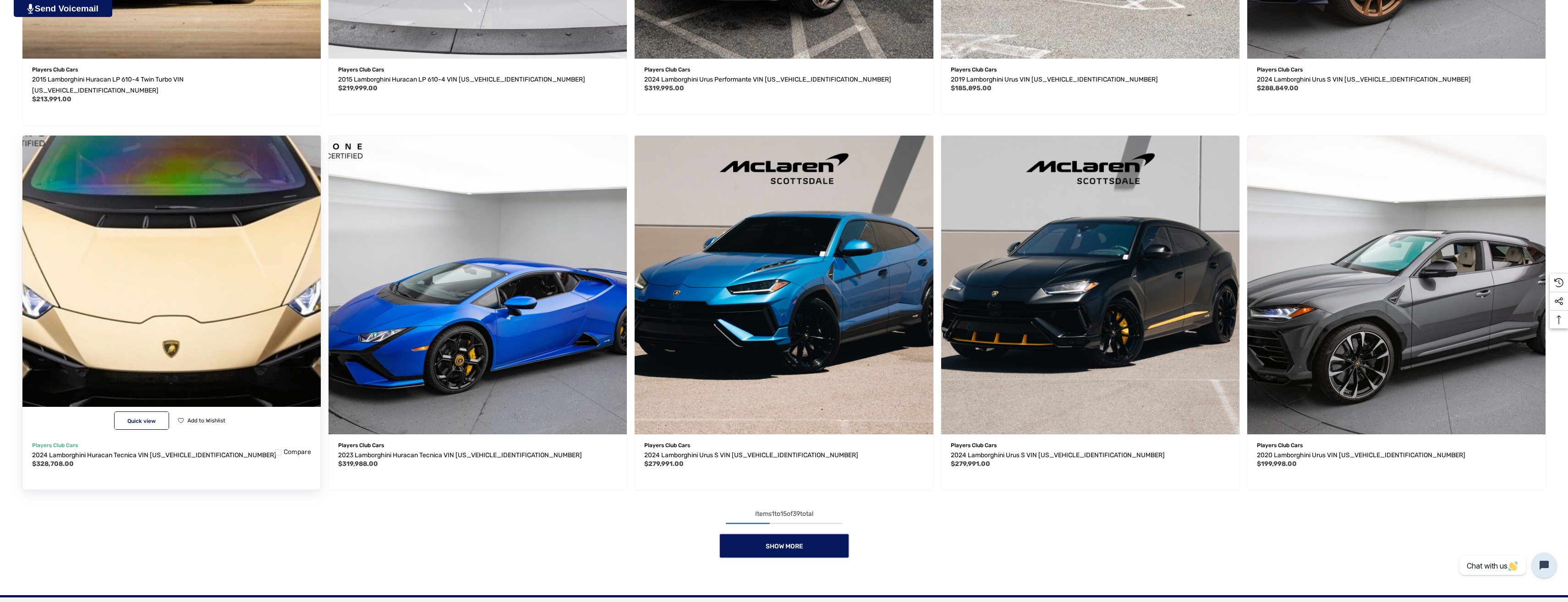
click at [273, 319] on img "2024 Lamborghini Huracan Tecnica VIN ZHWUB6ZF9RLA29038,$328,708.00\a" at bounding box center [172, 285] width 329 height 328
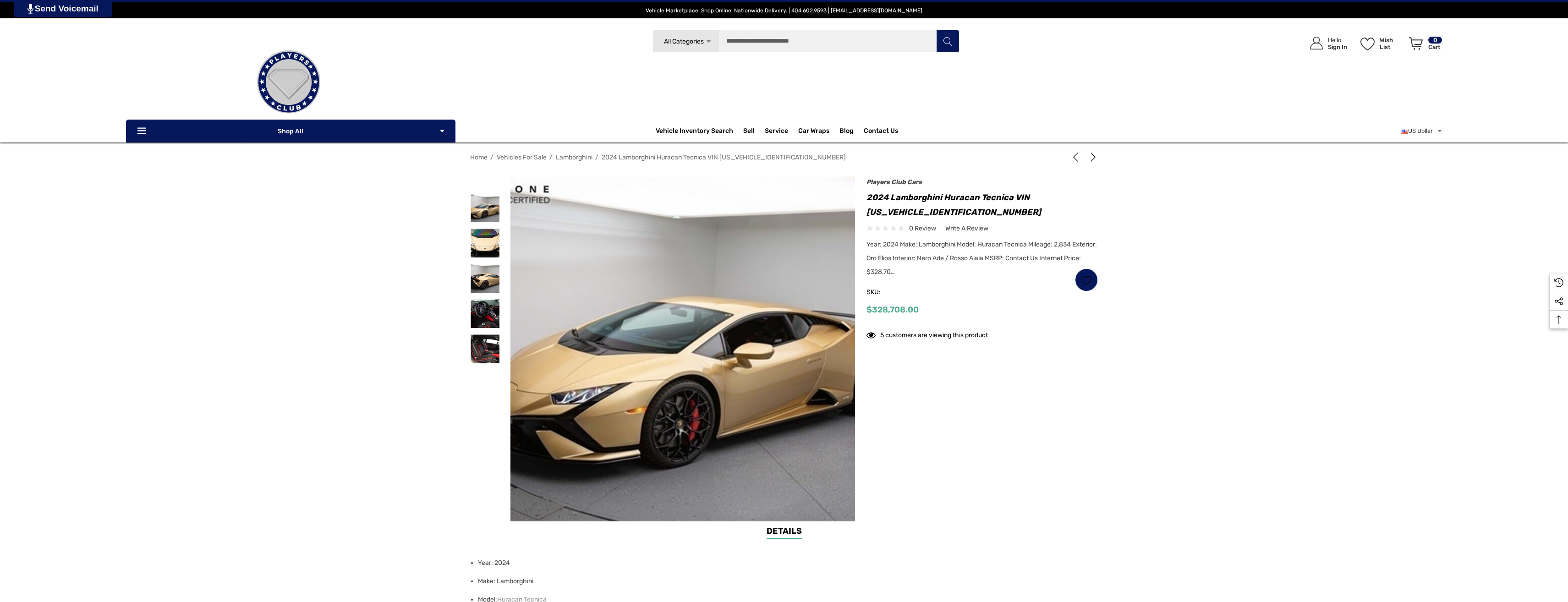
click at [734, 423] on img at bounding box center [651, 342] width 587 height 390
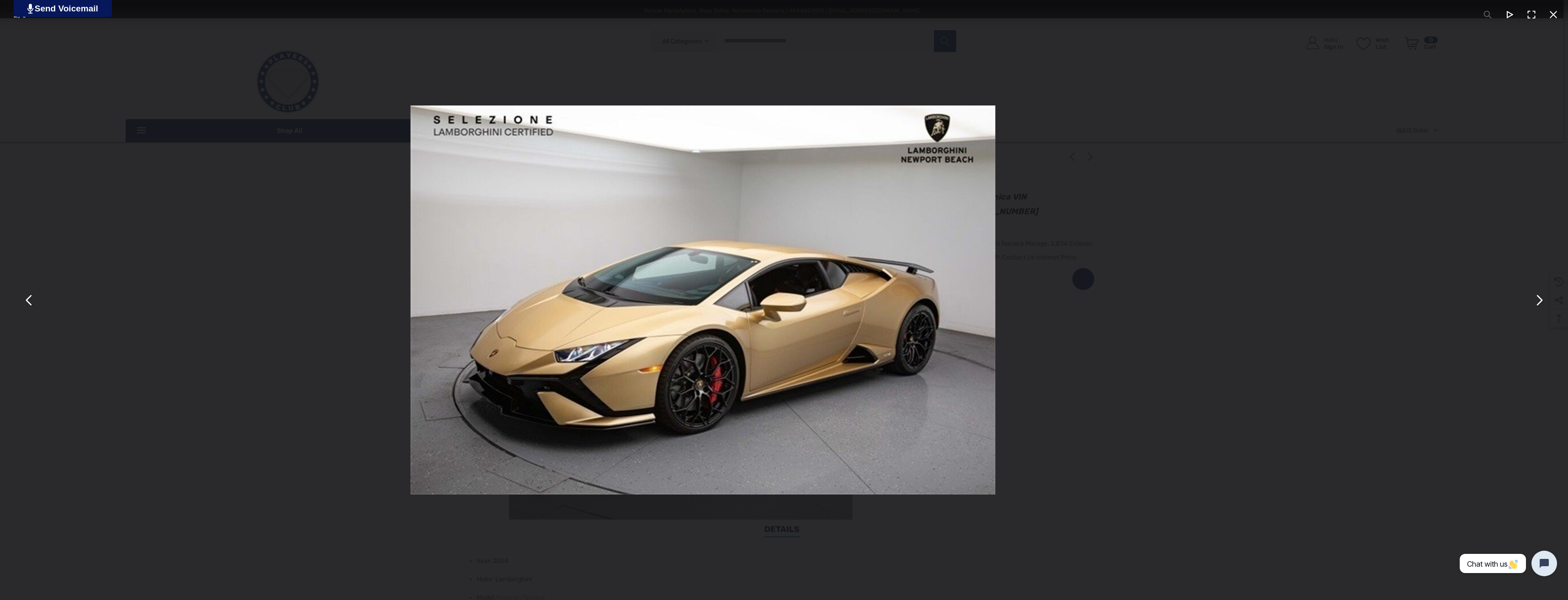
drag, startPoint x: 1121, startPoint y: 393, endPoint x: 666, endPoint y: 397, distance: 455.0
click at [723, 395] on div "You can close this modal content with the ESC key" at bounding box center [703, 300] width 1568 height 600
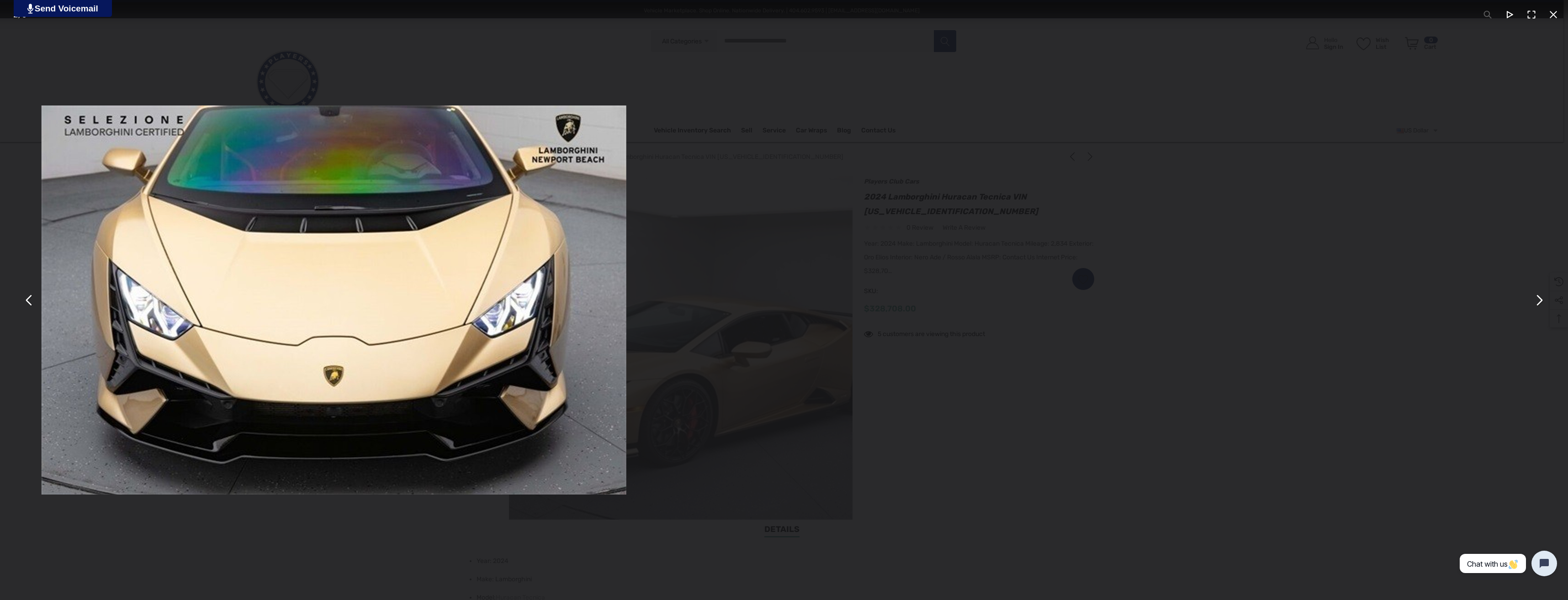
drag, startPoint x: 1177, startPoint y: 360, endPoint x: 648, endPoint y: 359, distance: 529.0
click at [684, 358] on div "You can close this modal content with the ESC key" at bounding box center [334, 300] width 1568 height 600
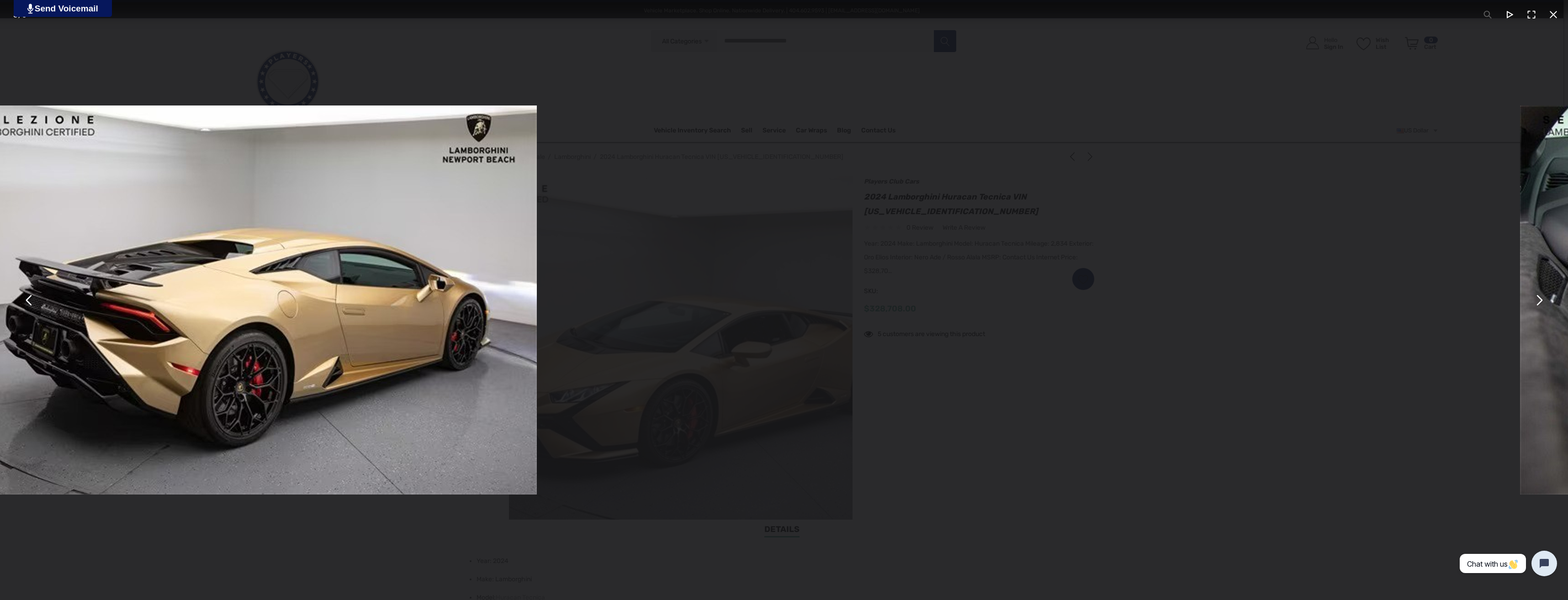
drag, startPoint x: 1171, startPoint y: 364, endPoint x: 578, endPoint y: 375, distance: 593.1
click at [576, 375] on div "You can close this modal content with the ESC key" at bounding box center [244, 300] width 1568 height 600
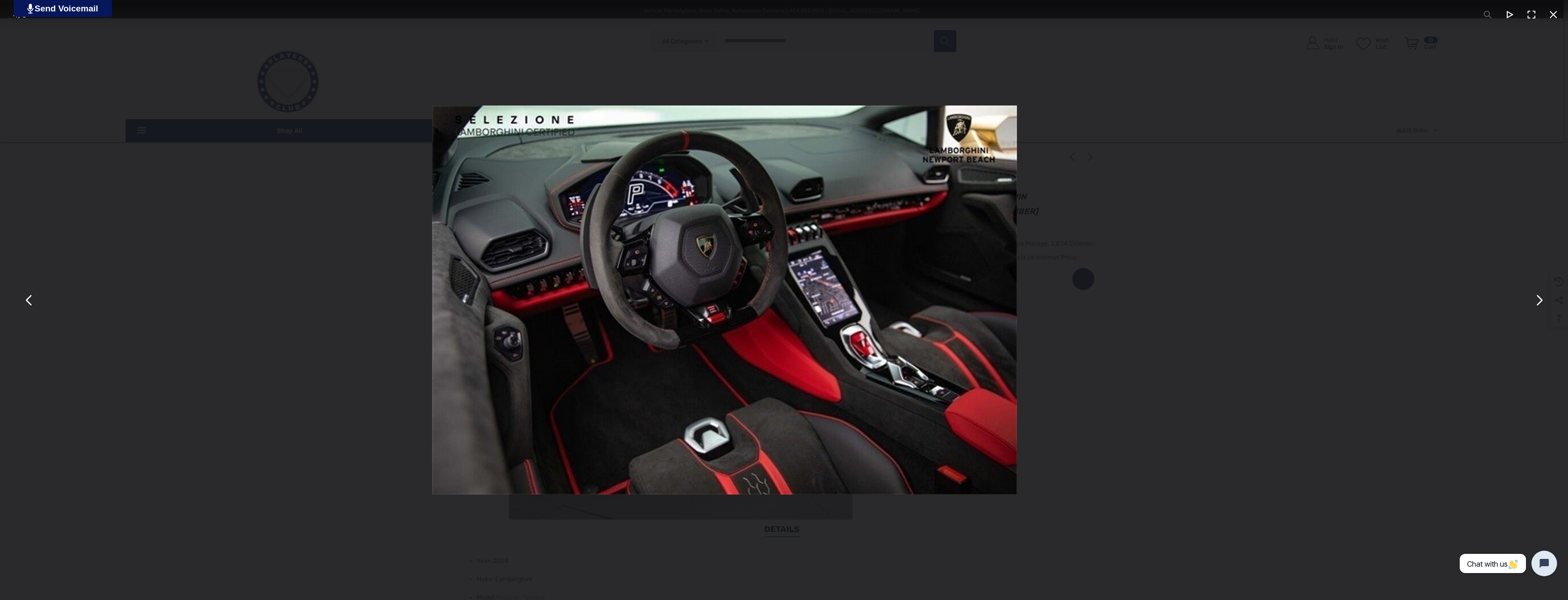
drag, startPoint x: 1237, startPoint y: 374, endPoint x: 639, endPoint y: 382, distance: 598.1
click at [641, 382] on div "You can close this modal content with the ESC key" at bounding box center [725, 300] width 1568 height 600
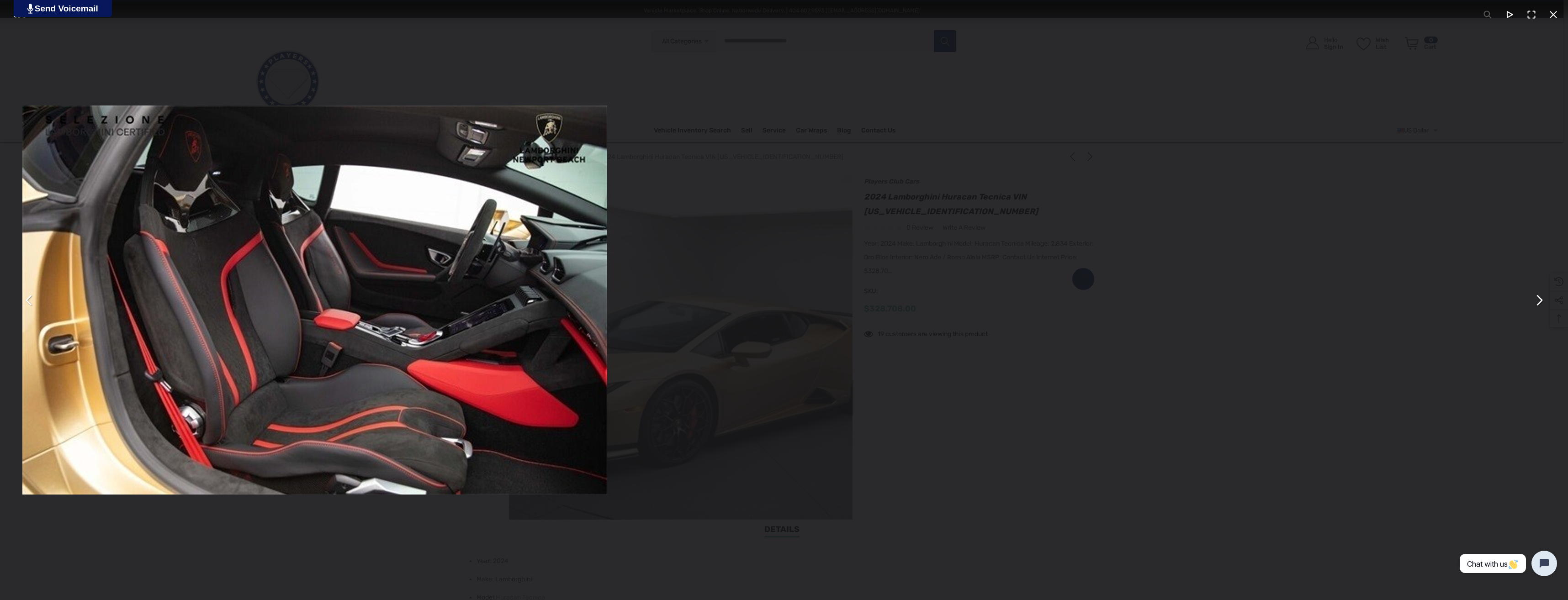
drag, startPoint x: 1150, startPoint y: 372, endPoint x: 338, endPoint y: 395, distance: 812.3
click at [425, 403] on div "You can close this modal content with the ESC key" at bounding box center [314, 300] width 1568 height 600
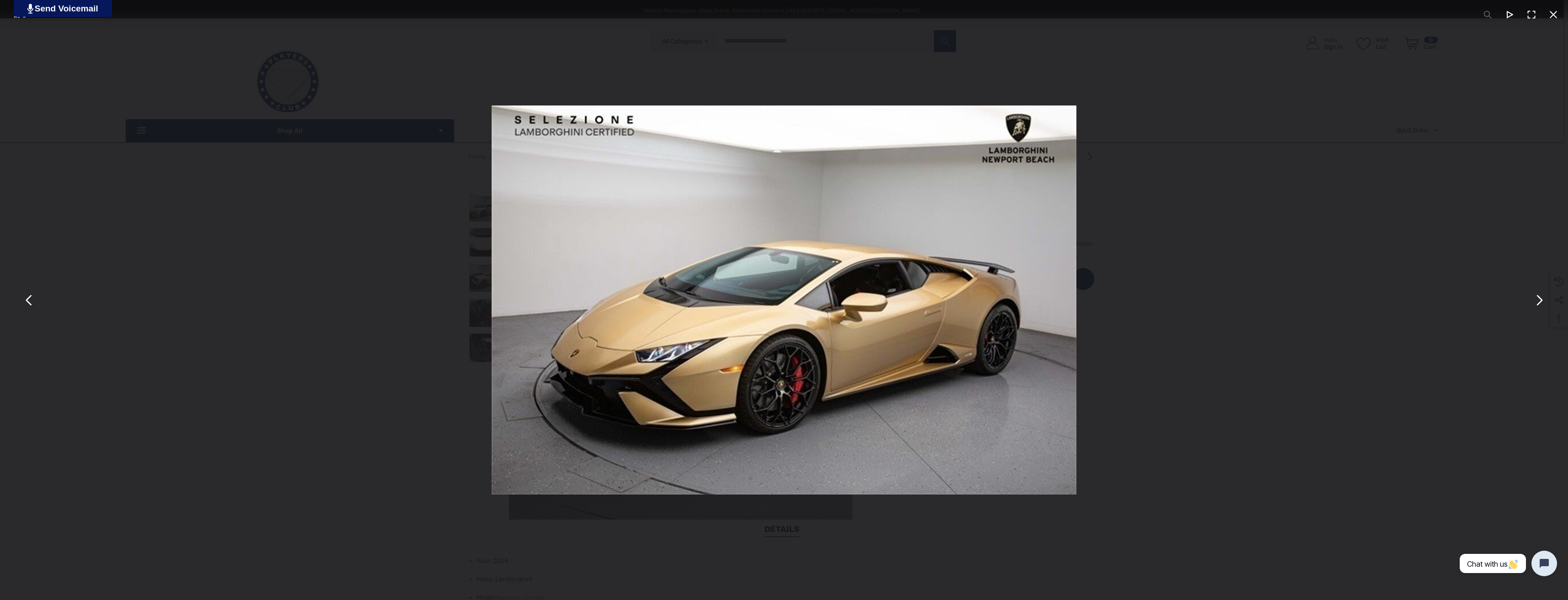
click at [1135, 370] on div "You can close this modal content with the ESC key" at bounding box center [784, 300] width 1568 height 600
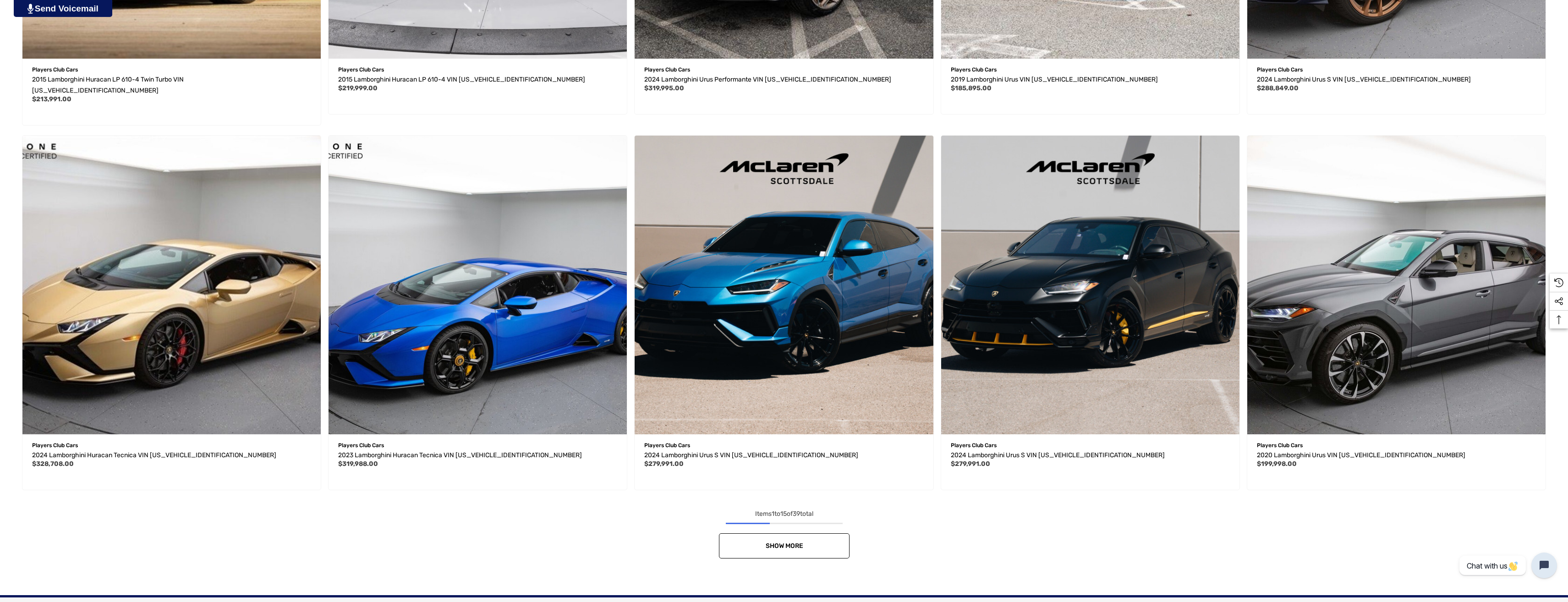
click at [809, 533] on link "Show More" at bounding box center [784, 546] width 131 height 25
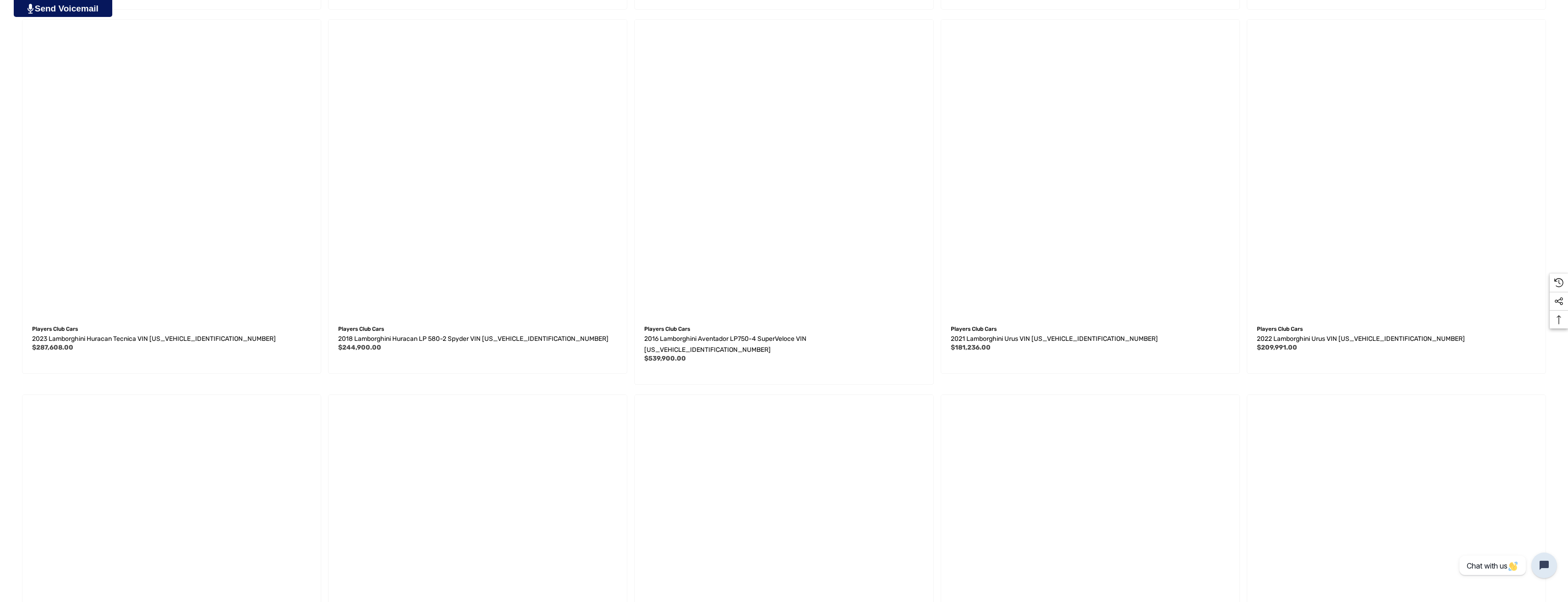
scroll to position [1421, 0]
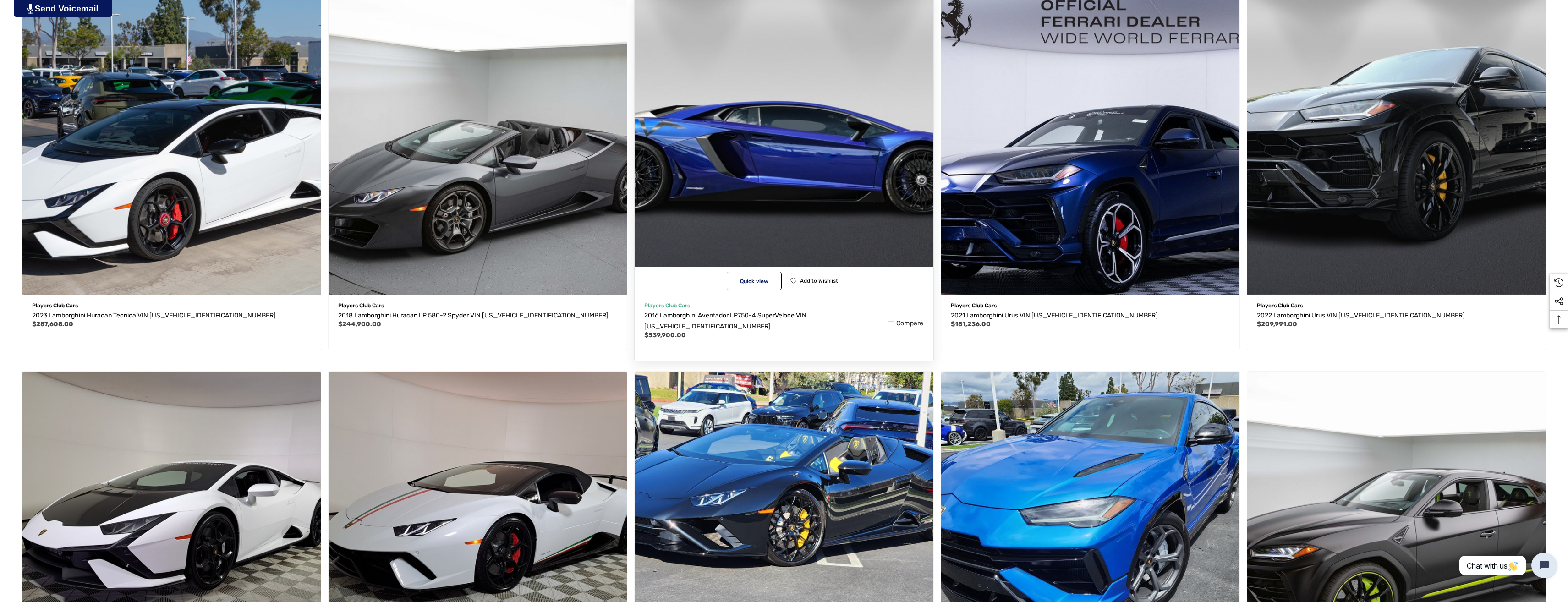
click at [752, 180] on img "2016 Lamborghini Aventador LP750-4 SuperVeloce VIN ZHWUF3ZD9GLA04400,$539,900.0…" at bounding box center [784, 146] width 329 height 328
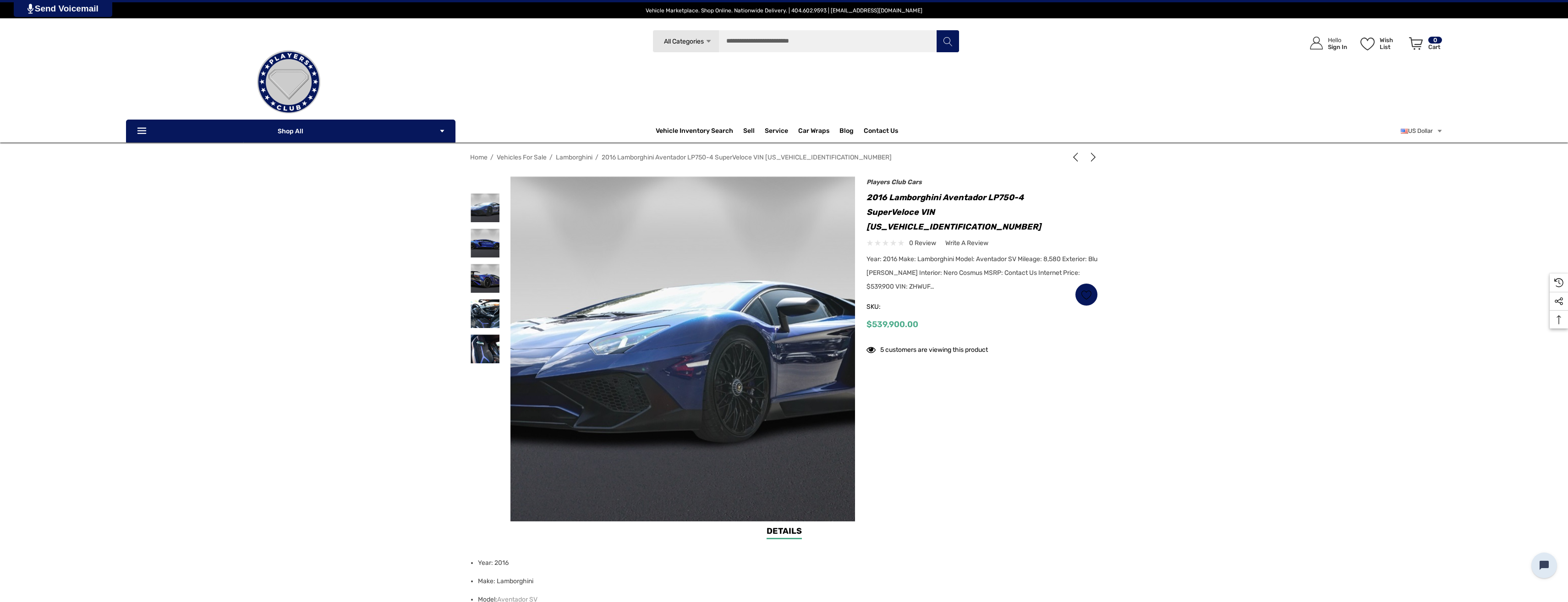
click at [682, 354] on img at bounding box center [684, 348] width 587 height 391
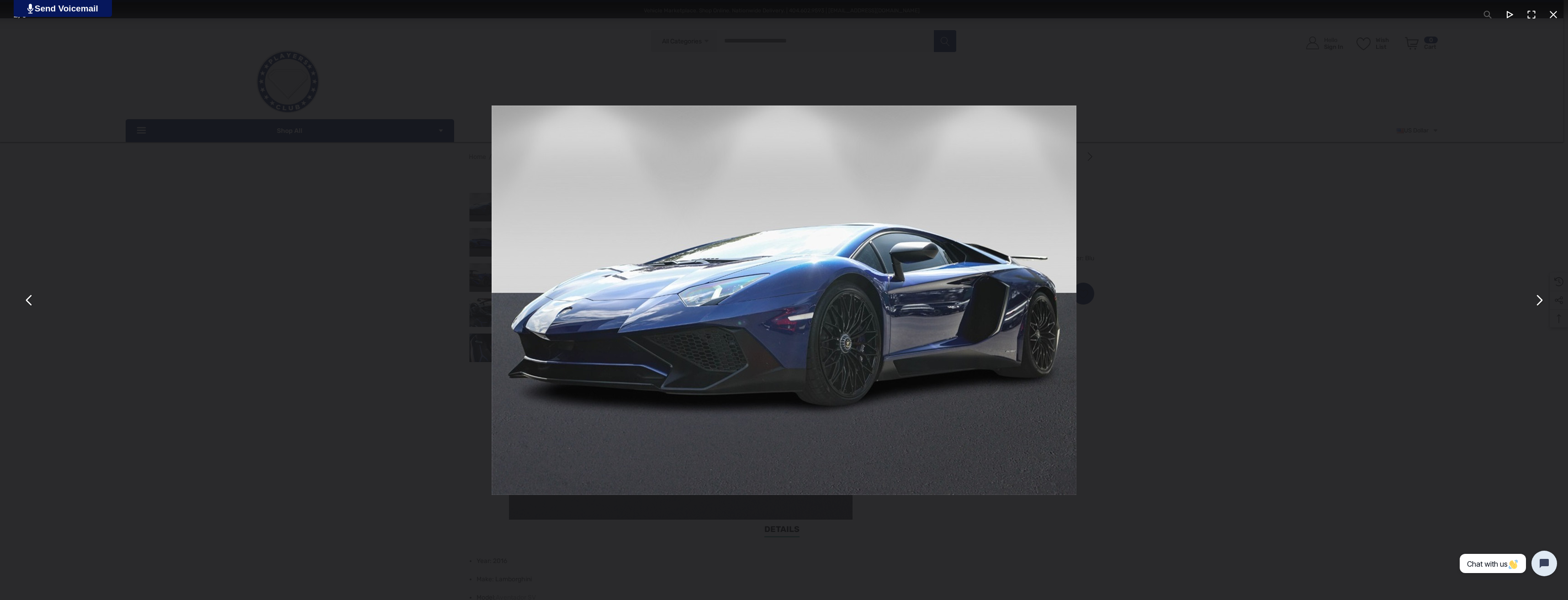
drag, startPoint x: 1238, startPoint y: 326, endPoint x: 658, endPoint y: 350, distance: 580.5
click at [674, 348] on div "You can close this modal content with the ESC key" at bounding box center [784, 300] width 1568 height 600
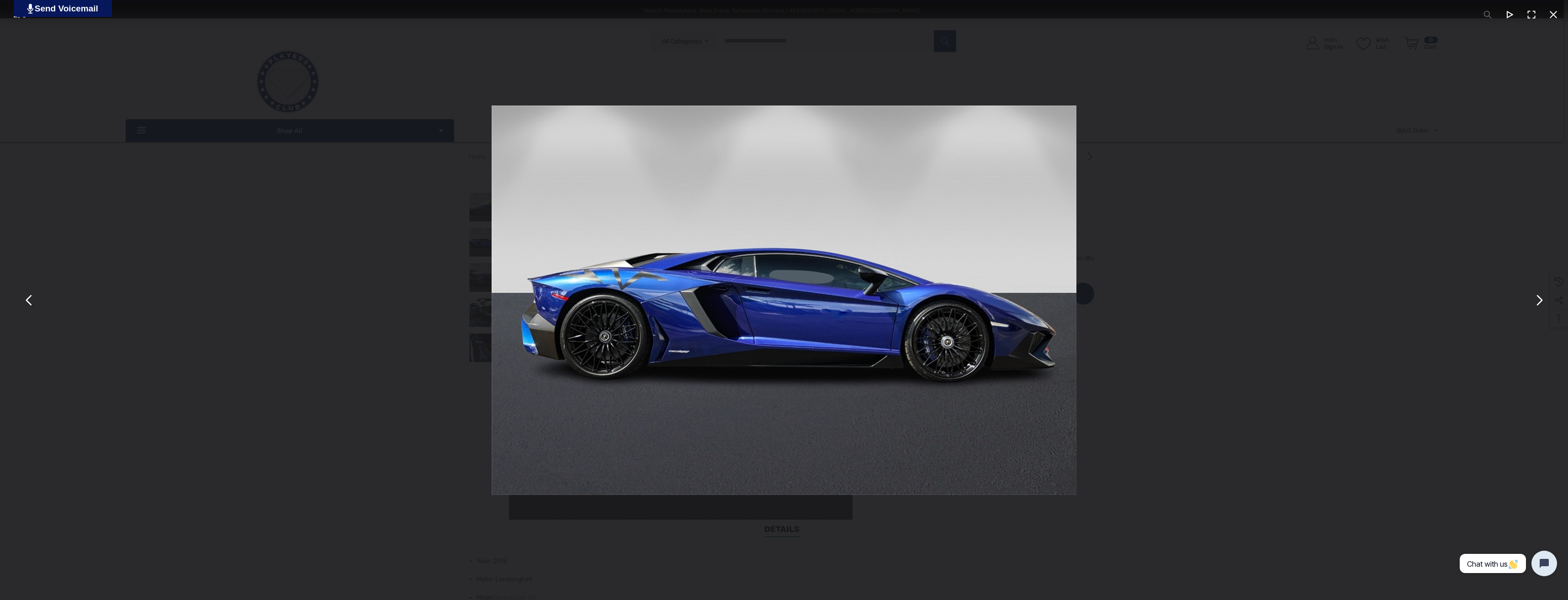
click at [1208, 340] on div "You can close this modal content with the ESC key" at bounding box center [784, 300] width 1568 height 600
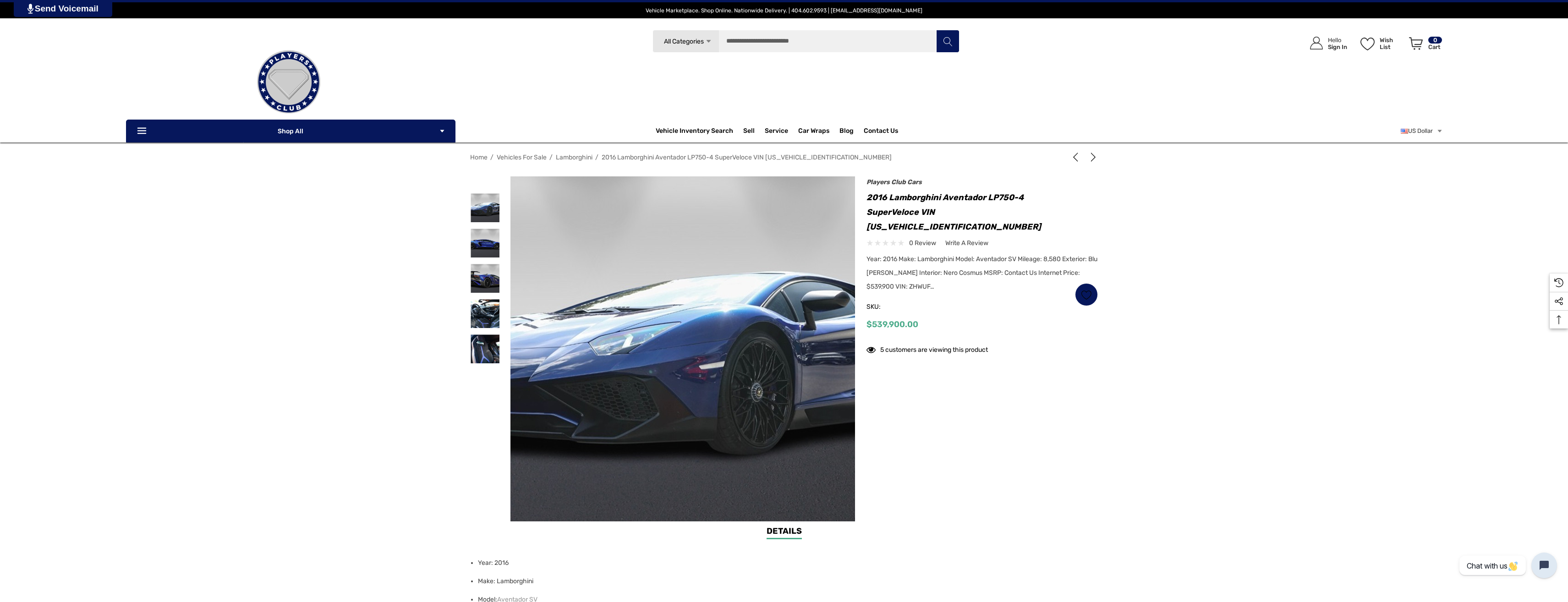
click at [666, 350] on img at bounding box center [696, 349] width 587 height 391
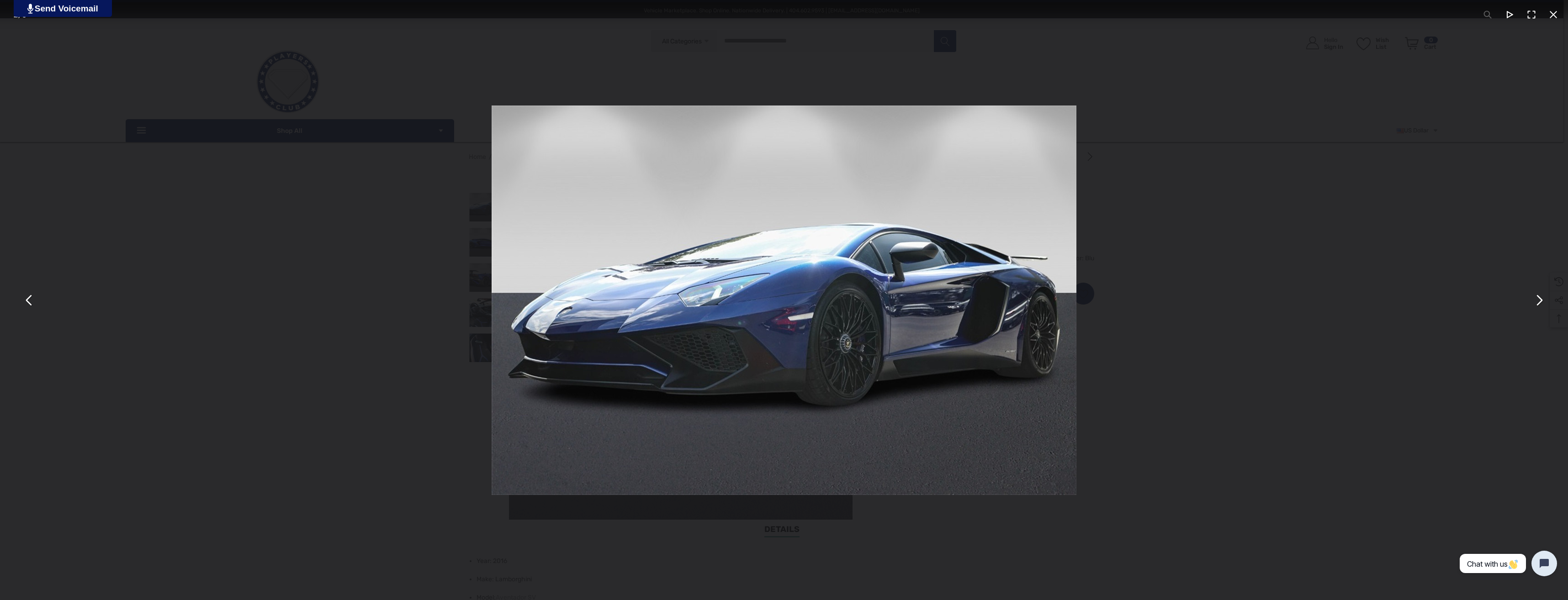
click at [1289, 298] on div "You can close this modal content with the ESC key" at bounding box center [784, 300] width 1568 height 600
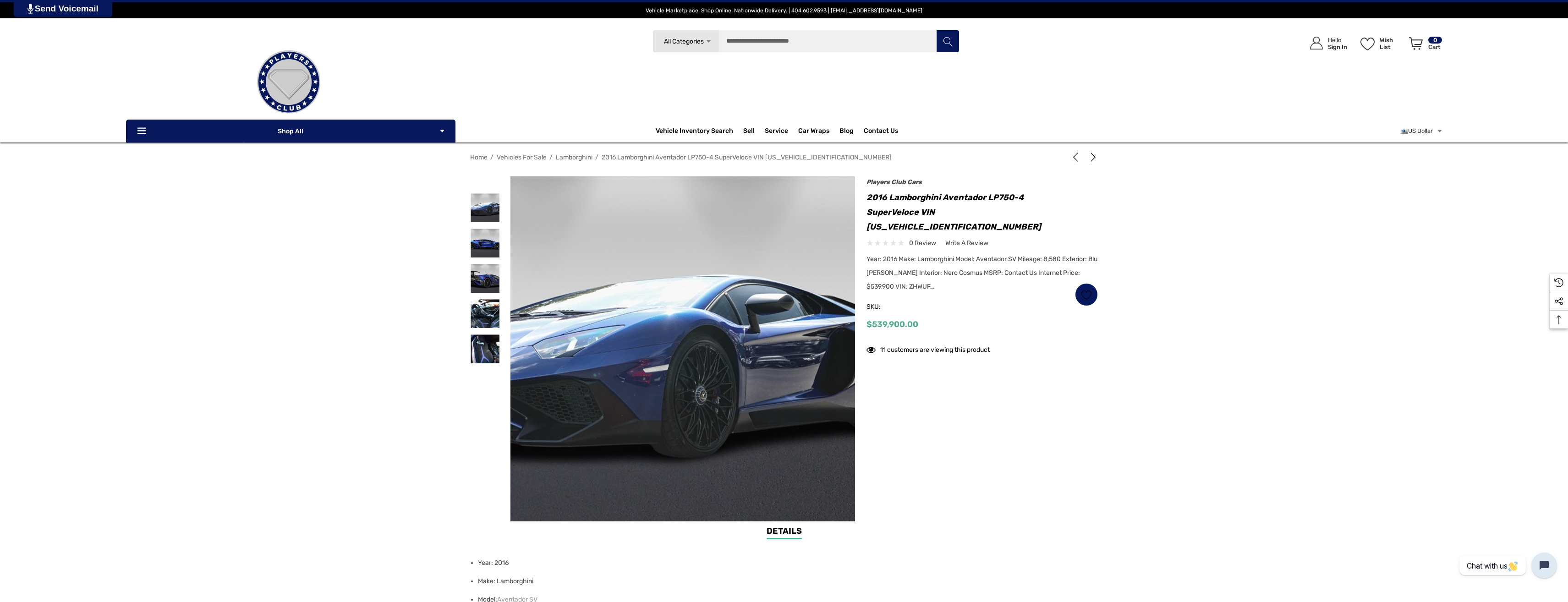
click at [745, 324] on img at bounding box center [639, 352] width 587 height 391
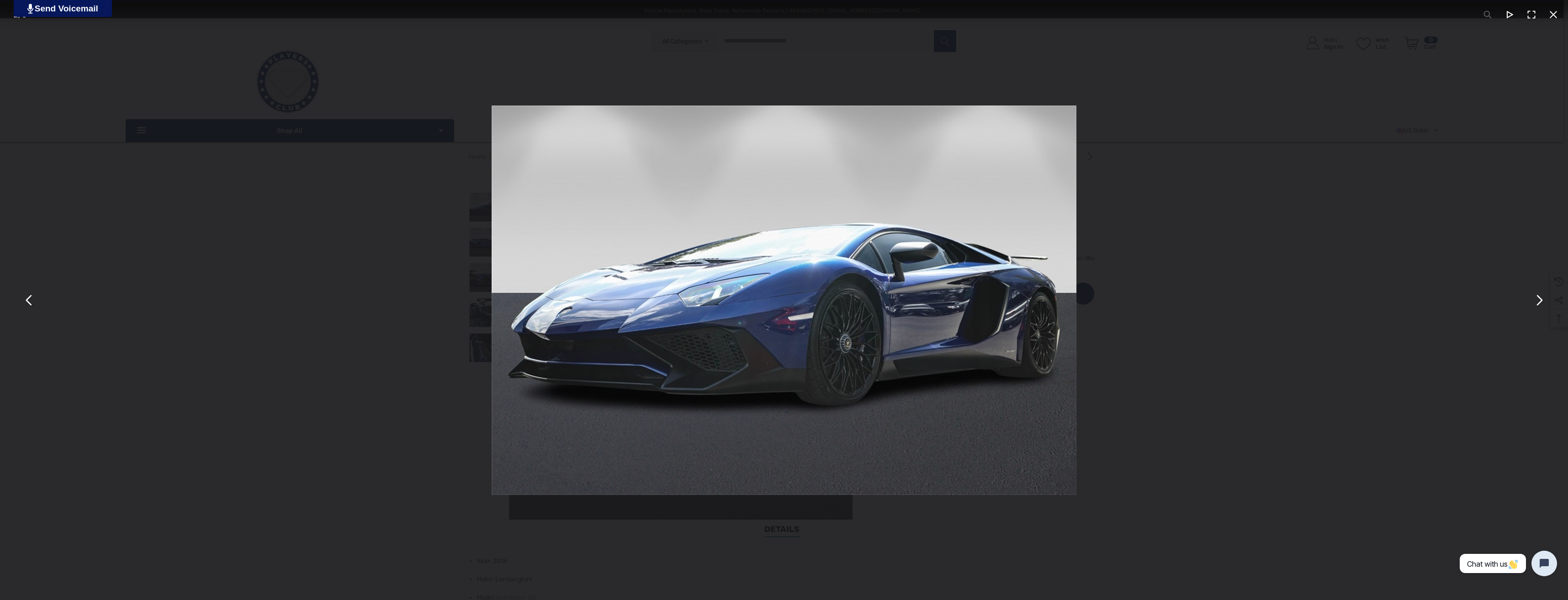
drag, startPoint x: 1088, startPoint y: 334, endPoint x: 513, endPoint y: 324, distance: 575.1
click at [509, 325] on div "You can close this modal content with the ESC key" at bounding box center [784, 300] width 1568 height 600
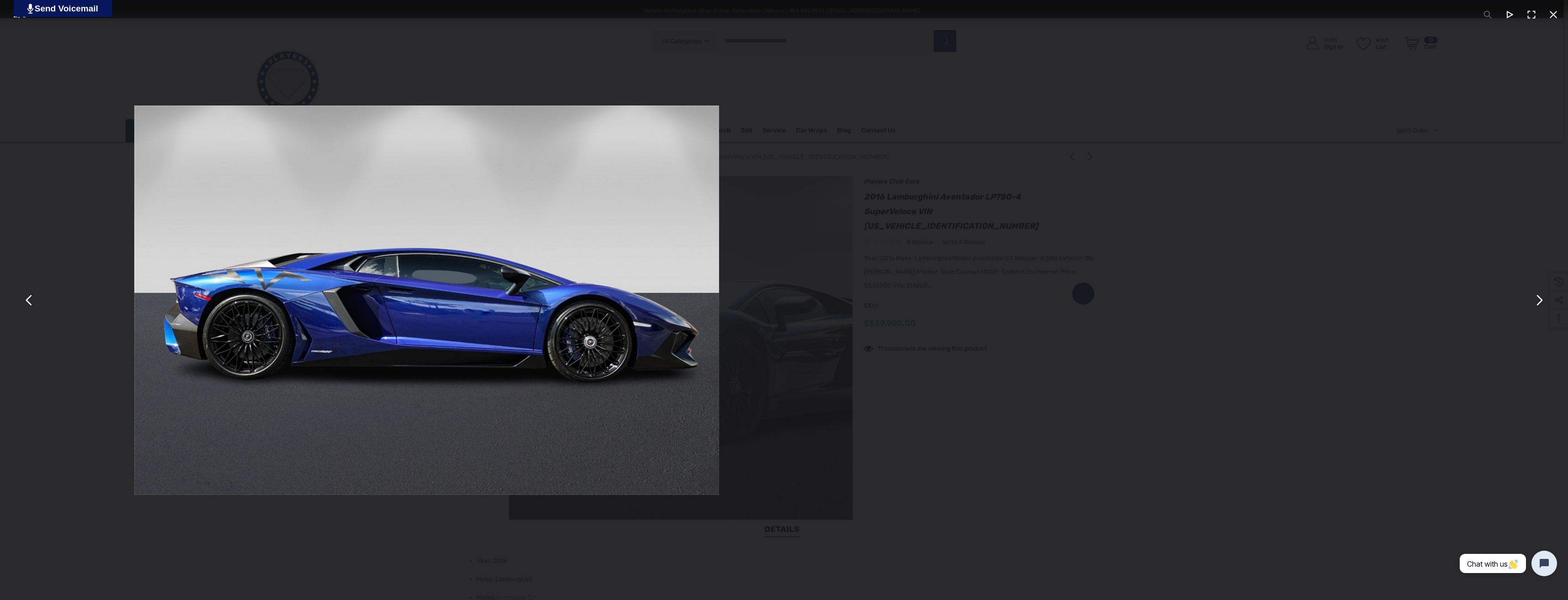
drag, startPoint x: 1087, startPoint y: 361, endPoint x: 612, endPoint y: 339, distance: 475.5
click at [496, 344] on div "You can close this modal content with the ESC key" at bounding box center [427, 300] width 1568 height 600
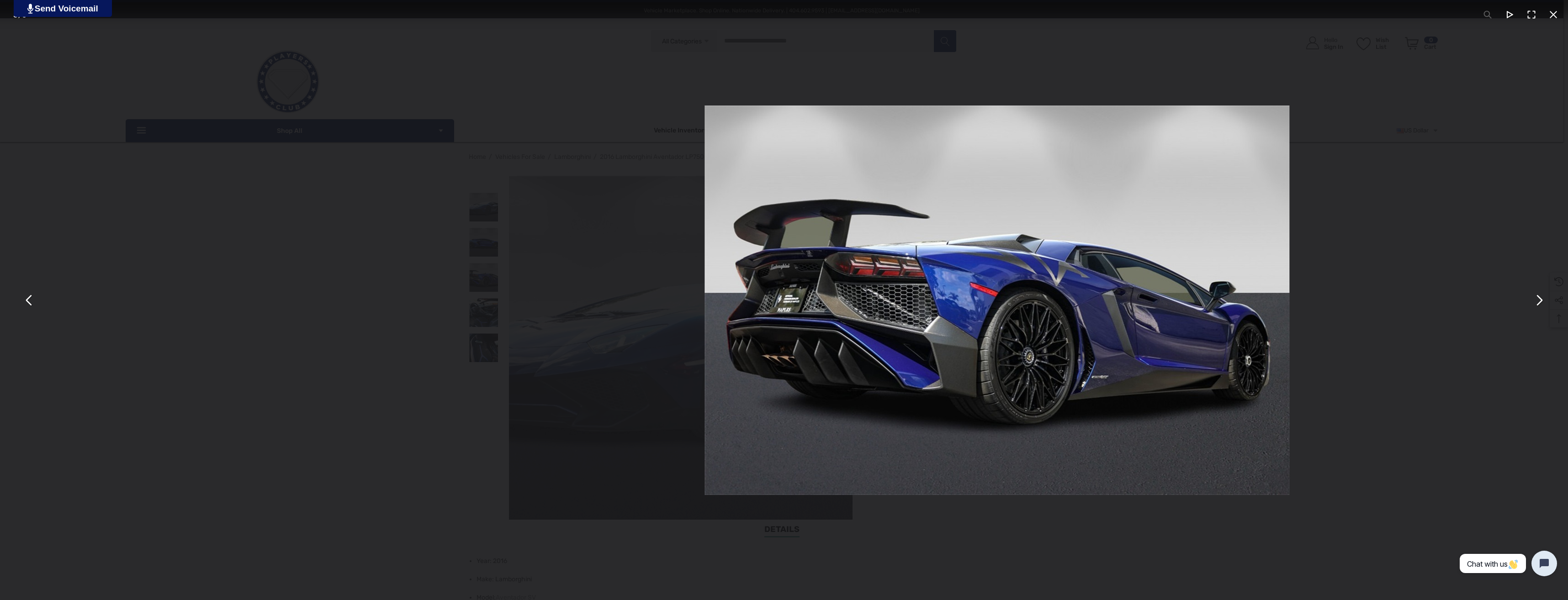
drag, startPoint x: 505, startPoint y: 344, endPoint x: 950, endPoint y: 350, distance: 445.0
click at [949, 350] on img "You can close this modal content with the ESC key" at bounding box center [997, 300] width 585 height 389
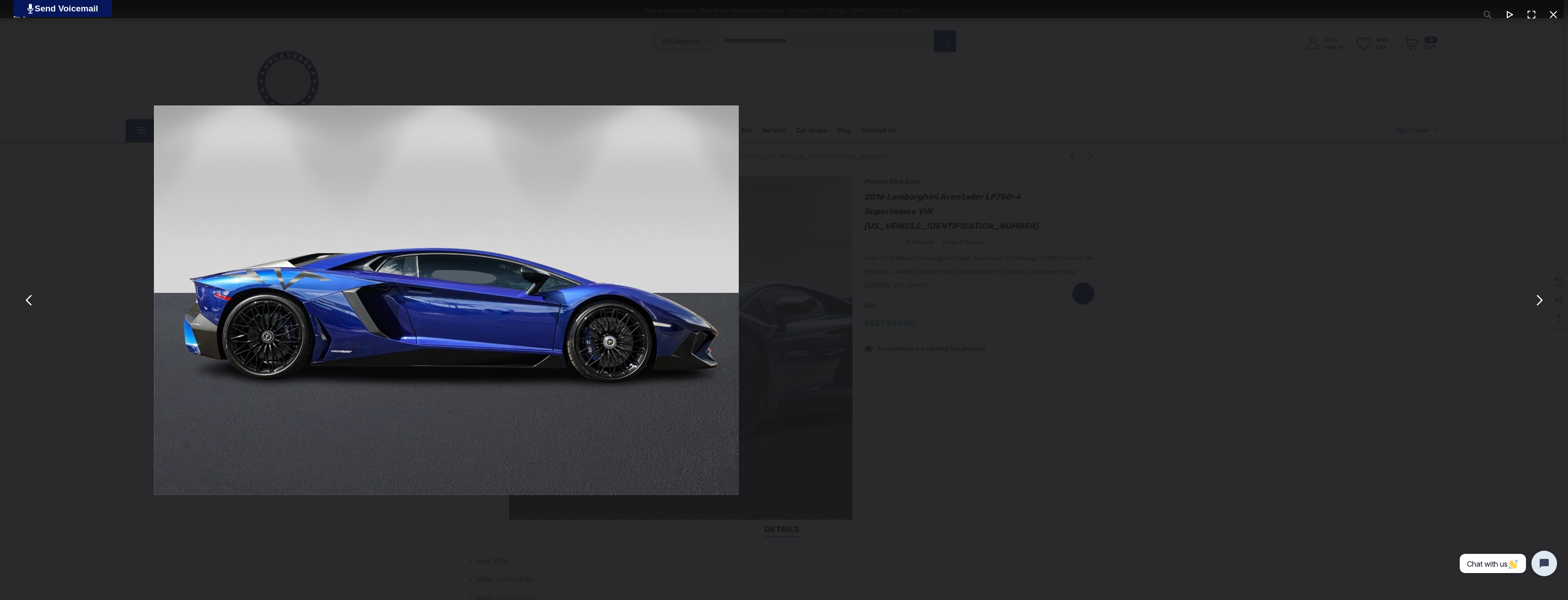
drag, startPoint x: 1047, startPoint y: 375, endPoint x: 598, endPoint y: 394, distance: 449.4
click at [616, 395] on img "You can close this modal content with the ESC key" at bounding box center [446, 300] width 585 height 389
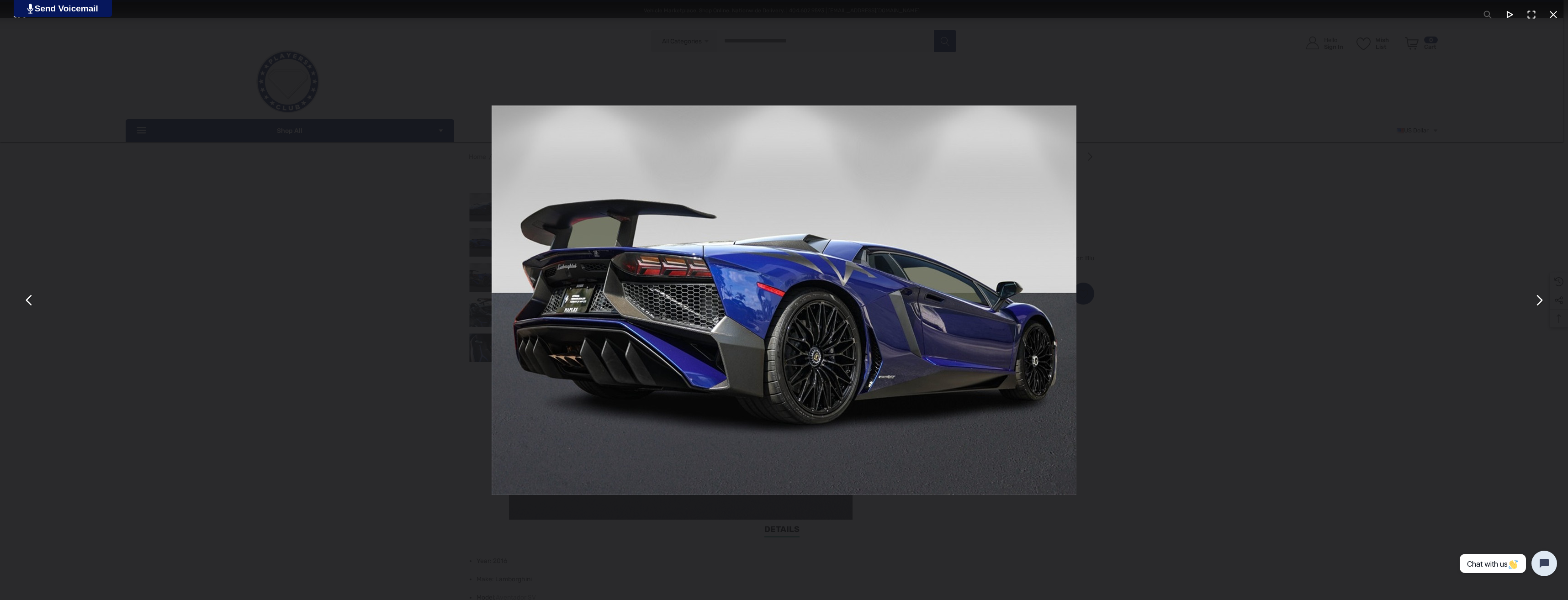
drag, startPoint x: 1025, startPoint y: 382, endPoint x: 445, endPoint y: 383, distance: 580.0
click at [422, 389] on div "You can close this modal content with the ESC key" at bounding box center [784, 300] width 1568 height 600
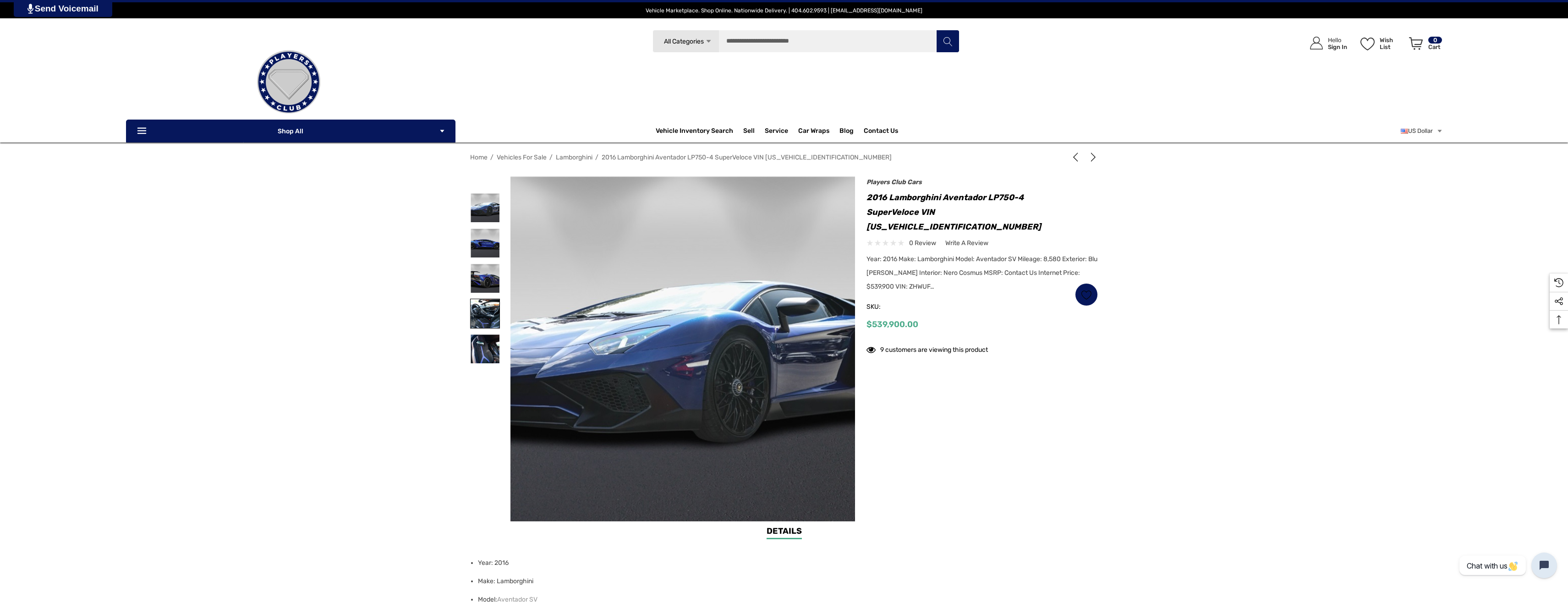
click at [486, 313] on img at bounding box center [486, 314] width 29 height 29
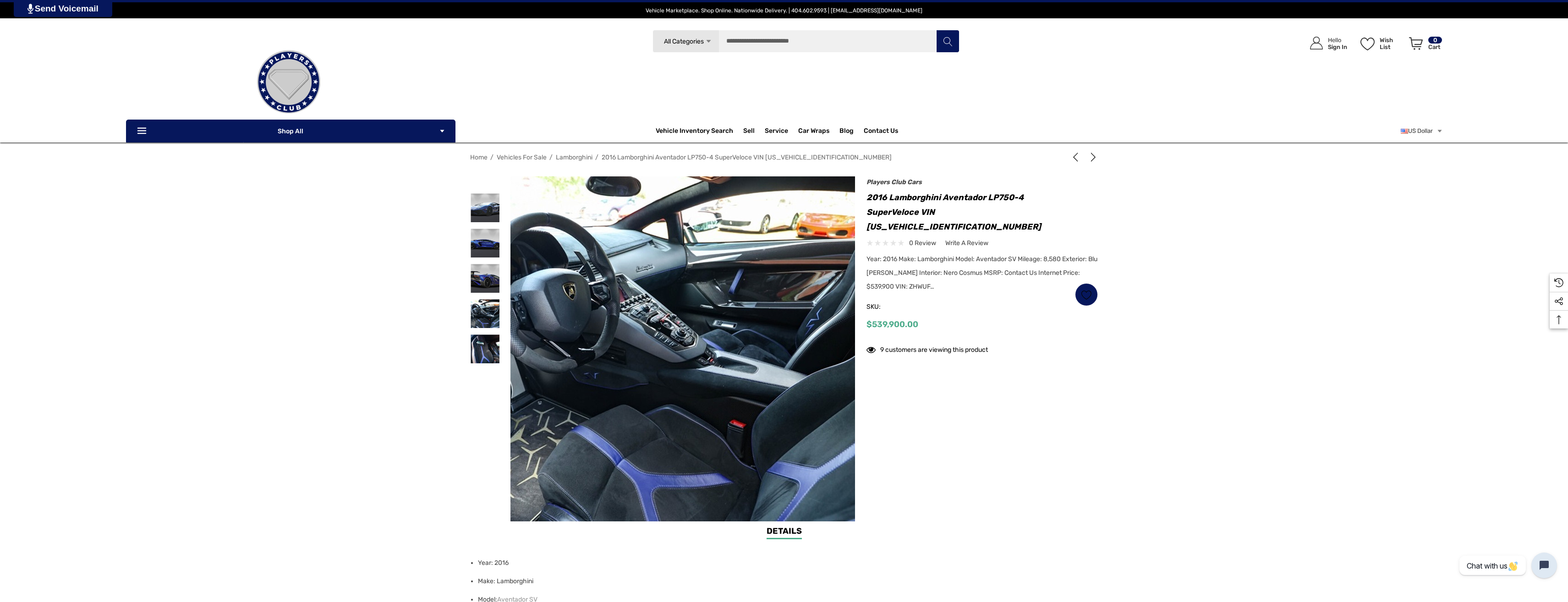
click at [698, 342] on img at bounding box center [672, 350] width 587 height 391
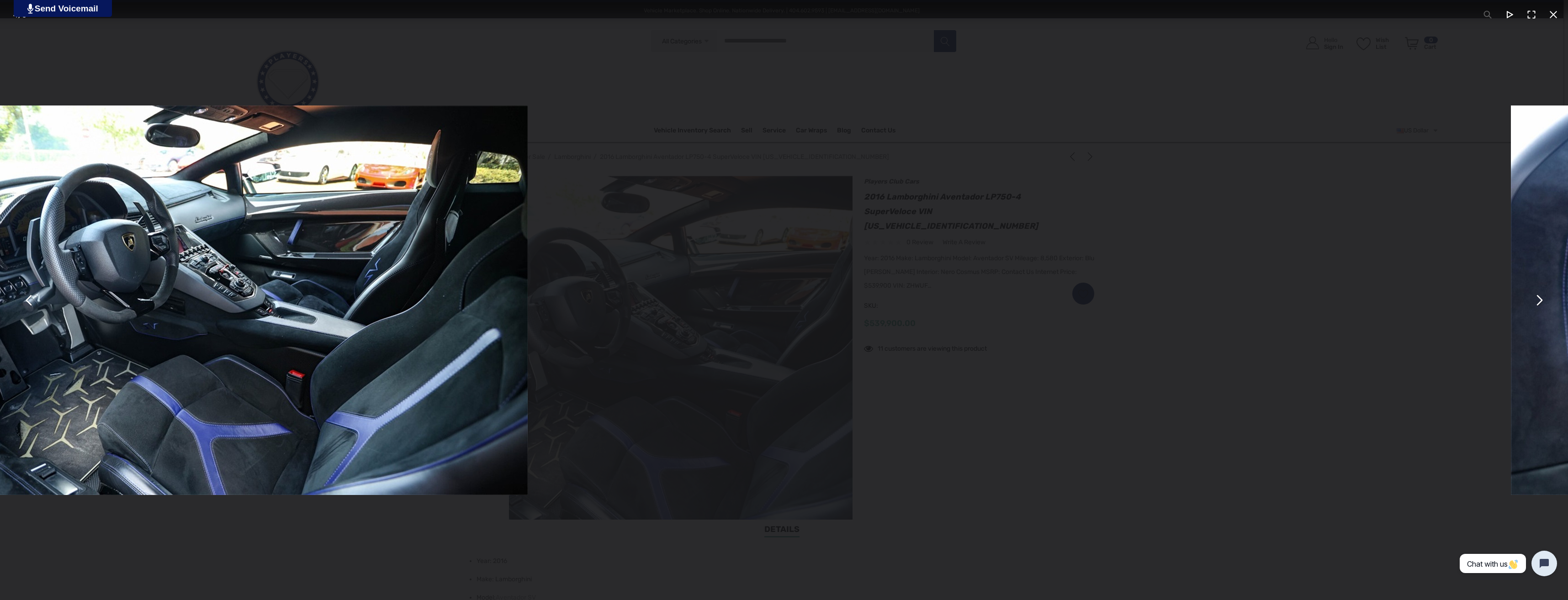
drag, startPoint x: 962, startPoint y: 336, endPoint x: 322, endPoint y: 365, distance: 640.7
click at [321, 366] on img "You can close this modal content with the ESC key" at bounding box center [236, 300] width 585 height 389
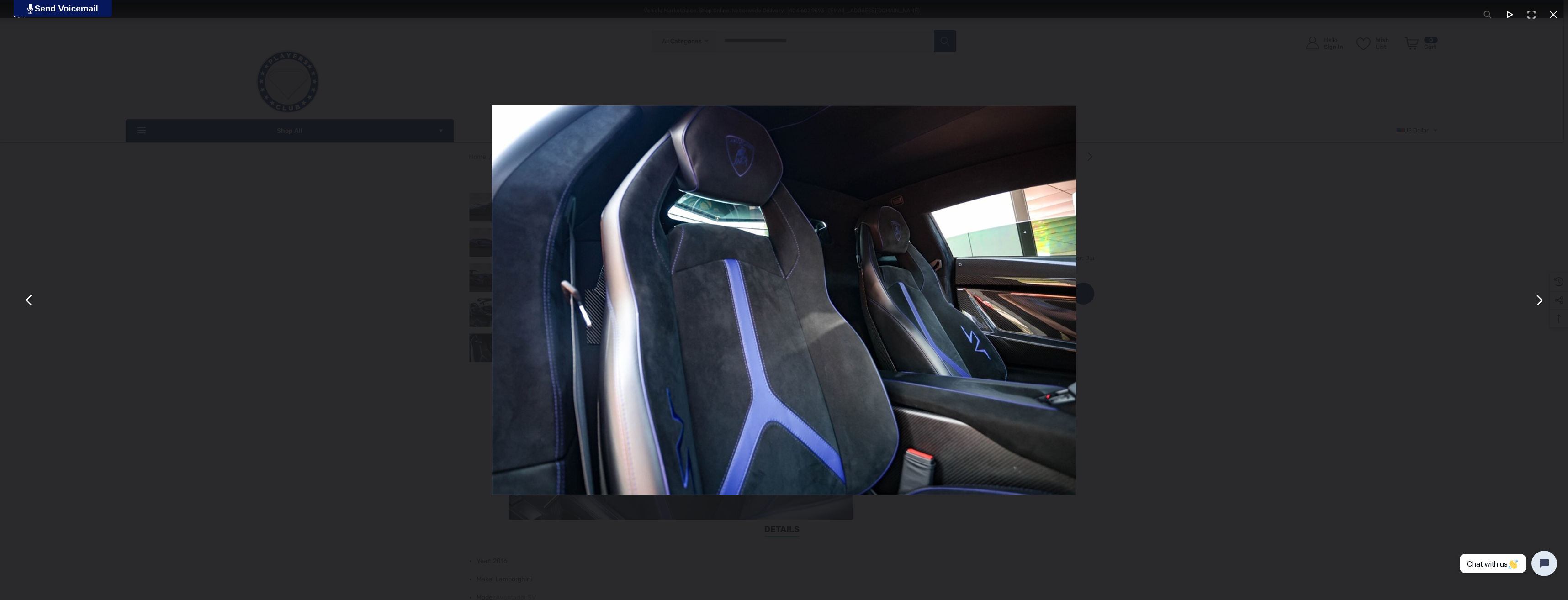
drag, startPoint x: 615, startPoint y: 362, endPoint x: 1078, endPoint y: 353, distance: 463.1
click at [1078, 353] on div "You can close this modal content with the ESC key" at bounding box center [784, 300] width 1568 height 600
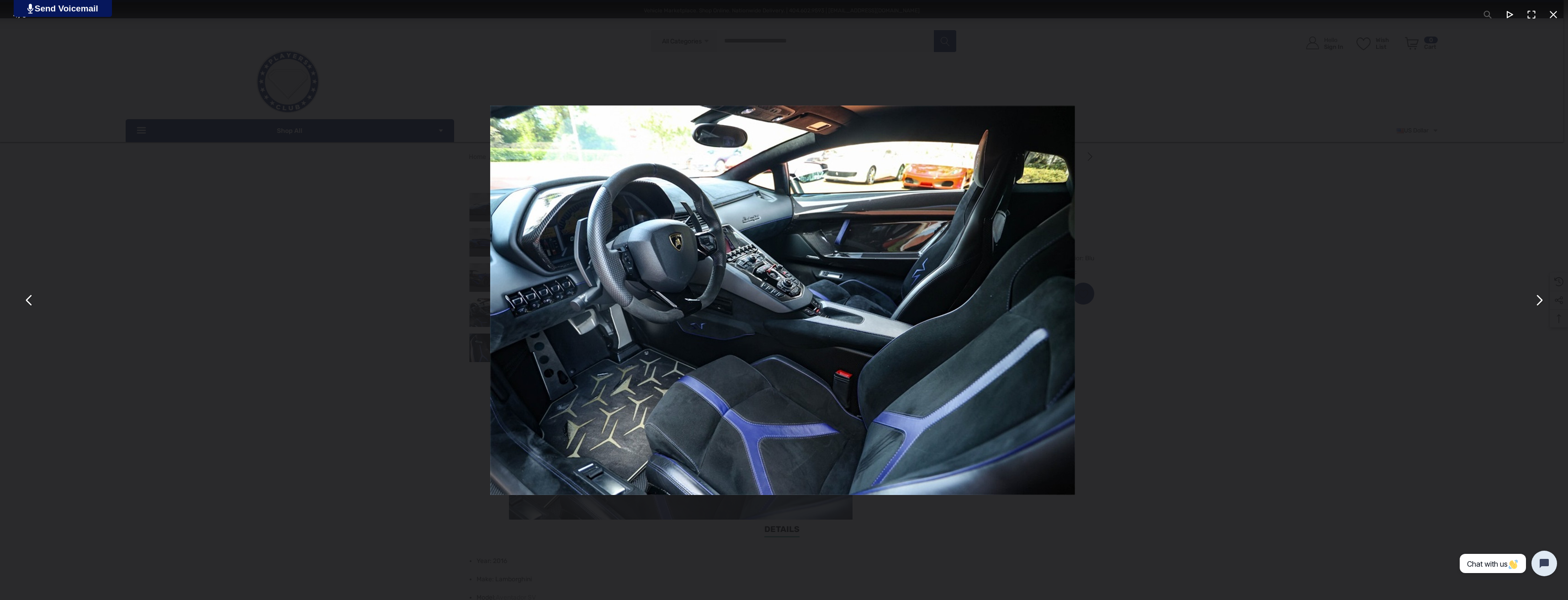
click at [355, 370] on div "You can close this modal content with the ESC key" at bounding box center [783, 300] width 1568 height 600
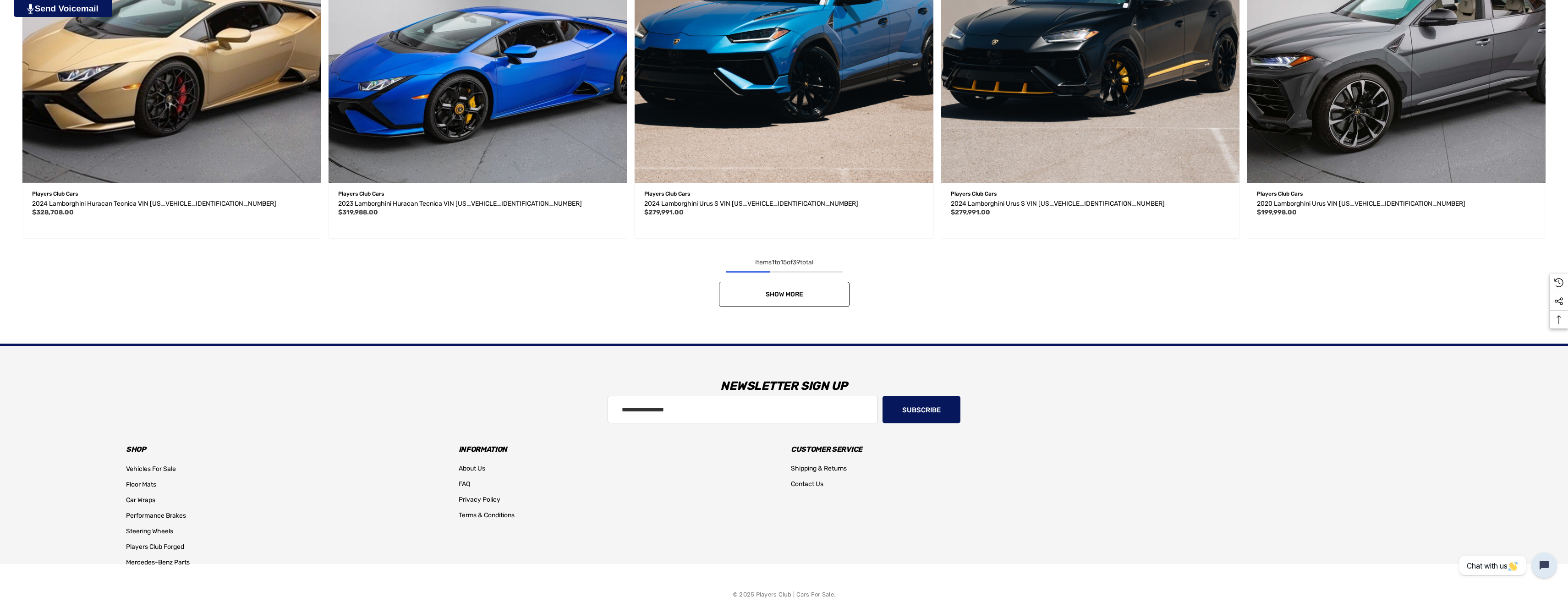
click at [791, 281] on link "Show More" at bounding box center [784, 294] width 131 height 25
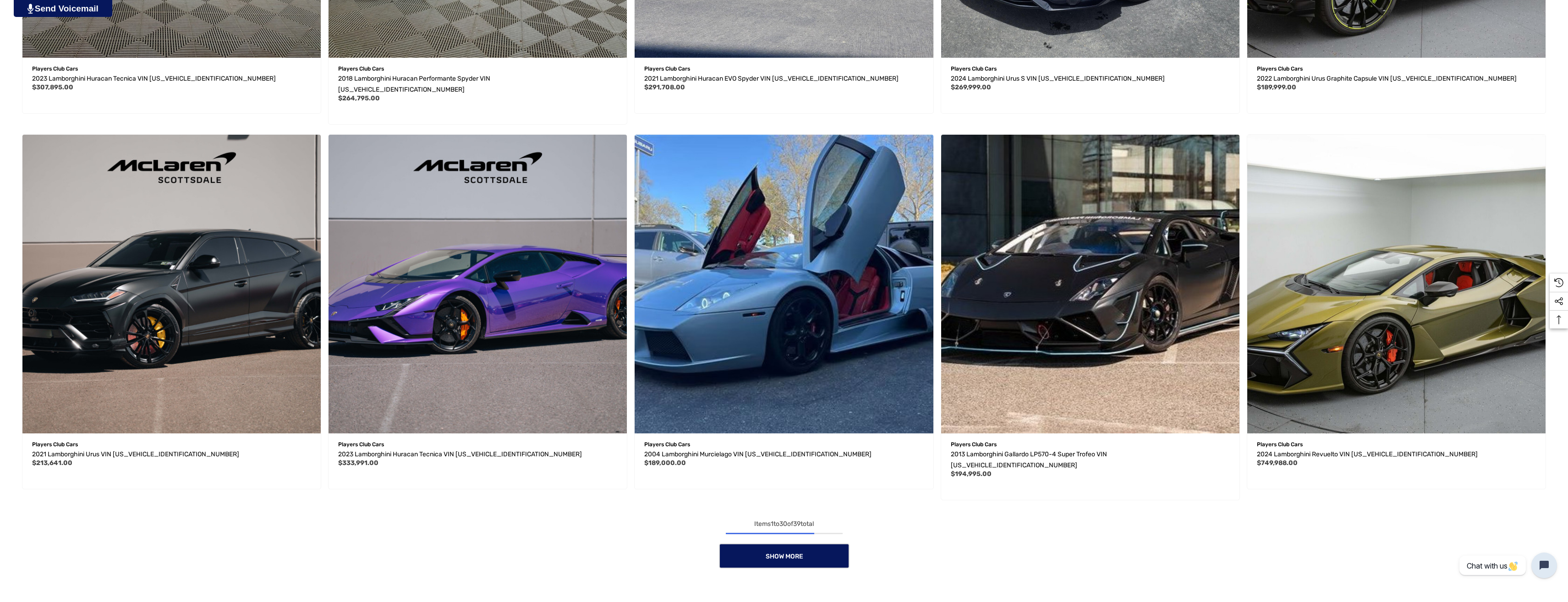
scroll to position [2038, 0]
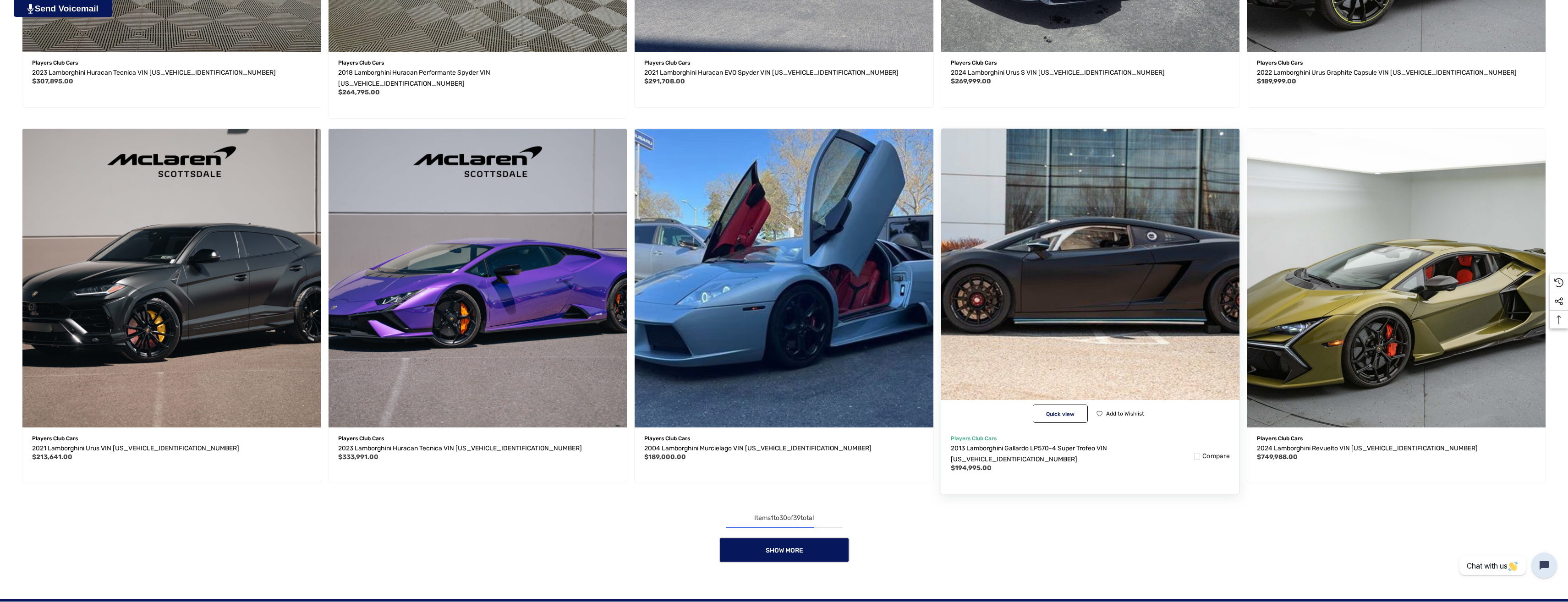
click at [1092, 282] on img "2013 Lamborghini Gallardo LP570-4 Super Trofeo VIN ZHWGE5AU2DLA13524,$194,995.0…" at bounding box center [1090, 278] width 329 height 328
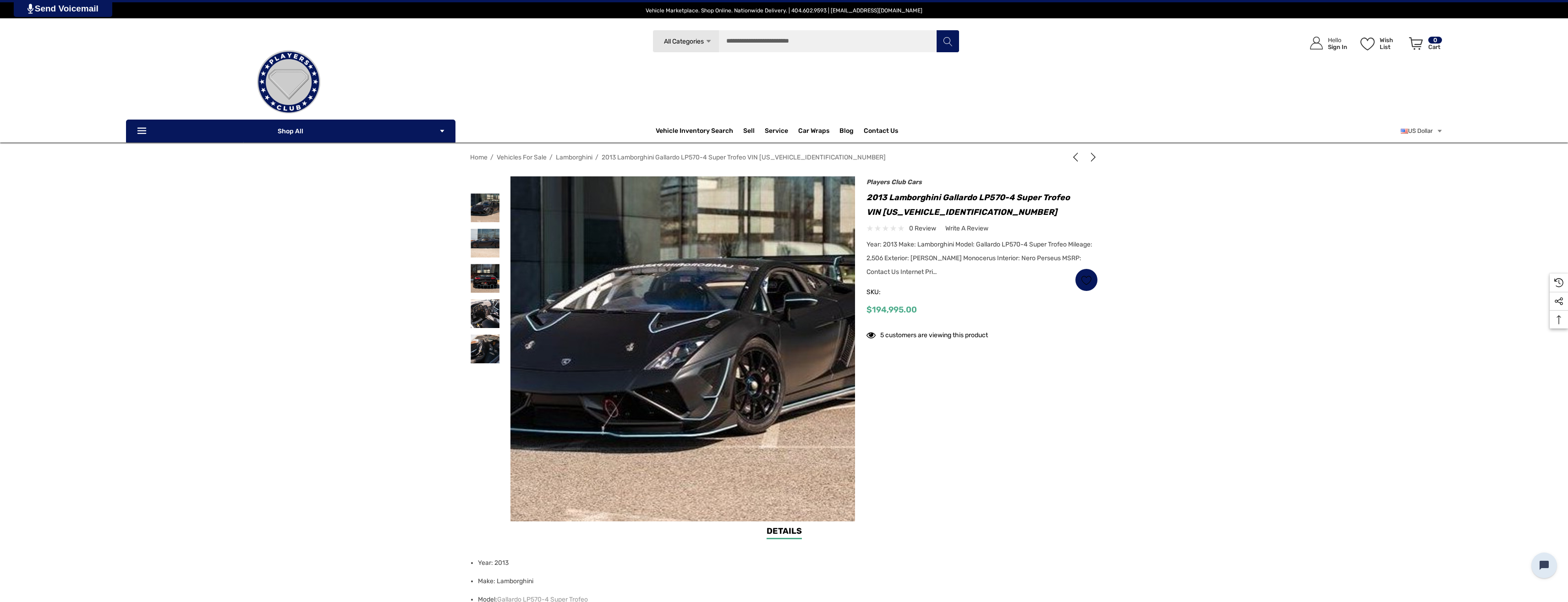
click at [704, 358] on img at bounding box center [670, 348] width 587 height 374
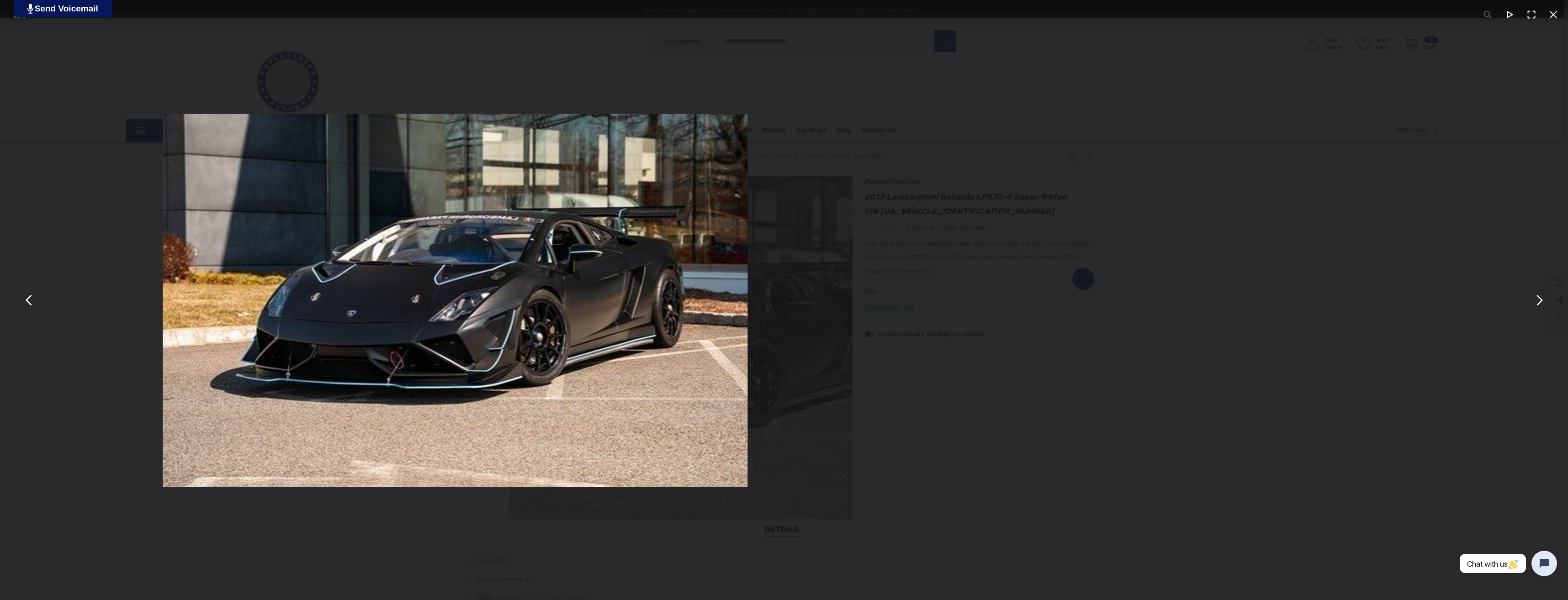
drag, startPoint x: 1304, startPoint y: 337, endPoint x: 411, endPoint y: 368, distance: 893.5
click at [266, 374] on div "You can close this modal content with the ESC key" at bounding box center [455, 300] width 1568 height 600
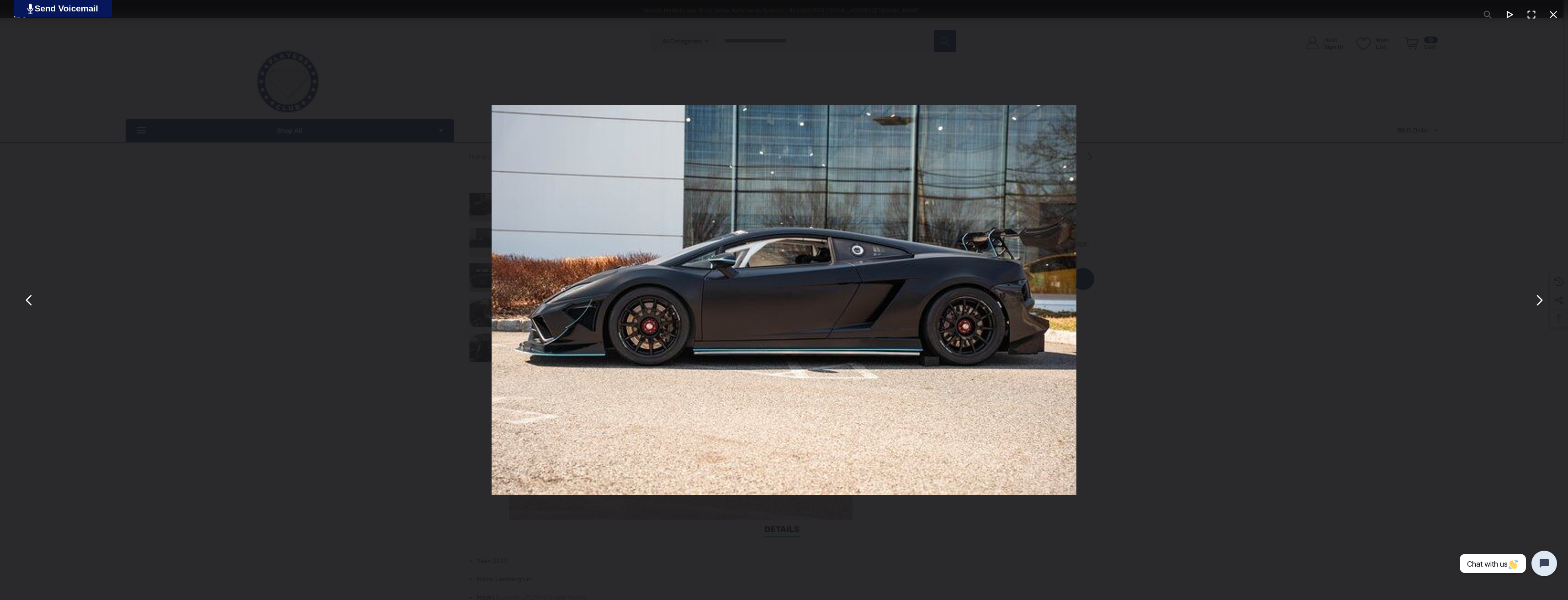
drag, startPoint x: 1190, startPoint y: 374, endPoint x: 691, endPoint y: 384, distance: 499.1
click at [701, 383] on div "You can close this modal content with the ESC key" at bounding box center [784, 300] width 1568 height 600
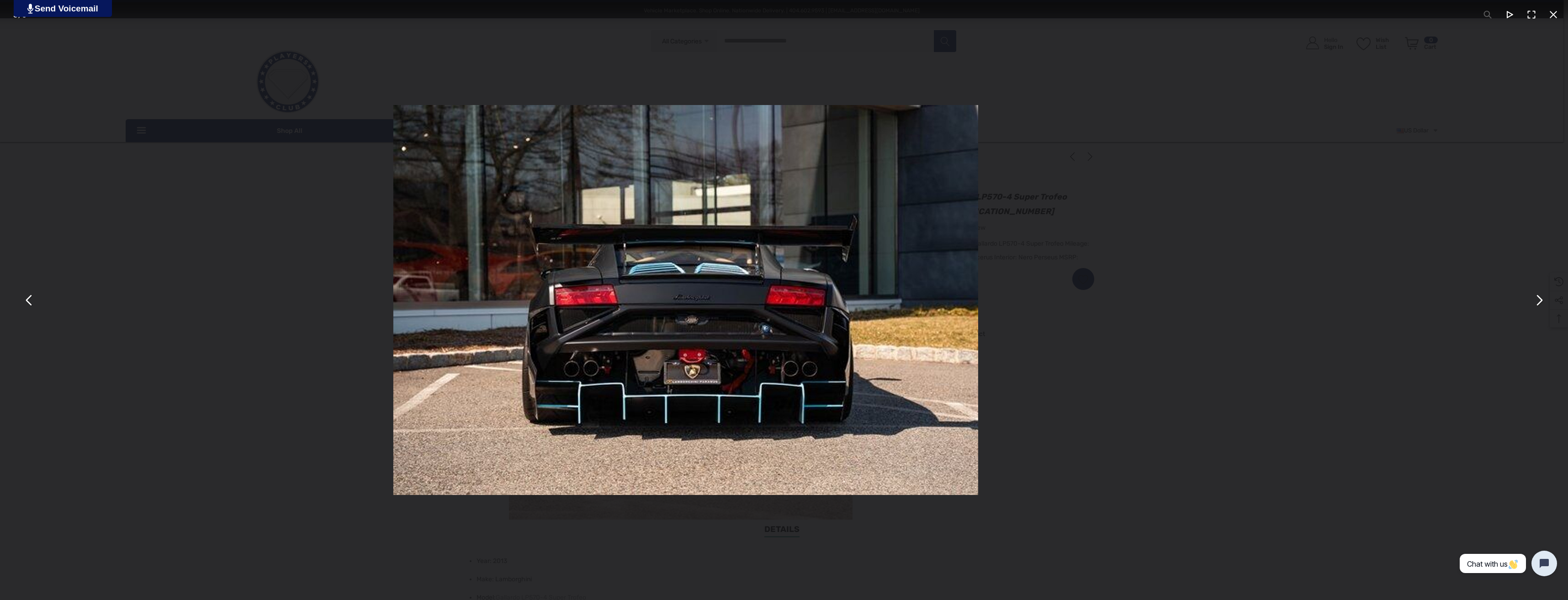
drag, startPoint x: 1226, startPoint y: 373, endPoint x: 635, endPoint y: 362, distance: 591.1
click at [525, 362] on div "You can close this modal content with the ESC key" at bounding box center [686, 300] width 1568 height 600
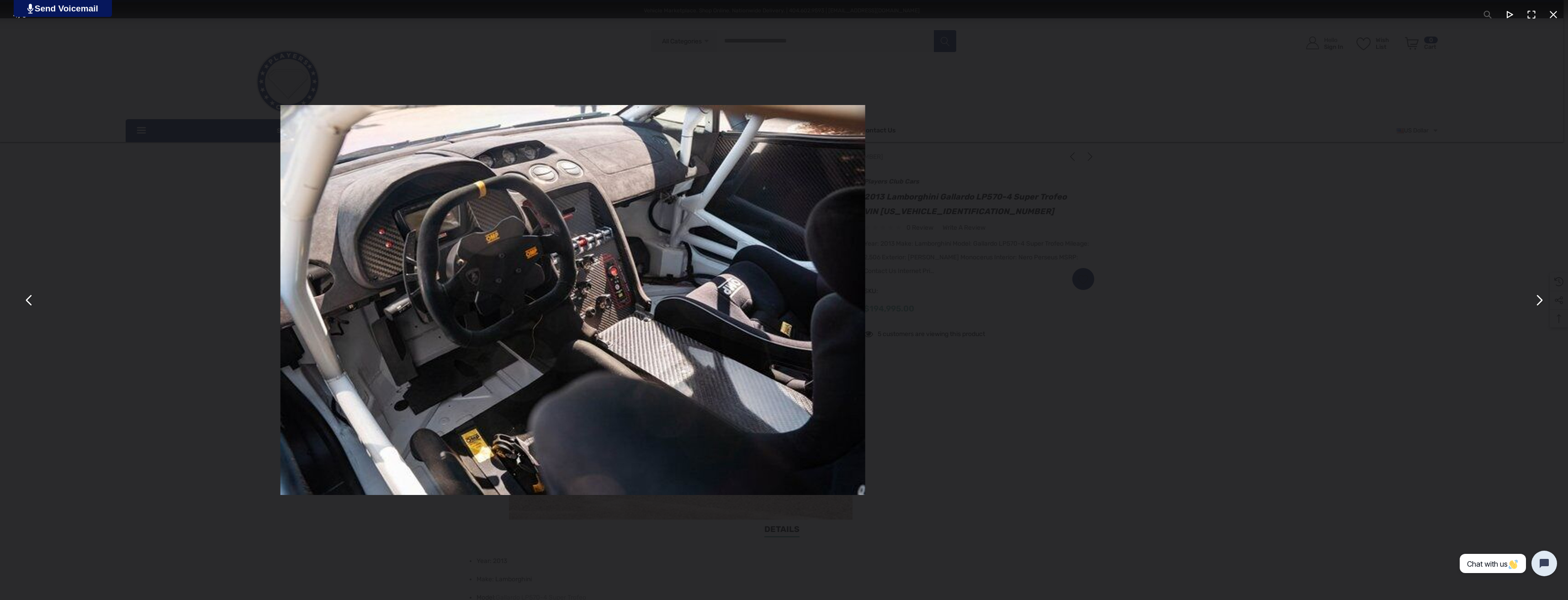
drag, startPoint x: 1273, startPoint y: 353, endPoint x: 713, endPoint y: 383, distance: 560.8
click at [725, 383] on div "You can close this modal content with the ESC key" at bounding box center [573, 300] width 1568 height 600
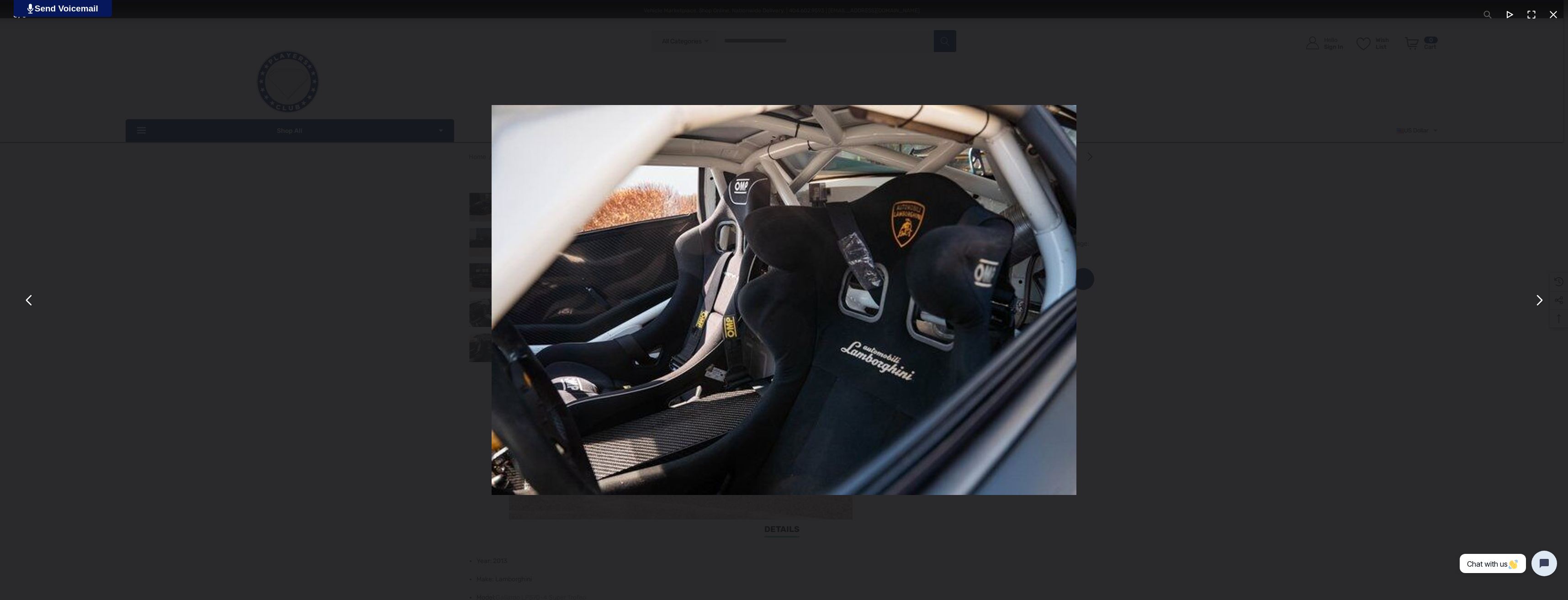
drag, startPoint x: 1195, startPoint y: 349, endPoint x: 326, endPoint y: 373, distance: 869.3
click at [337, 374] on div "You can close this modal content with the ESC key" at bounding box center [784, 300] width 1568 height 600
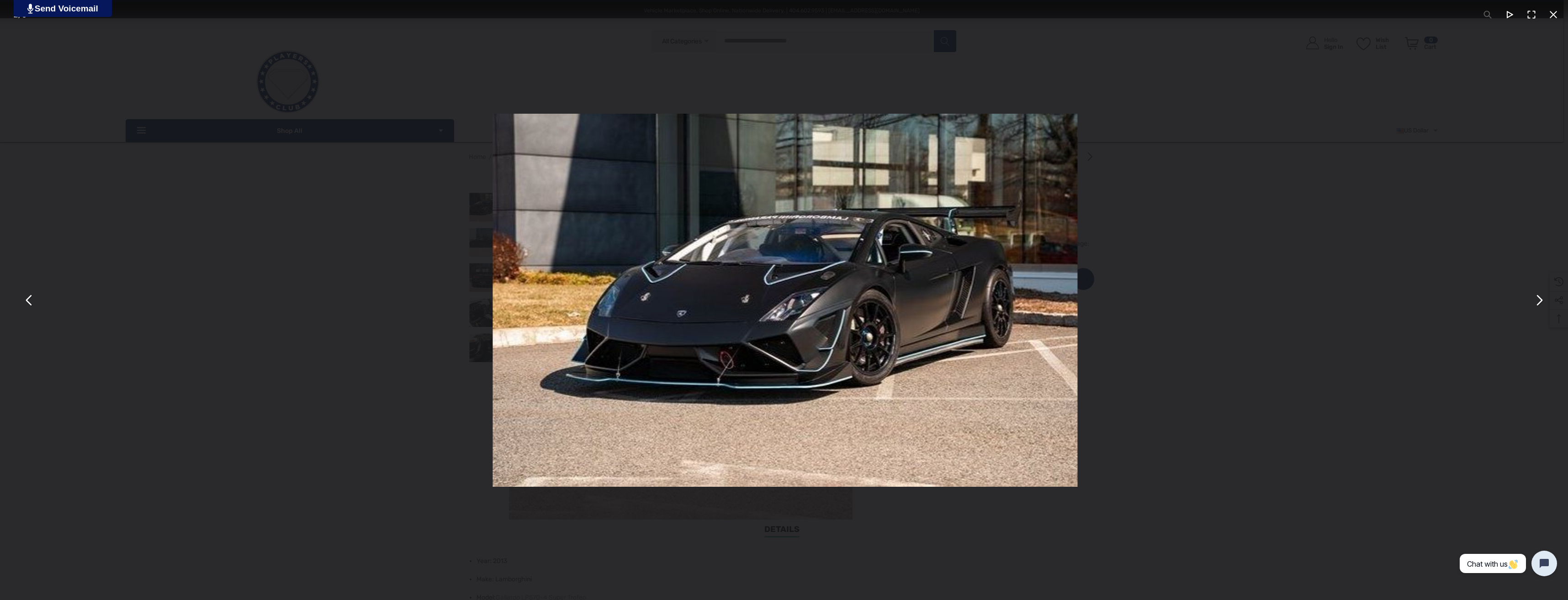
click at [1131, 356] on div "You can close this modal content with the ESC key" at bounding box center [785, 300] width 1568 height 600
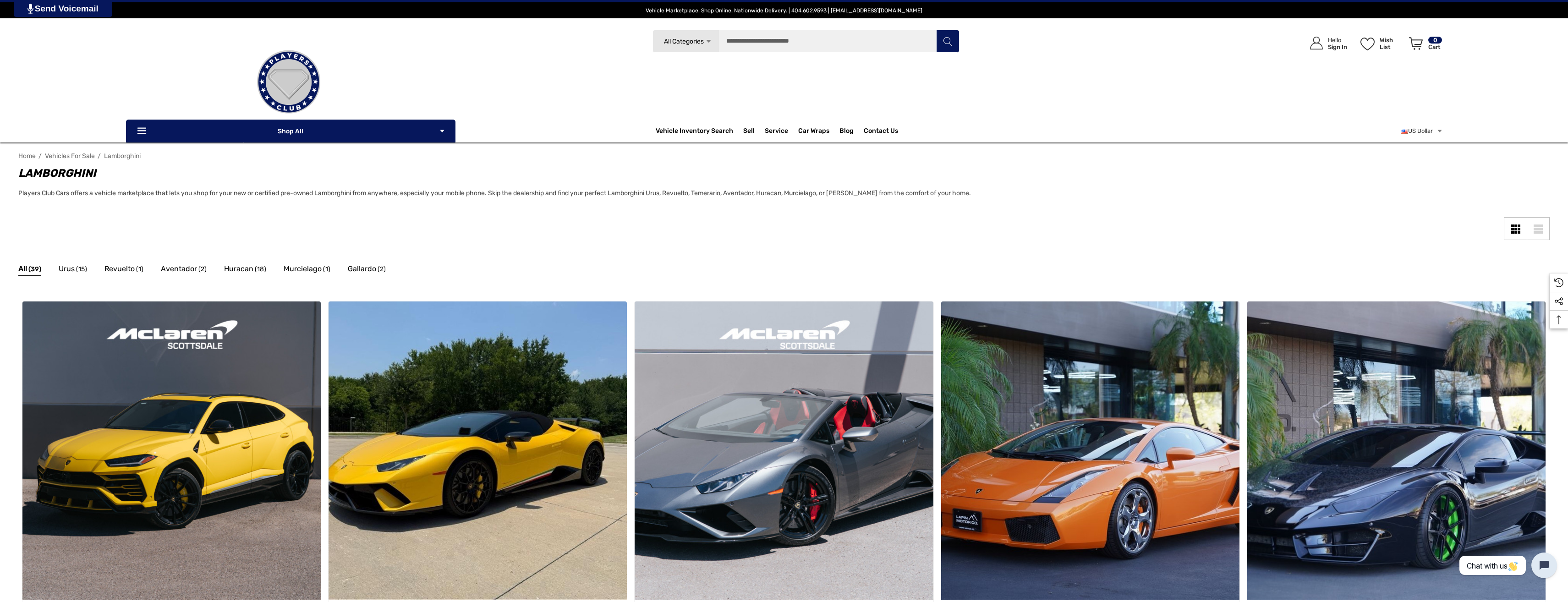
click at [292, 70] on img at bounding box center [289, 82] width 91 height 91
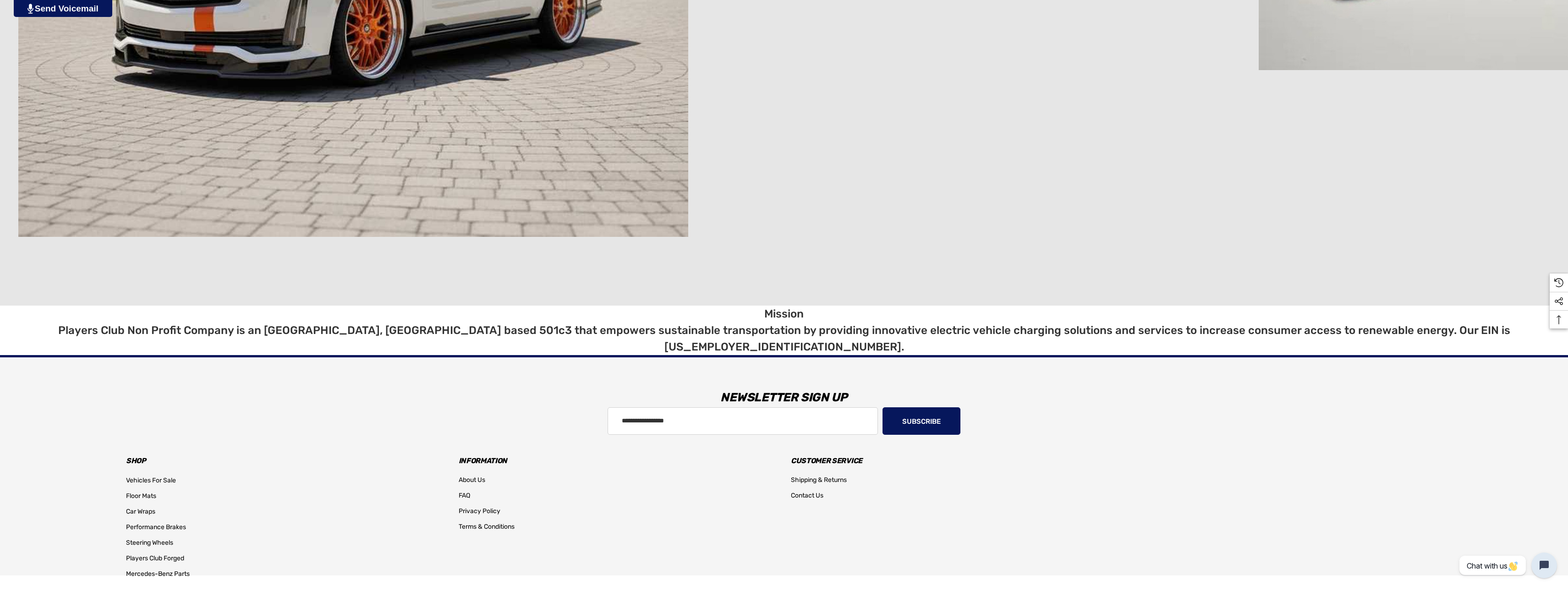
scroll to position [7824, 0]
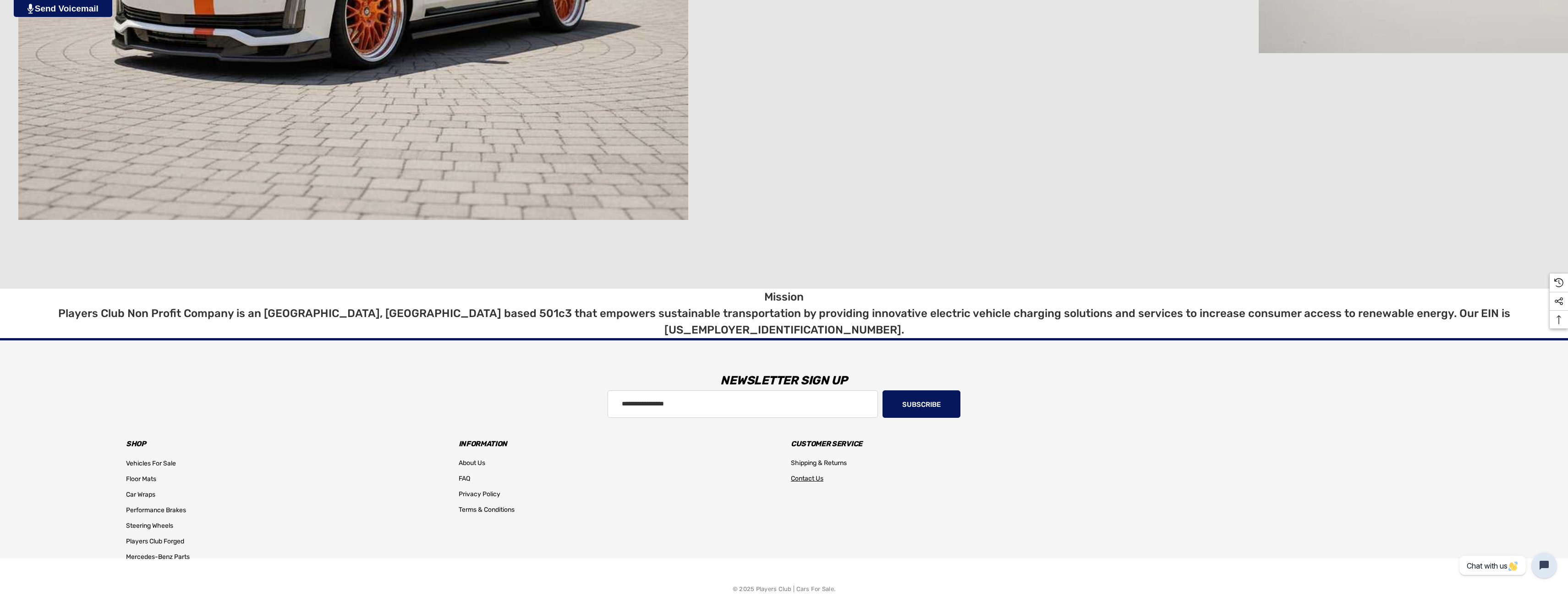
click at [807, 475] on span "Contact Us" at bounding box center [807, 479] width 32 height 8
